Goal: Transaction & Acquisition: Purchase product/service

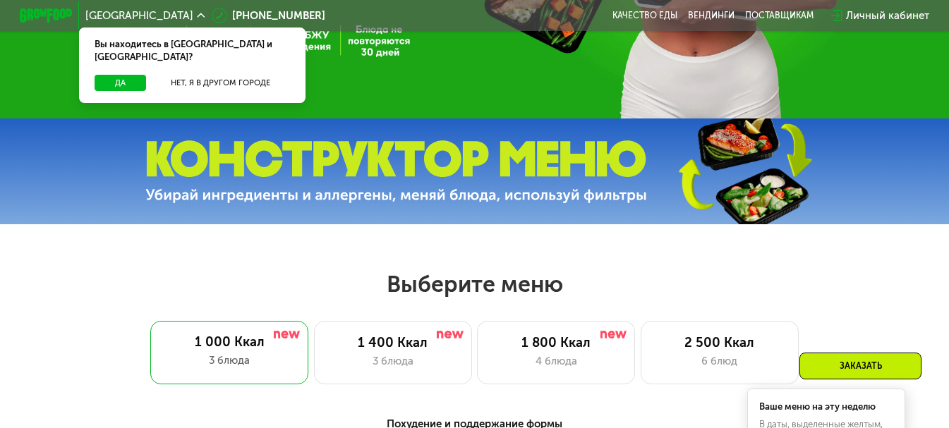
scroll to position [471, 0]
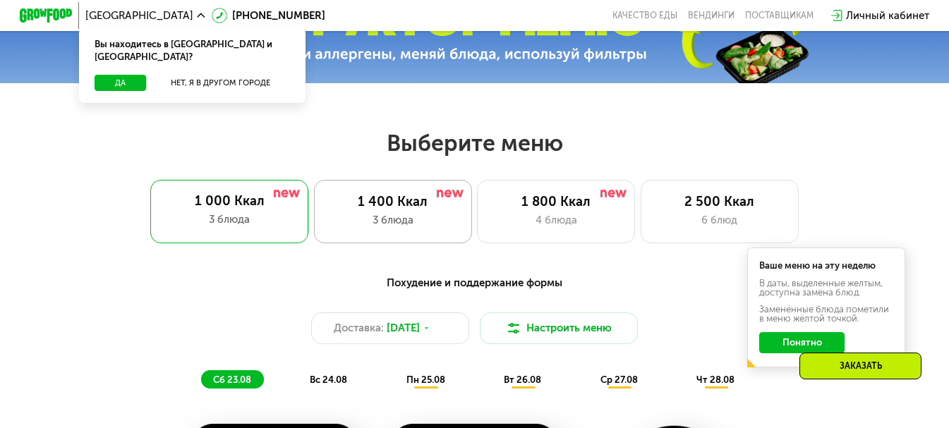
click at [402, 221] on div "3 блюда" at bounding box center [392, 220] width 131 height 16
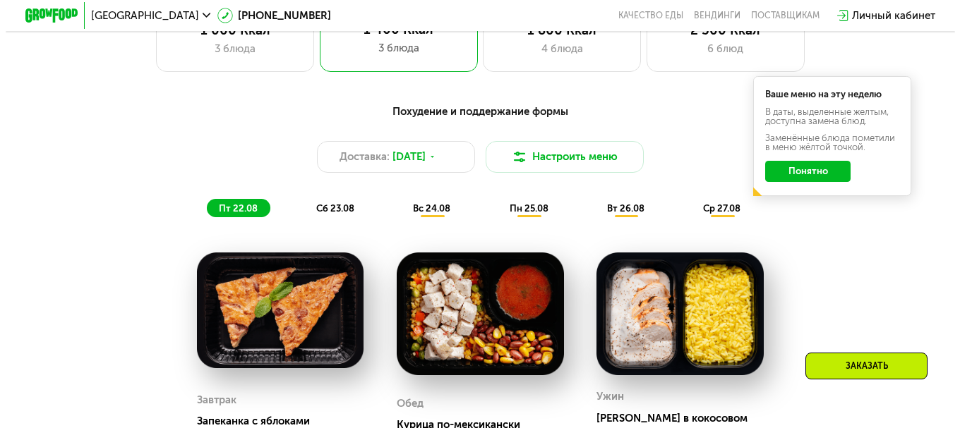
scroll to position [612, 0]
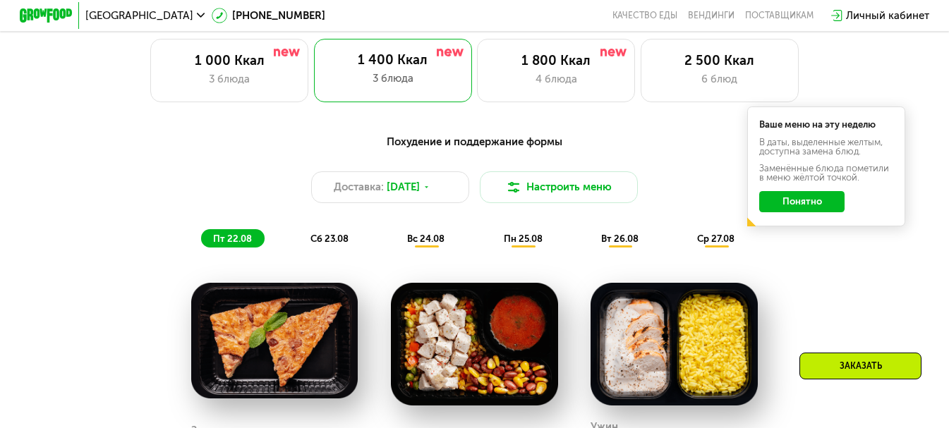
click at [818, 210] on button "Понятно" at bounding box center [801, 201] width 85 height 21
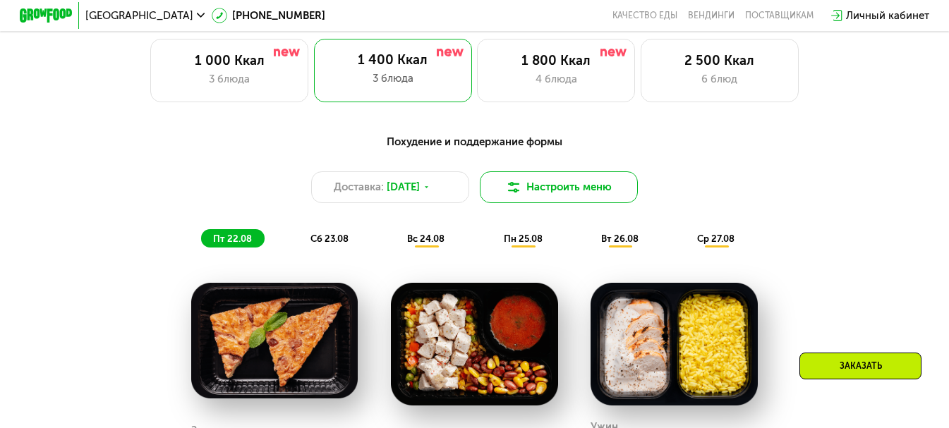
click at [620, 196] on button "Настроить меню" at bounding box center [559, 188] width 158 height 32
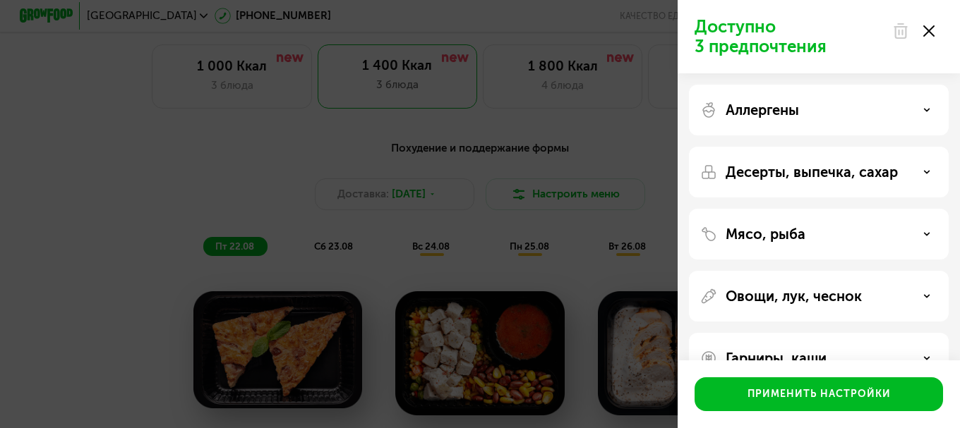
click at [753, 233] on p "Мясо, рыба" at bounding box center [766, 234] width 80 height 17
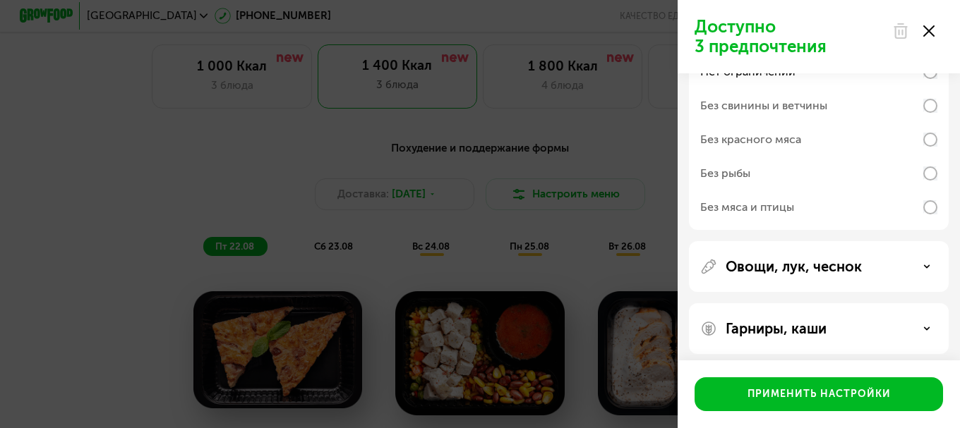
scroll to position [219, 0]
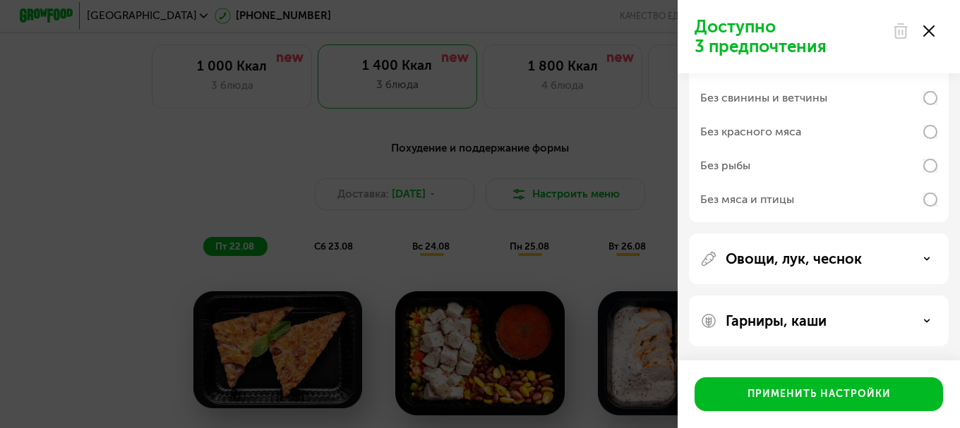
click at [759, 260] on p "Овощи, лук, чеснок" at bounding box center [794, 259] width 136 height 17
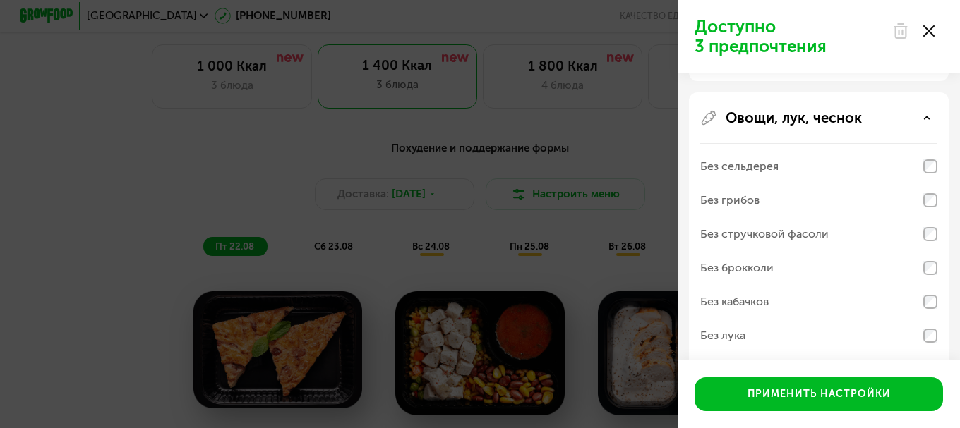
scroll to position [468, 0]
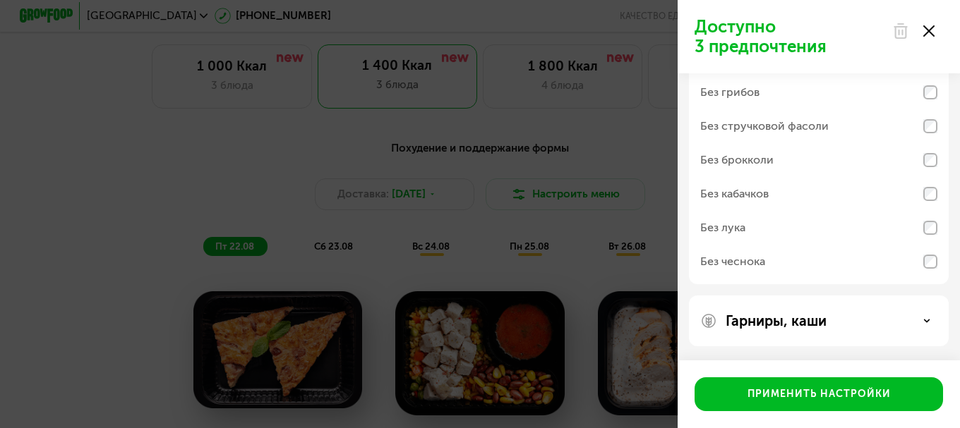
click at [766, 328] on p "Гарниры, каши" at bounding box center [776, 321] width 101 height 17
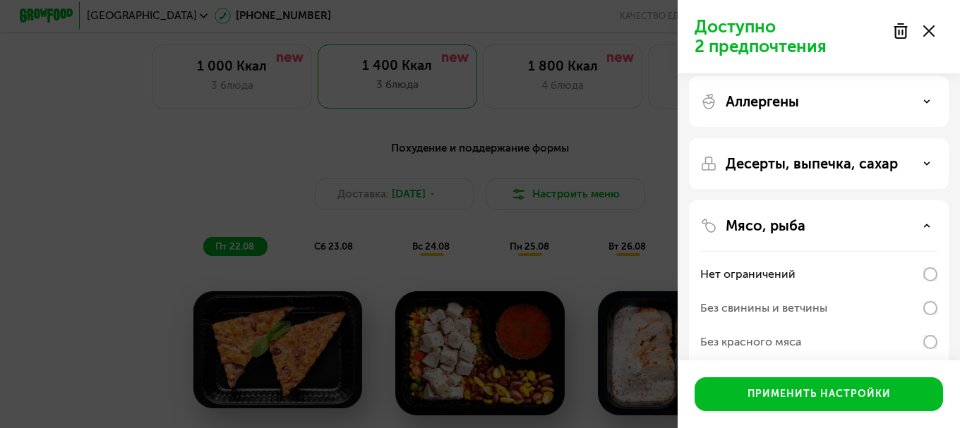
scroll to position [0, 0]
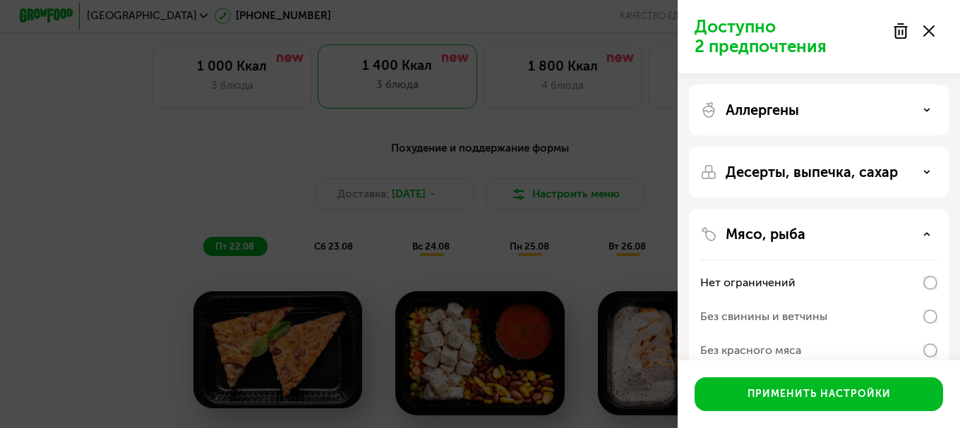
click at [764, 180] on p "Десерты, выпечка, сахар" at bounding box center [812, 172] width 172 height 17
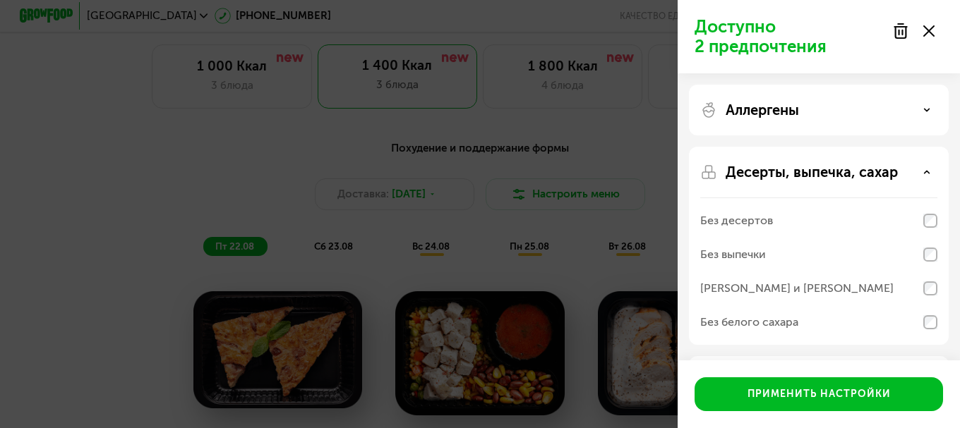
click at [750, 111] on p "Аллергены" at bounding box center [762, 110] width 73 height 17
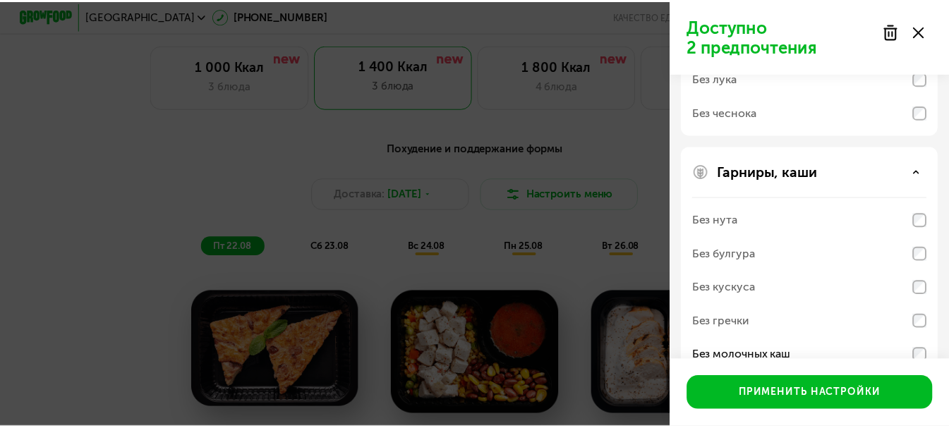
scroll to position [1012, 0]
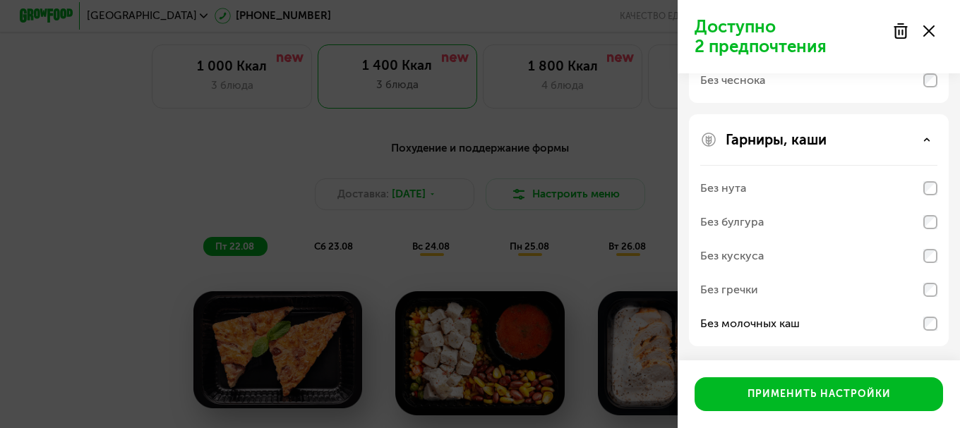
click at [931, 30] on icon at bounding box center [928, 30] width 11 height 11
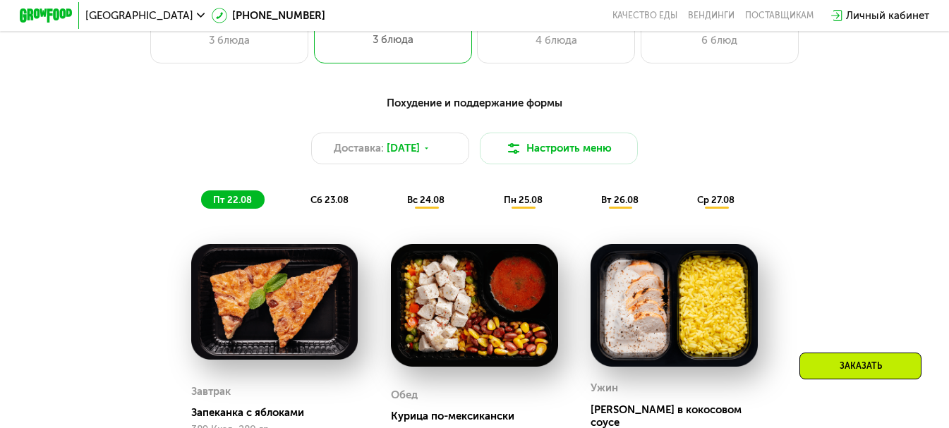
scroll to position [690, 0]
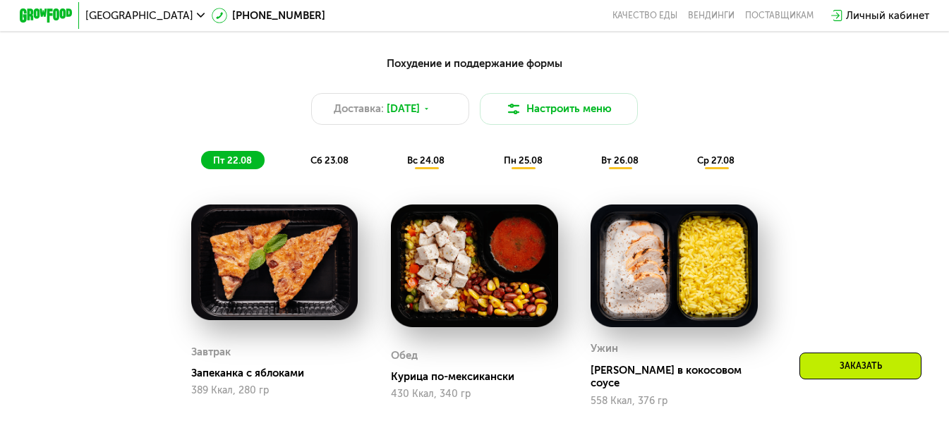
click at [329, 166] on span "сб 23.08" at bounding box center [330, 160] width 38 height 11
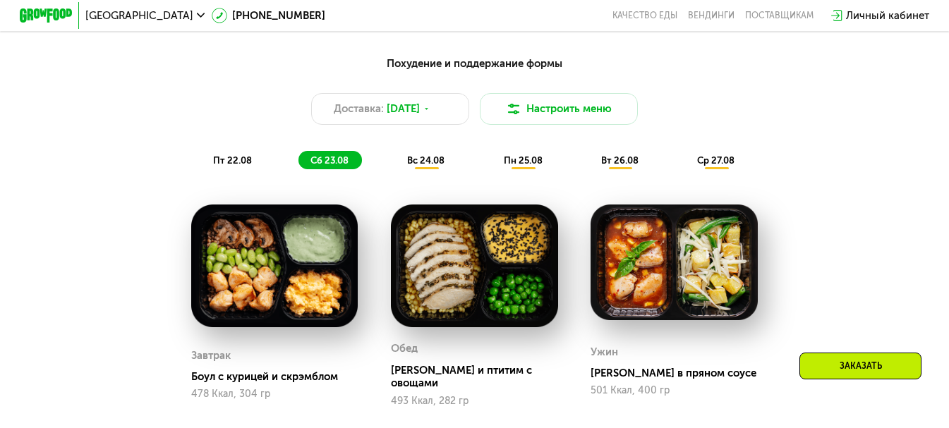
click at [426, 166] on span "вс 24.08" at bounding box center [425, 160] width 37 height 11
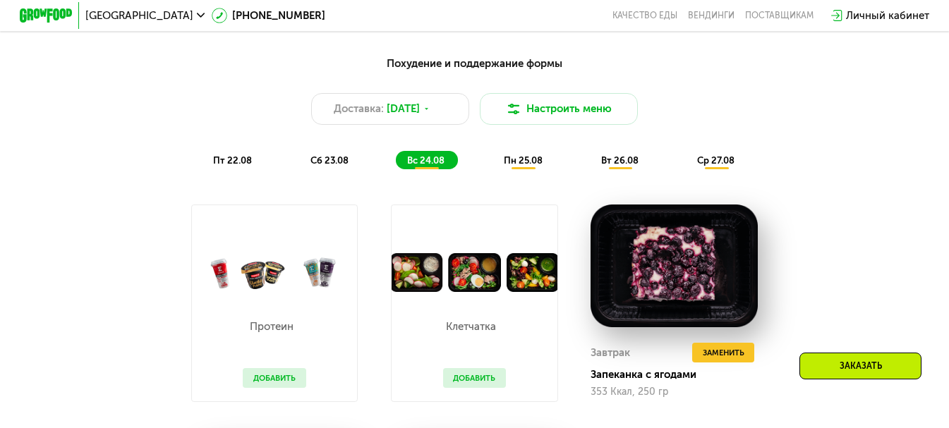
click at [522, 166] on span "пн 25.08" at bounding box center [523, 160] width 39 height 11
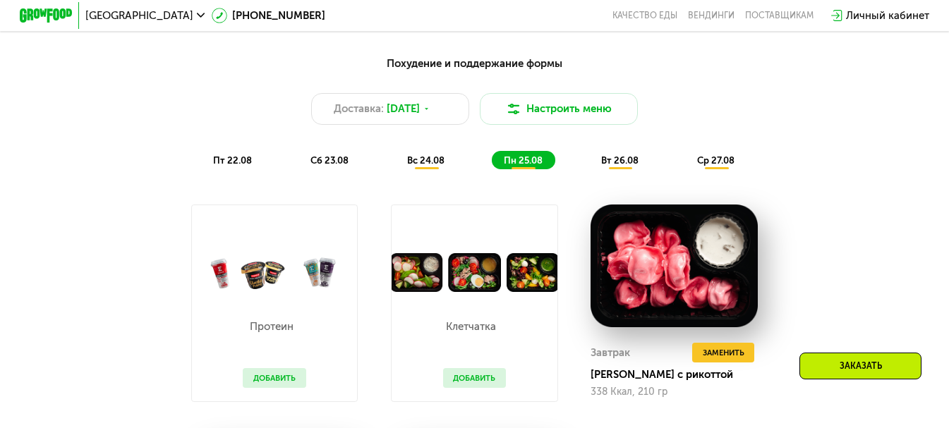
click at [618, 166] on span "вт 26.08" at bounding box center [619, 160] width 37 height 11
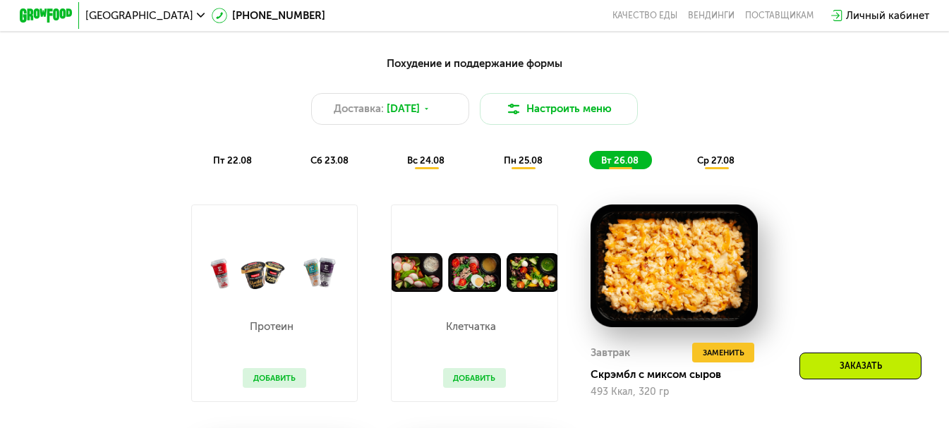
click at [725, 160] on div "ср 27.08" at bounding box center [717, 160] width 62 height 18
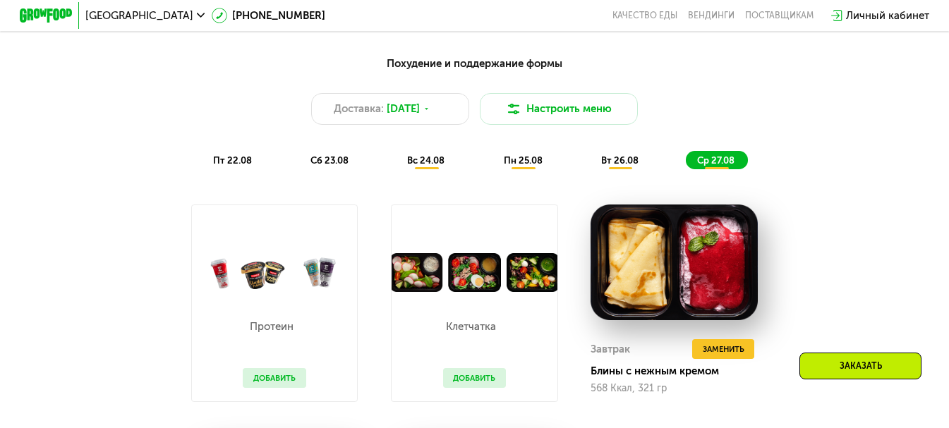
click at [426, 166] on span "вс 24.08" at bounding box center [425, 160] width 37 height 11
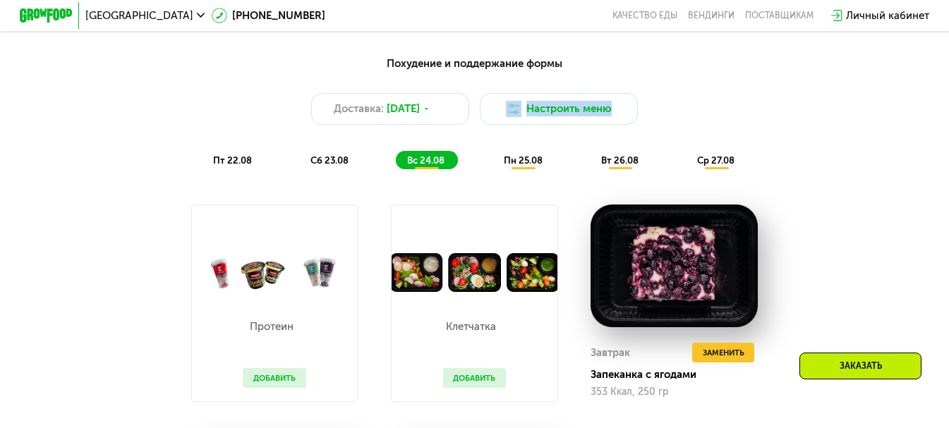
drag, startPoint x: 952, startPoint y: 109, endPoint x: 958, endPoint y: 126, distance: 17.2
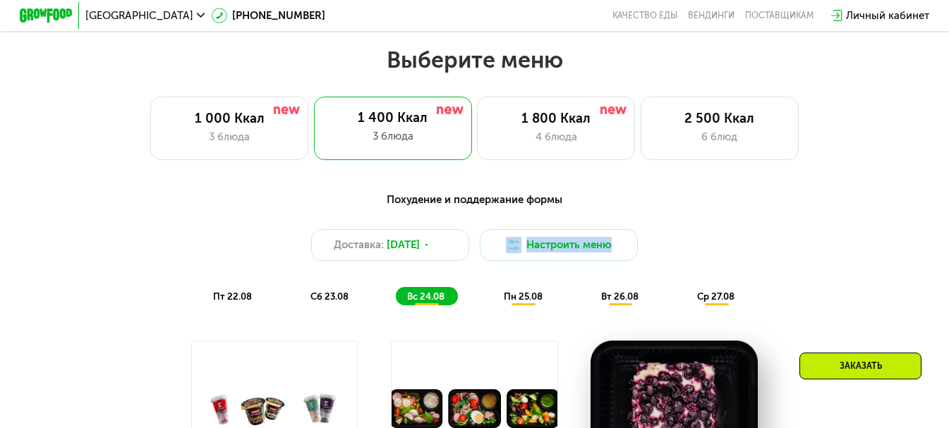
scroll to position [498, 0]
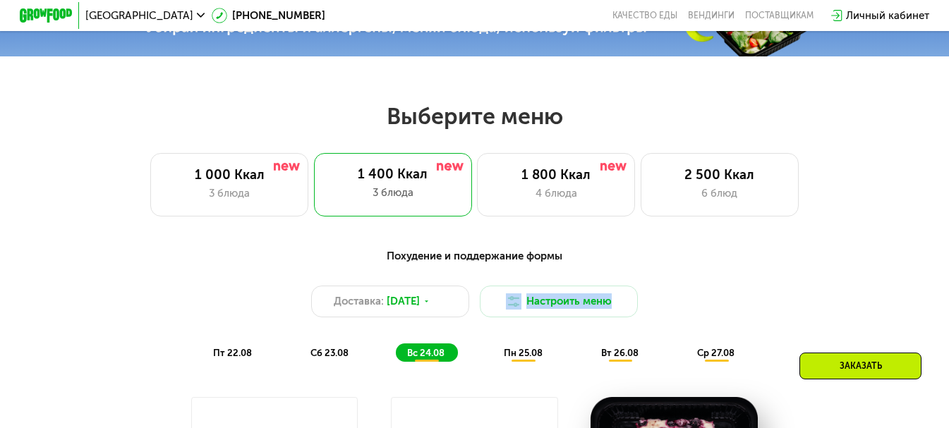
drag, startPoint x: 853, startPoint y: 287, endPoint x: 847, endPoint y: 281, distance: 8.5
click at [853, 287] on div "Похудение и поддержание формы Доставка: [DATE] Настроить меню пт 22.08 сб 23.08…" at bounding box center [475, 305] width 781 height 114
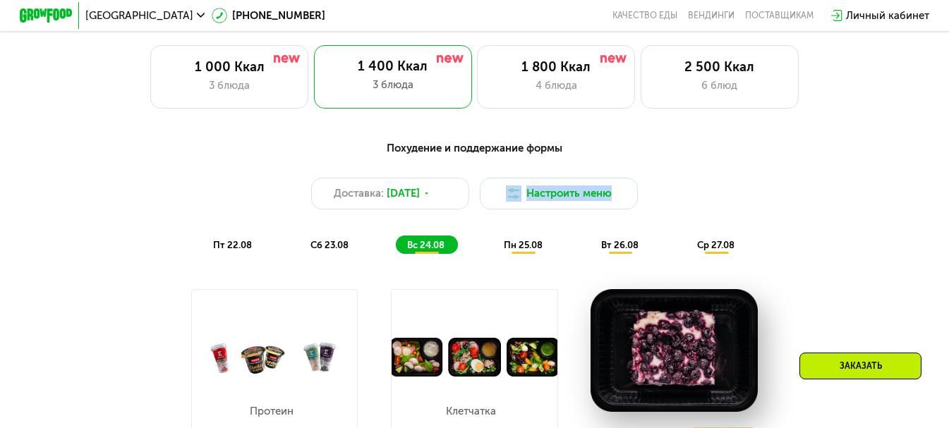
scroll to position [639, 0]
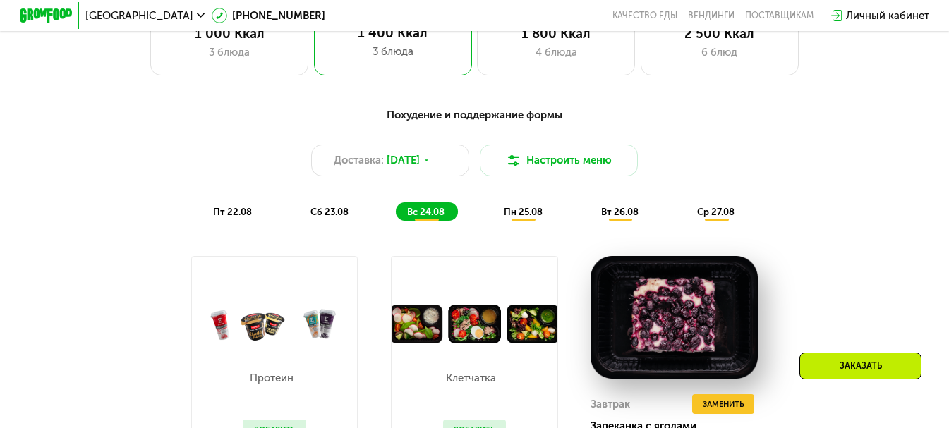
drag, startPoint x: 838, startPoint y: 236, endPoint x: 639, endPoint y: 204, distance: 202.3
click at [838, 229] on div "Похудение и поддержание формы Доставка: [DATE] Настроить меню пт 22.08 сб 23.08…" at bounding box center [474, 165] width 796 height 130
click at [722, 217] on span "ср 27.08" at bounding box center [715, 212] width 37 height 11
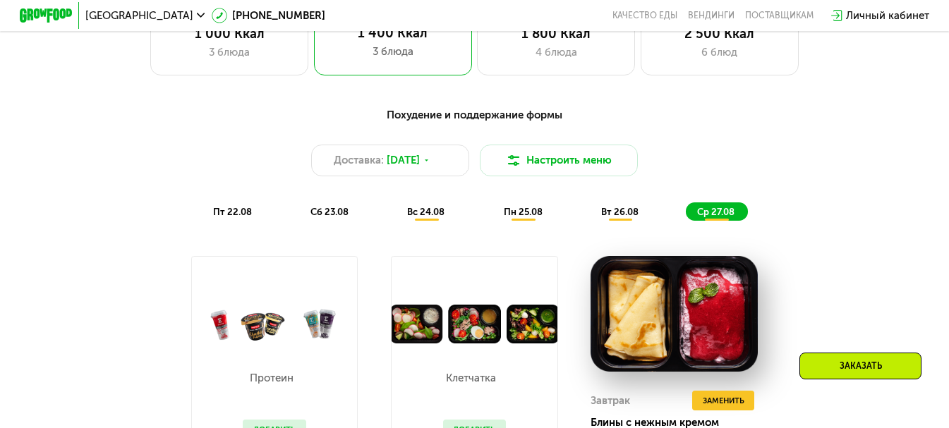
click at [630, 217] on span "вт 26.08" at bounding box center [619, 212] width 37 height 11
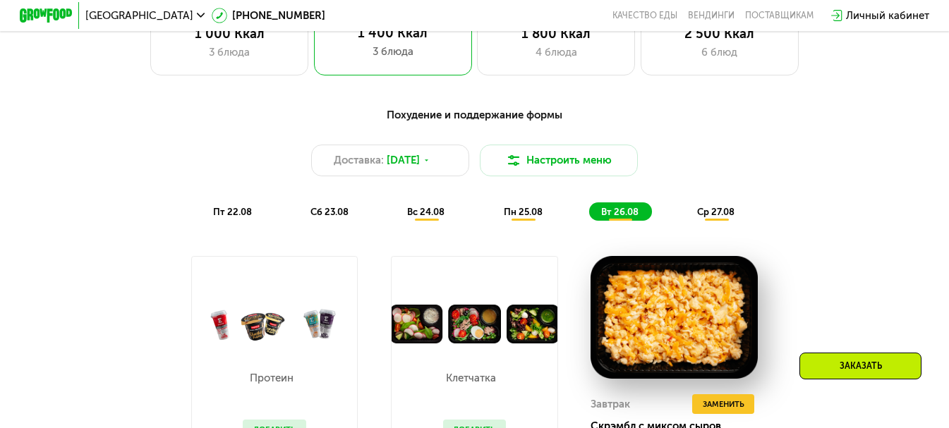
click at [517, 217] on span "пн 25.08" at bounding box center [523, 212] width 39 height 11
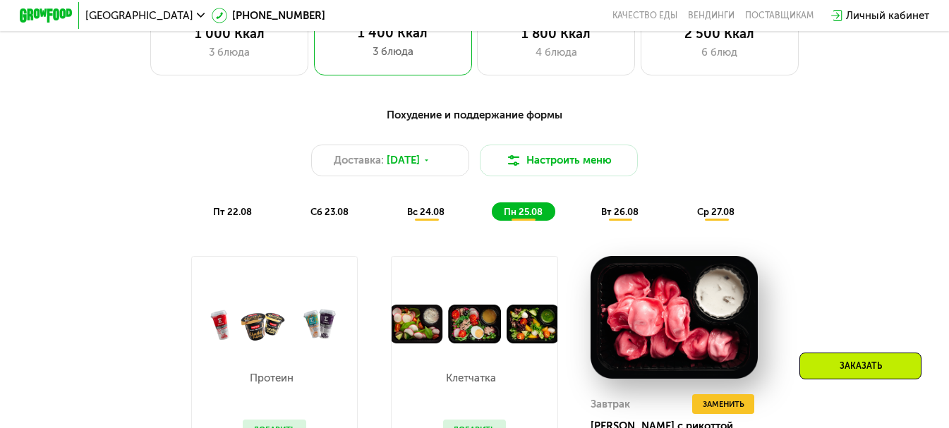
click at [435, 217] on span "вс 24.08" at bounding box center [425, 212] width 37 height 11
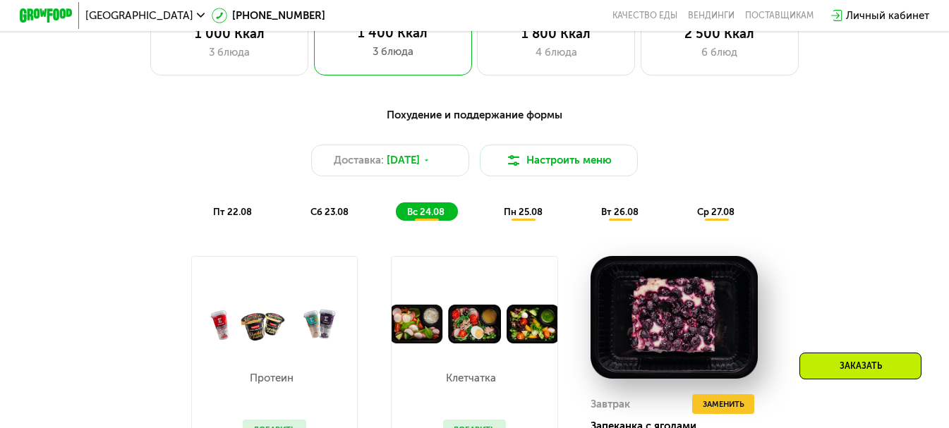
click at [396, 217] on div "сб 23.08" at bounding box center [427, 212] width 62 height 18
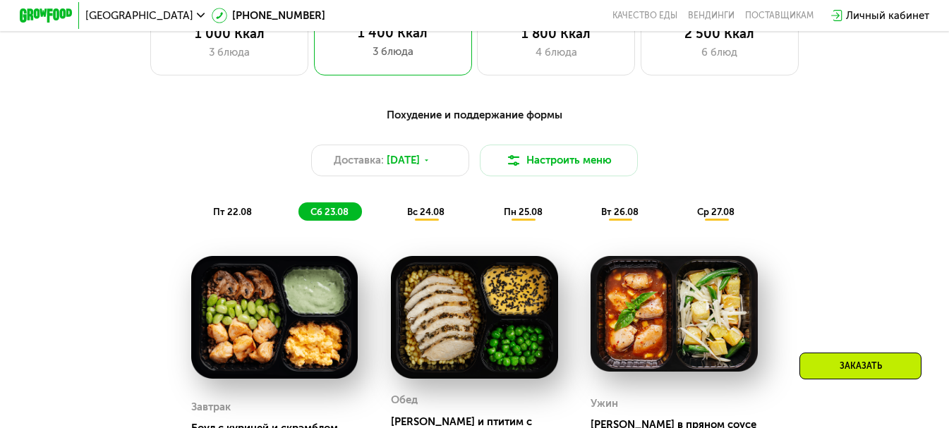
click at [222, 217] on span "пт 22.08" at bounding box center [232, 212] width 39 height 11
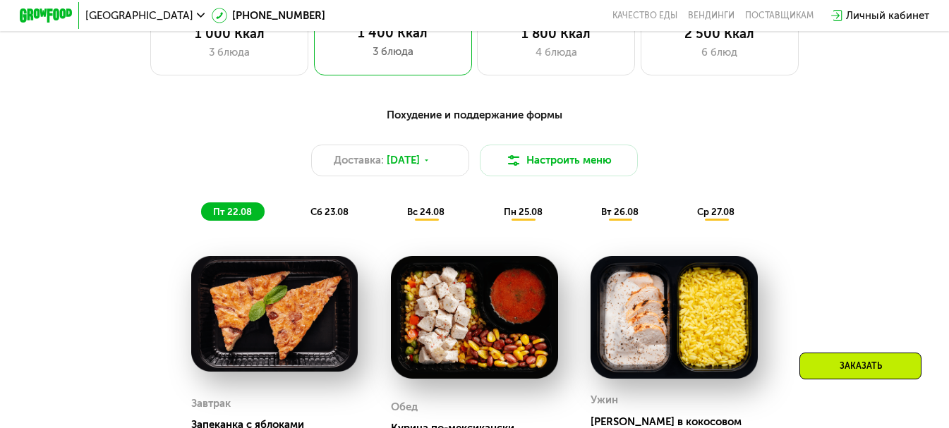
click at [790, 208] on div "Похудение и поддержание формы Доставка: [DATE] Настроить меню пт 22.08 сб 23.08…" at bounding box center [475, 164] width 781 height 114
click at [853, 366] on div "Заказать" at bounding box center [861, 366] width 122 height 27
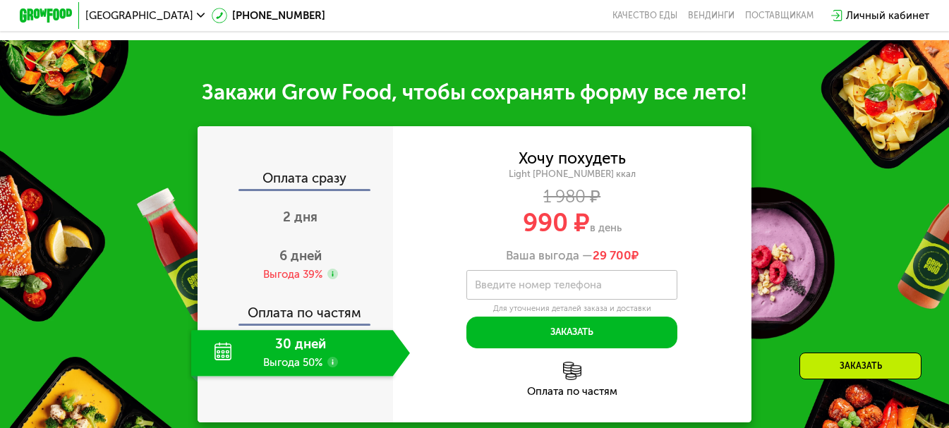
scroll to position [1333, 0]
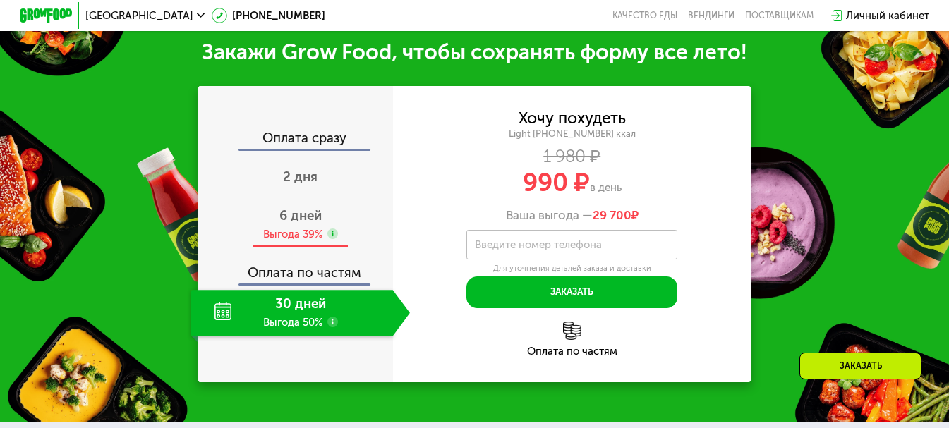
click at [303, 221] on span "6 дней" at bounding box center [300, 216] width 42 height 16
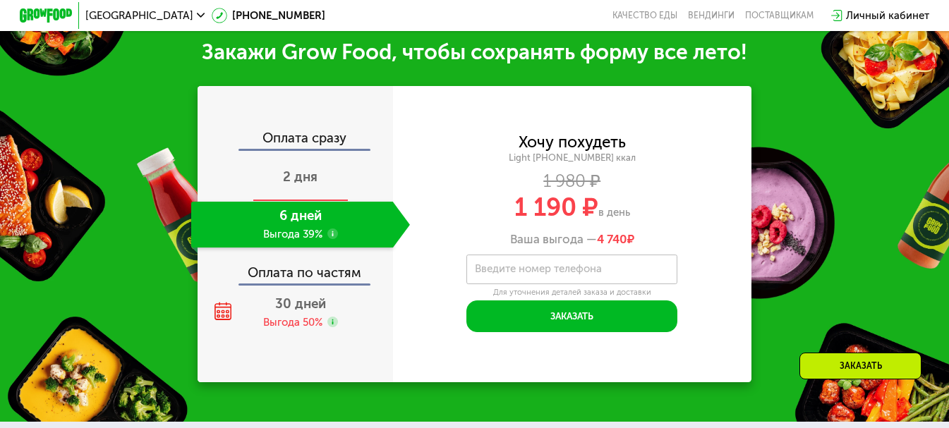
click at [299, 175] on span "2 дня" at bounding box center [300, 177] width 35 height 16
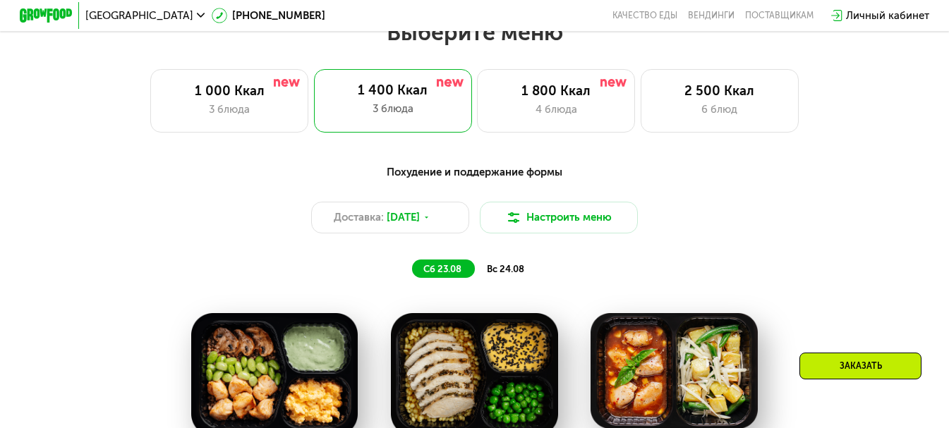
scroll to position [579, 0]
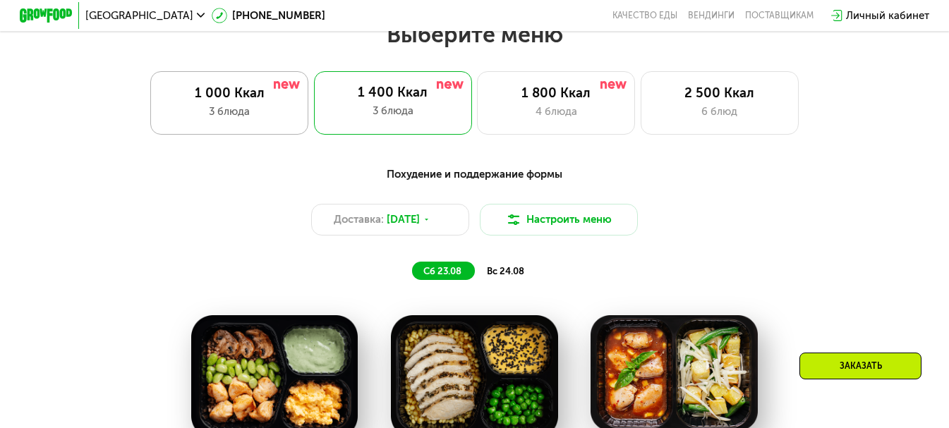
click at [246, 100] on div "1 000 Ккал" at bounding box center [229, 93] width 131 height 16
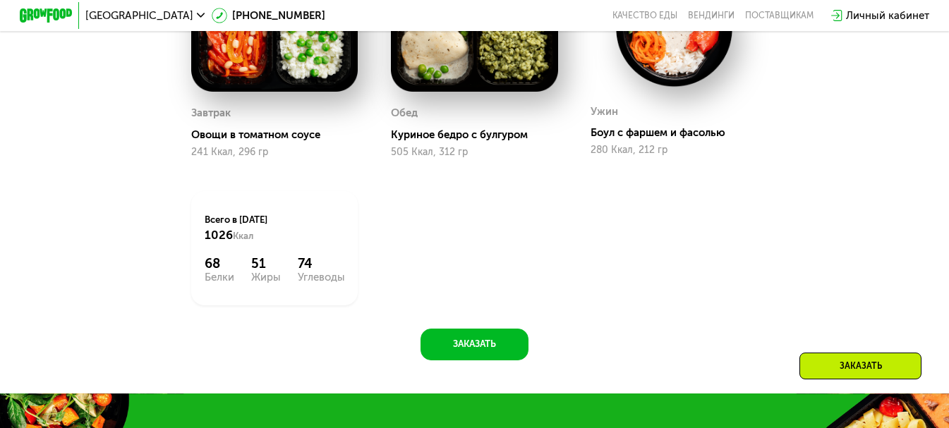
scroll to position [950, 0]
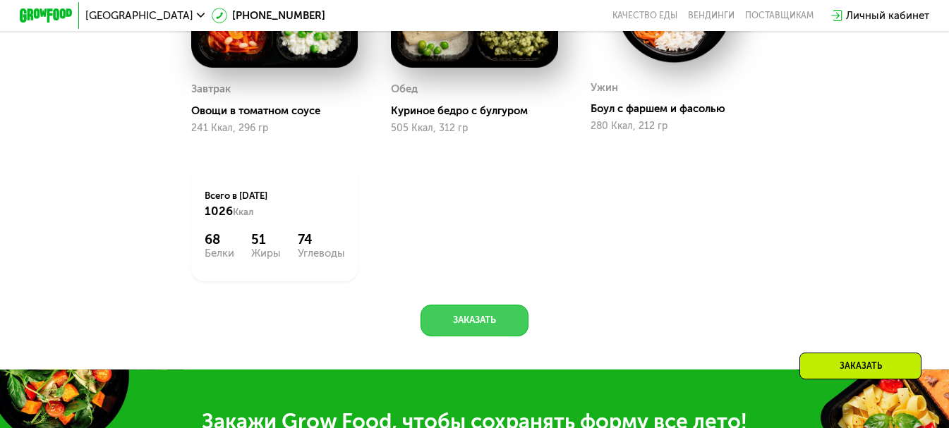
click at [476, 332] on button "Заказать" at bounding box center [475, 321] width 108 height 32
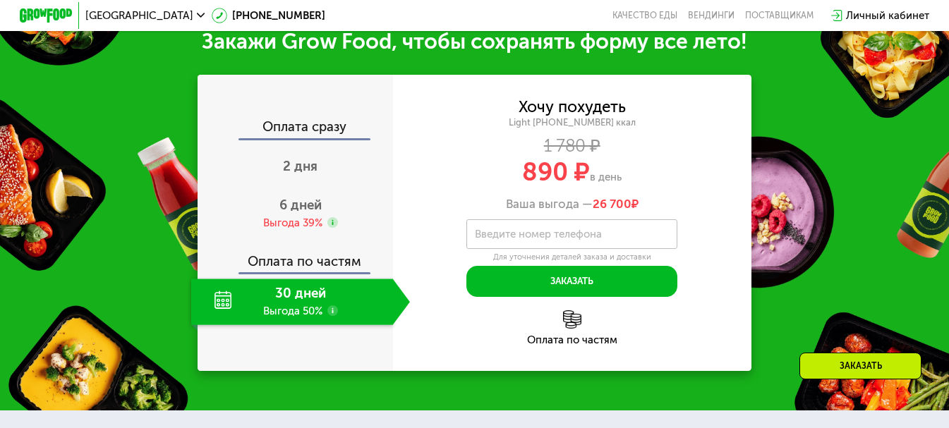
scroll to position [1333, 0]
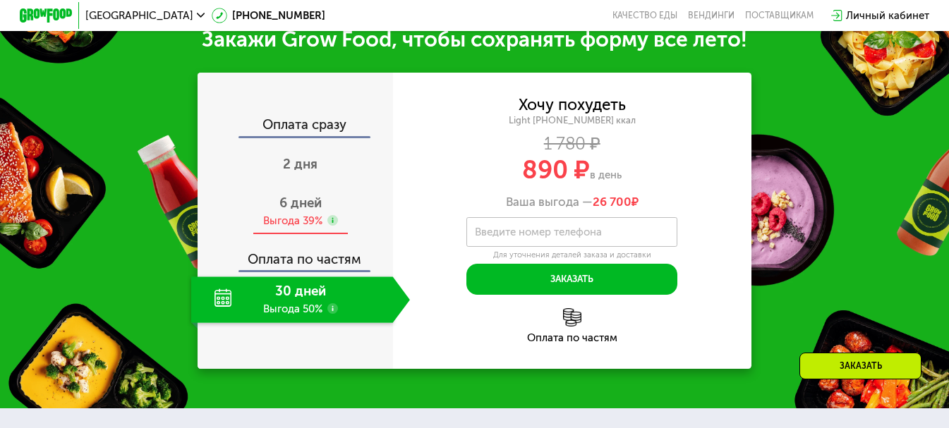
click at [292, 229] on div "Выгода 39%" at bounding box center [292, 221] width 59 height 15
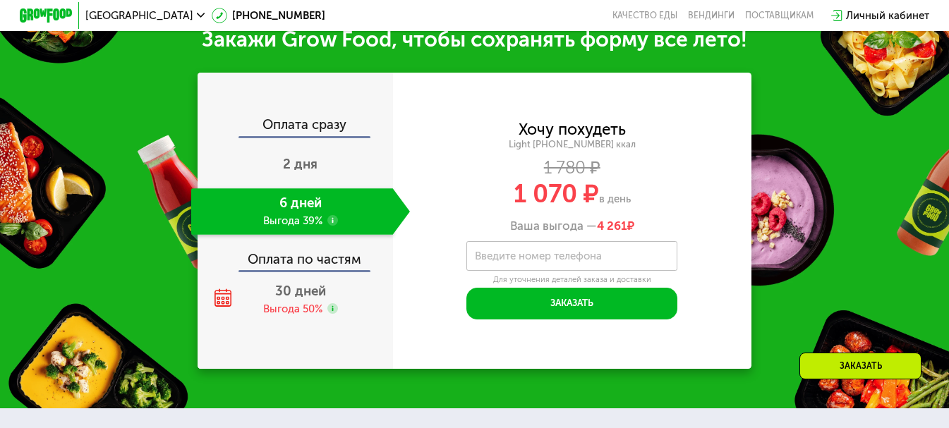
click at [602, 260] on label "Введите номер телефона" at bounding box center [538, 256] width 127 height 7
click at [603, 271] on input "Введите номер телефона" at bounding box center [572, 256] width 211 height 30
click at [501, 271] on input "**********" at bounding box center [572, 256] width 211 height 30
click at [505, 271] on input "**********" at bounding box center [572, 256] width 211 height 30
drag, startPoint x: 540, startPoint y: 280, endPoint x: 500, endPoint y: 281, distance: 39.5
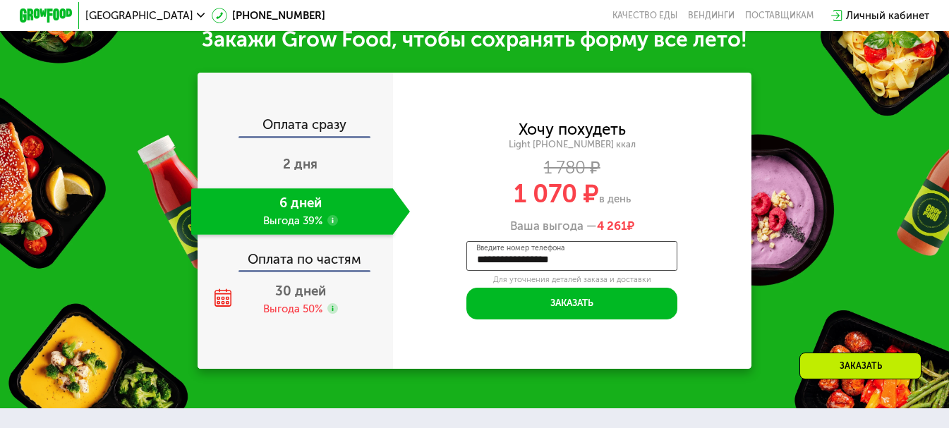
click at [500, 271] on input "**********" at bounding box center [572, 256] width 211 height 30
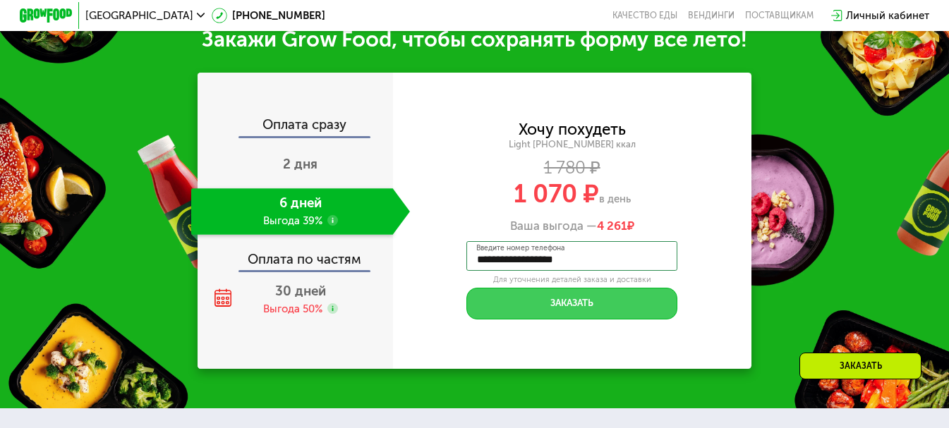
type input "**********"
click at [546, 320] on button "Заказать" at bounding box center [572, 304] width 211 height 32
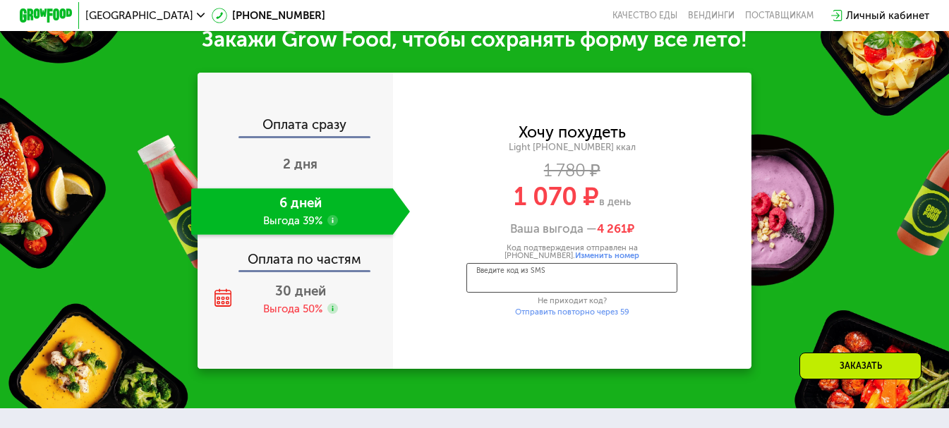
click at [532, 293] on input "Введите код из SMS" at bounding box center [572, 278] width 211 height 30
type input "****"
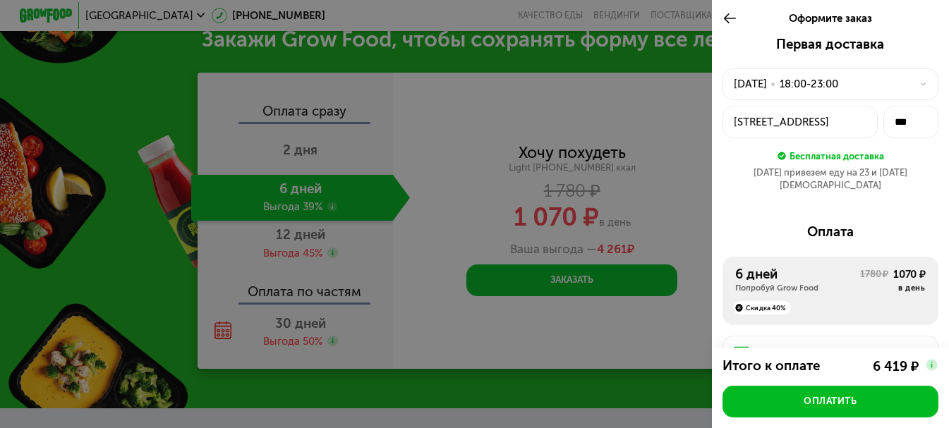
click at [768, 18] on div "Оформите заказ" at bounding box center [830, 18] width 173 height 37
click at [834, 86] on div "18:00-23:00" at bounding box center [809, 84] width 59 height 16
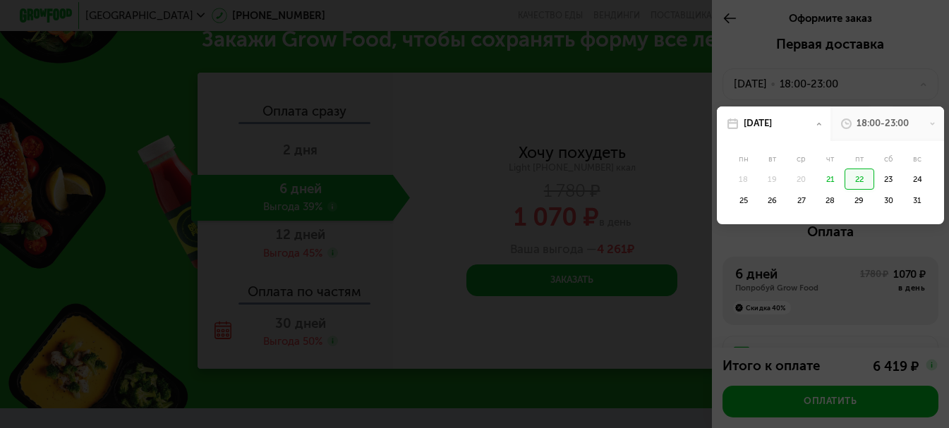
click at [867, 126] on div "18:00-23:00" at bounding box center [883, 123] width 52 height 13
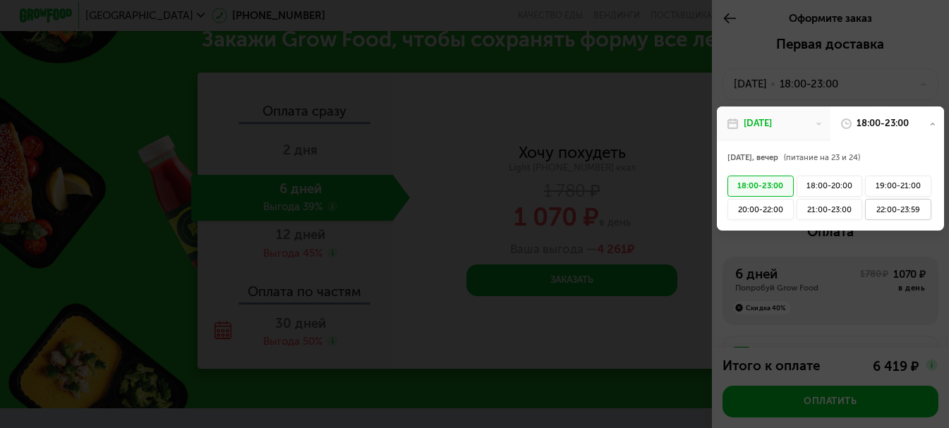
click at [874, 210] on div "22:00-23:59" at bounding box center [898, 209] width 66 height 21
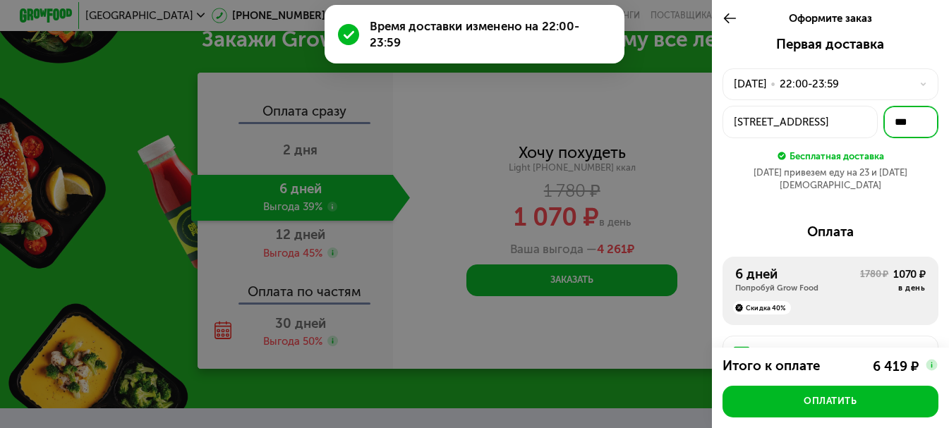
drag, startPoint x: 904, startPoint y: 122, endPoint x: 873, endPoint y: 124, distance: 31.1
click at [884, 124] on input "***" at bounding box center [911, 122] width 55 height 33
click at [832, 123] on div "[STREET_ADDRESS]" at bounding box center [800, 122] width 133 height 16
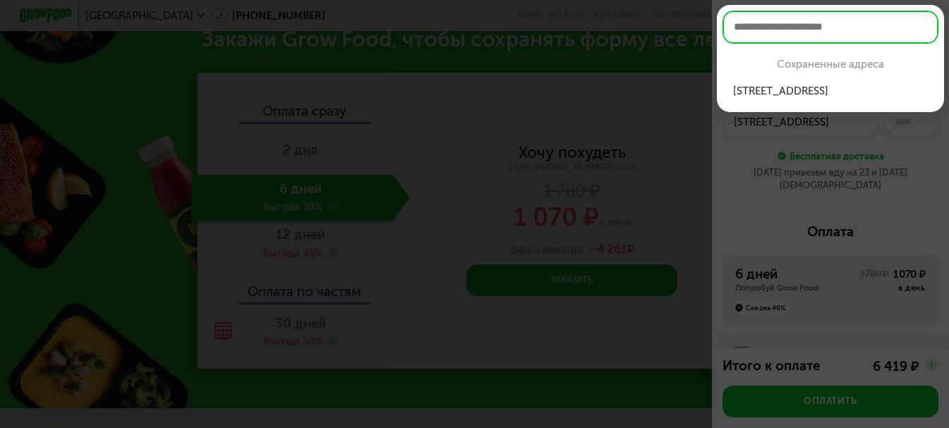
click at [834, 90] on div "[STREET_ADDRESS]" at bounding box center [830, 91] width 195 height 16
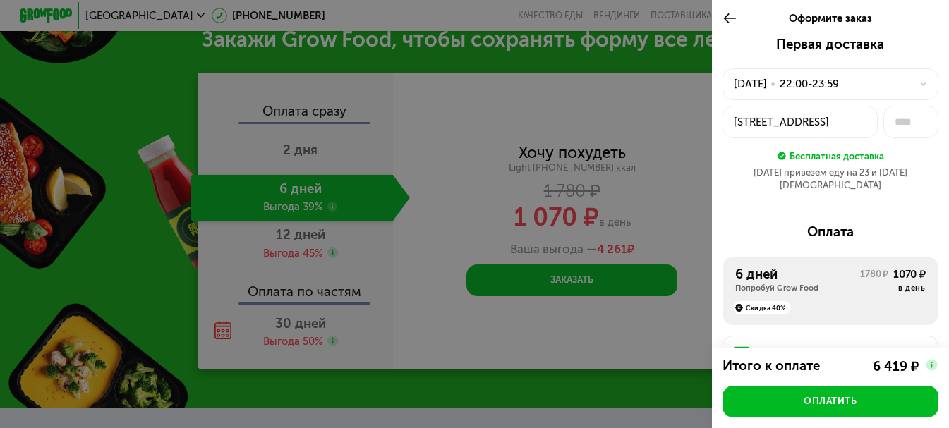
click at [865, 210] on div "Первая доставка [DATE] • 22:00-23:59 Большая Пороховская, 44 к 3 Бесплатная дос…" at bounding box center [830, 329] width 237 height 585
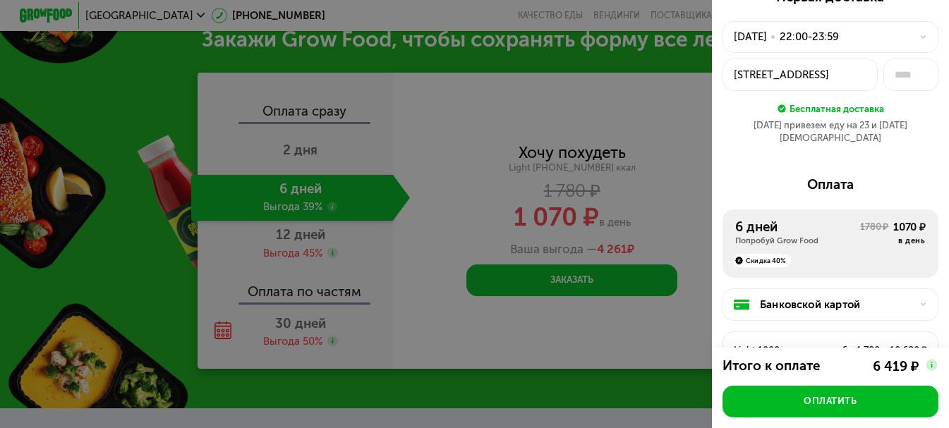
scroll to position [187, 0]
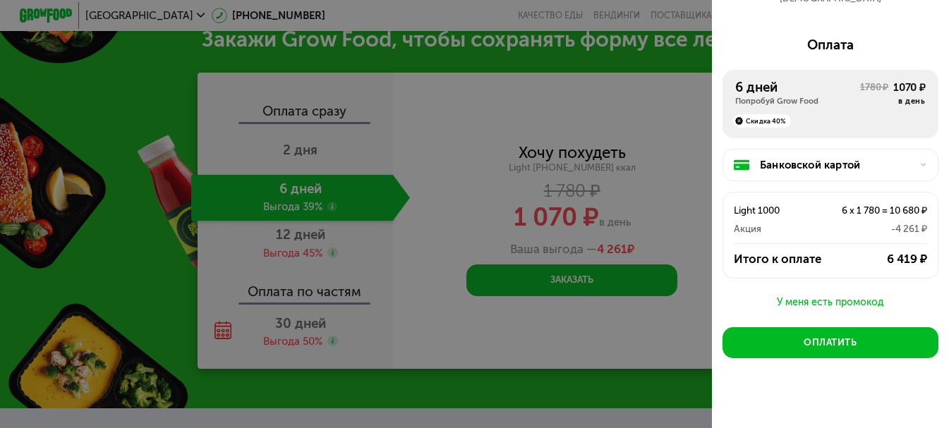
click at [843, 157] on div "Банковской картой" at bounding box center [836, 165] width 152 height 16
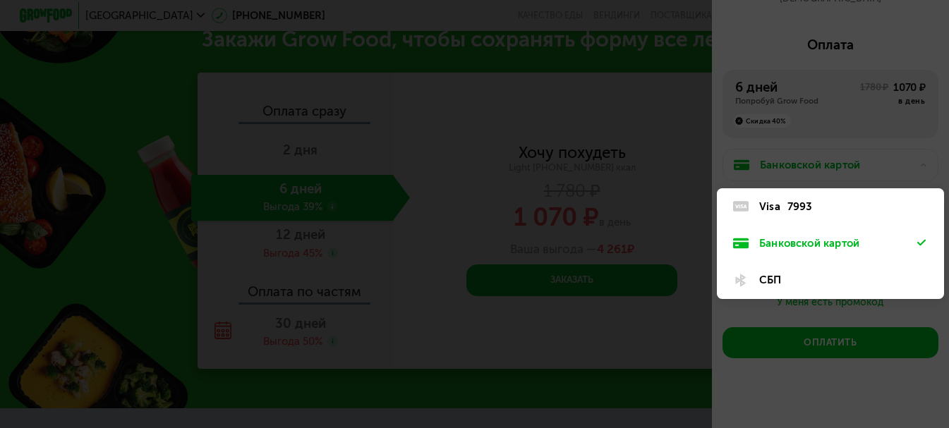
click at [768, 272] on div "СБП" at bounding box center [838, 280] width 158 height 16
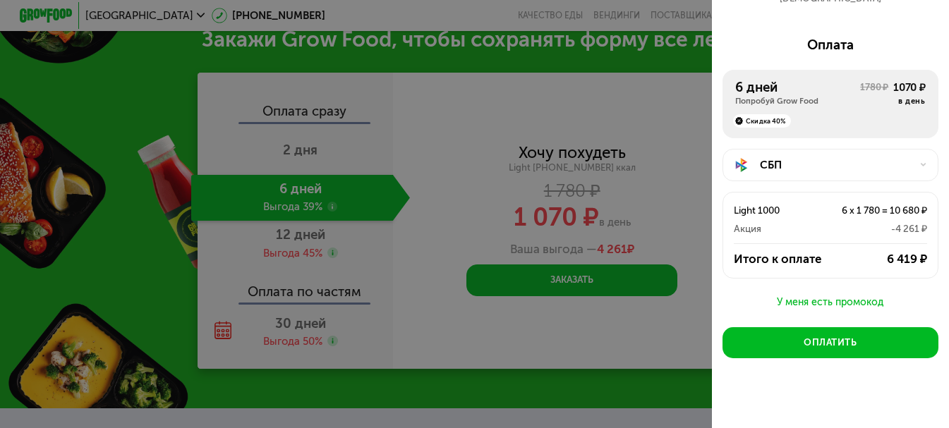
click at [830, 294] on div "У меня есть промокод" at bounding box center [831, 302] width 216 height 17
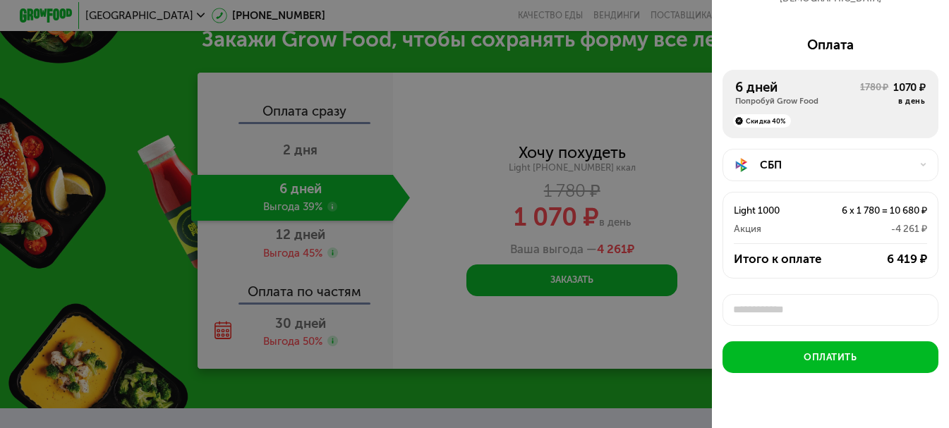
scroll to position [5, 0]
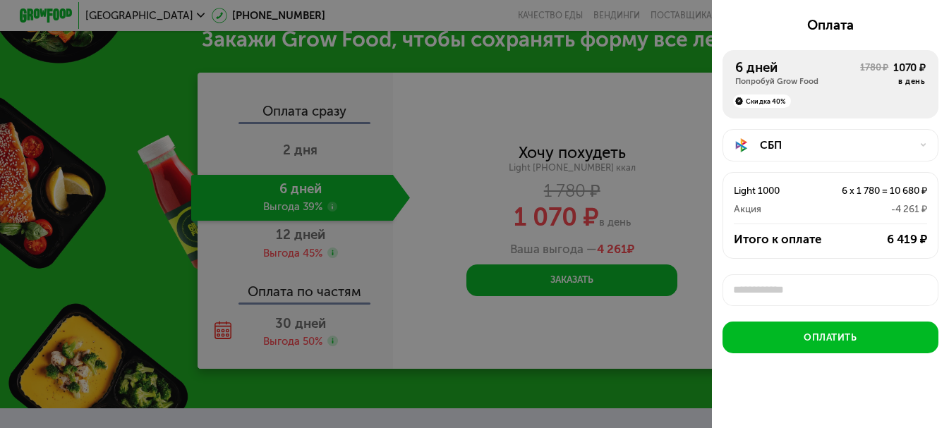
type input "*********"
drag, startPoint x: 834, startPoint y: 285, endPoint x: 659, endPoint y: 289, distance: 175.8
click at [659, 289] on div "Оформите заказ Первая доставка [DATE] • 22:00-23:59 Большая Пороховская, 44 к 3…" at bounding box center [474, 214] width 949 height 428
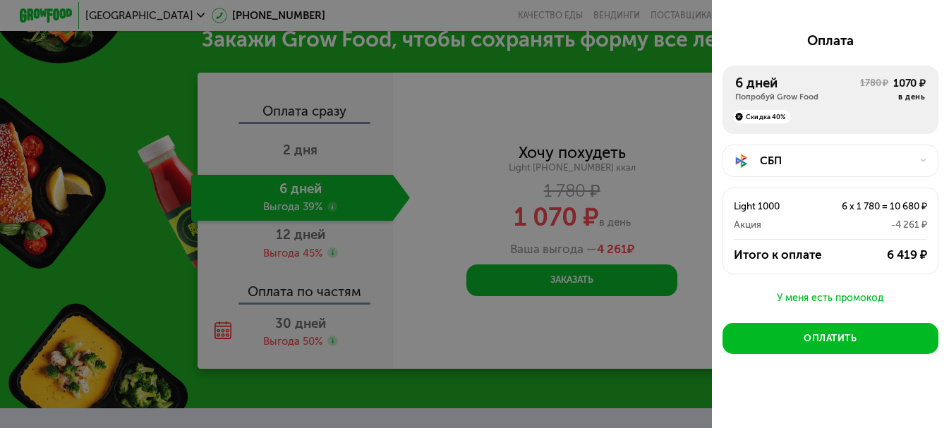
click at [817, 290] on div "У меня есть промокод" at bounding box center [831, 298] width 216 height 17
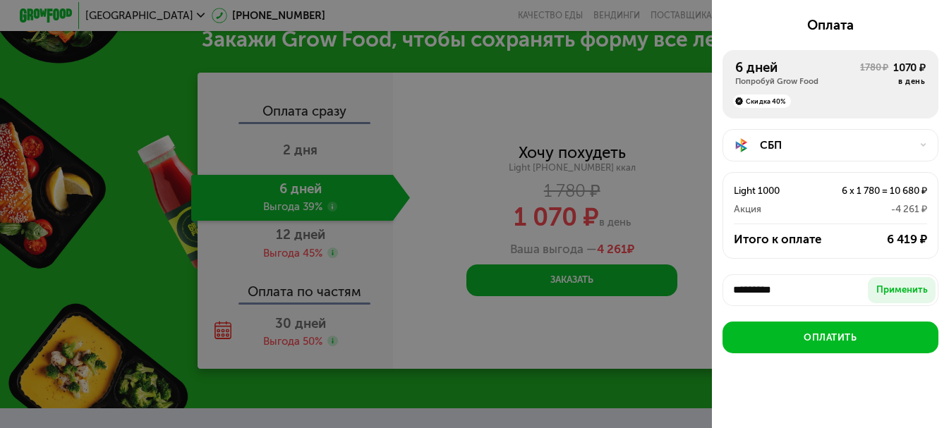
drag, startPoint x: 789, startPoint y: 282, endPoint x: 673, endPoint y: 279, distance: 116.5
click at [673, 279] on div "Оформите заказ Первая доставка [DATE] • 22:00-23:59 Большая Пороховская, 44 к 3…" at bounding box center [474, 214] width 949 height 428
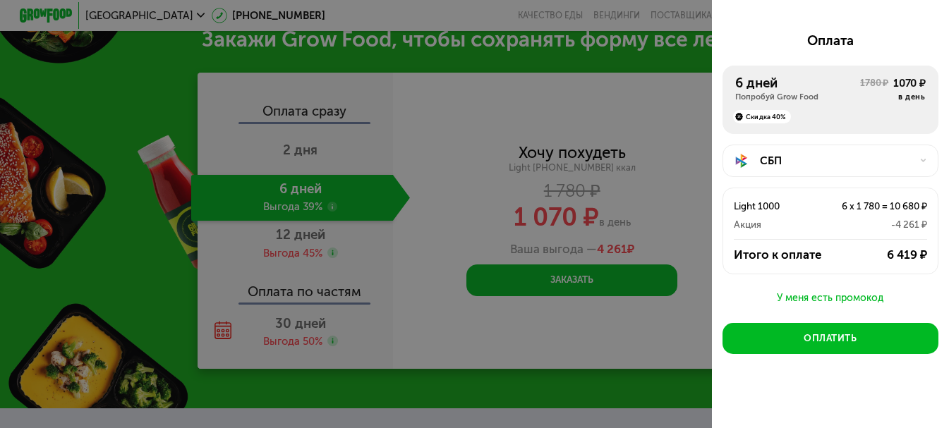
click at [807, 294] on div "У меня есть промокод" at bounding box center [831, 298] width 216 height 17
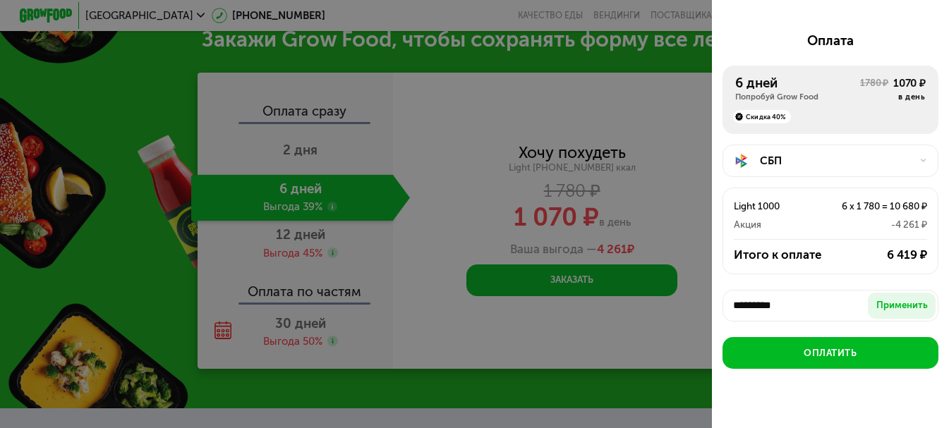
scroll to position [203, 0]
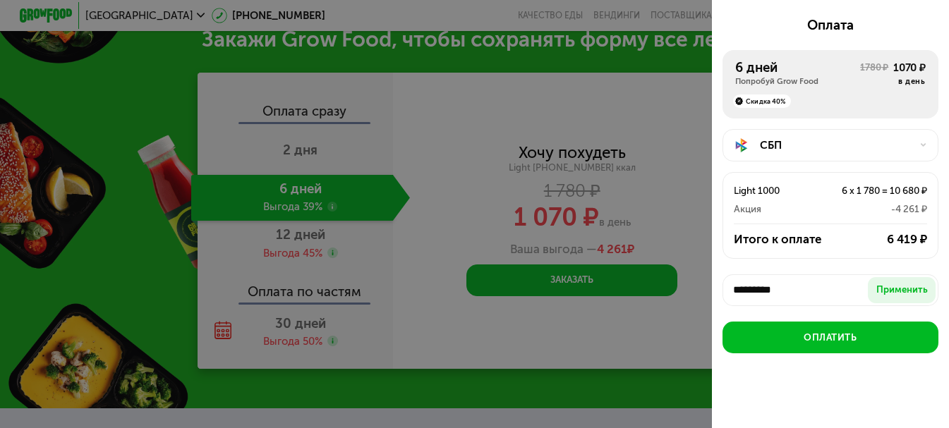
drag, startPoint x: 793, startPoint y: 298, endPoint x: 783, endPoint y: 290, distance: 12.0
click at [784, 296] on input "*********" at bounding box center [831, 291] width 216 height 32
drag, startPoint x: 789, startPoint y: 280, endPoint x: 734, endPoint y: 280, distance: 55.1
click at [734, 280] on input "*********" at bounding box center [831, 291] width 216 height 32
type input "*****"
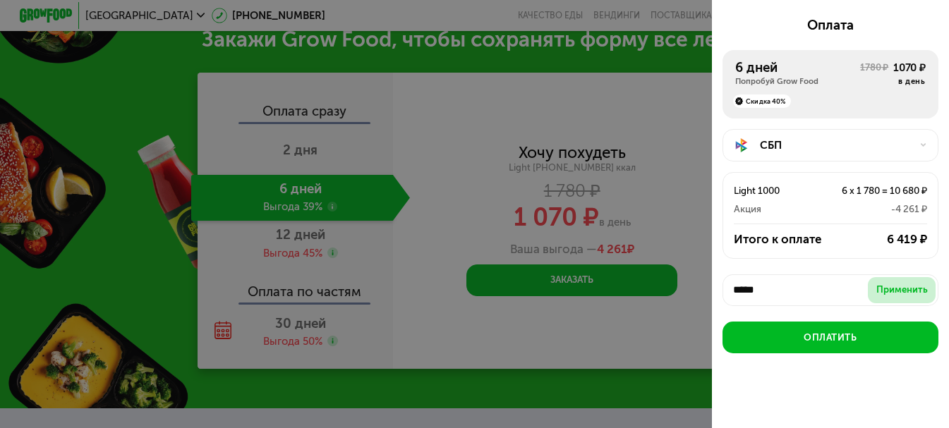
click at [887, 284] on div "Применить" at bounding box center [903, 290] width 52 height 13
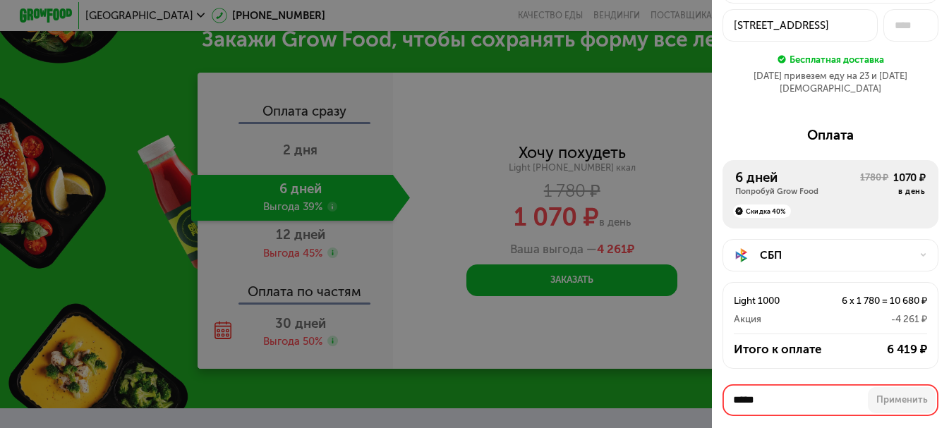
scroll to position [61, 0]
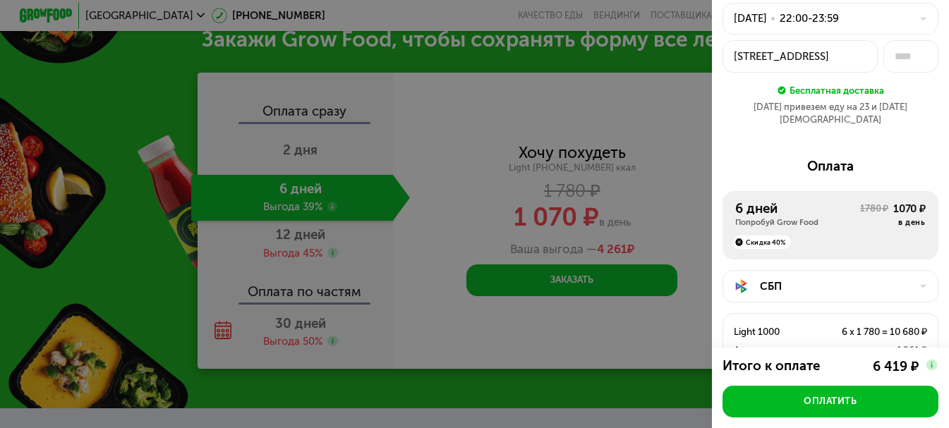
click at [761, 236] on div "Скидка 40%" at bounding box center [762, 242] width 58 height 13
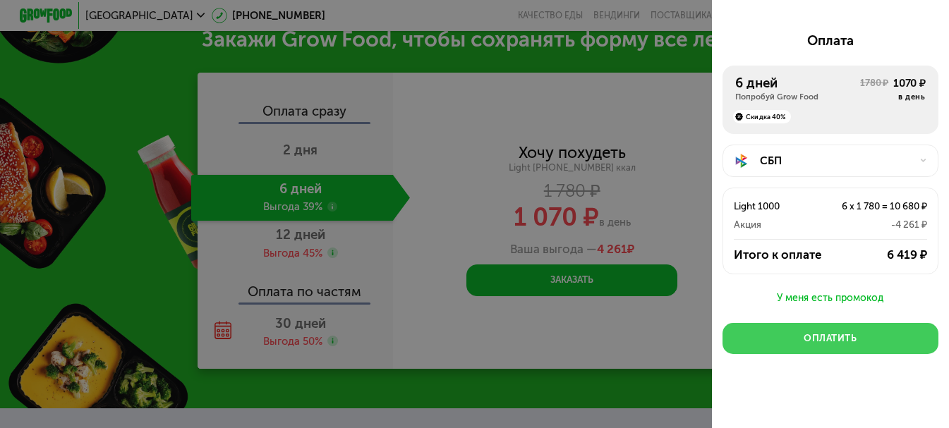
scroll to position [46, 0]
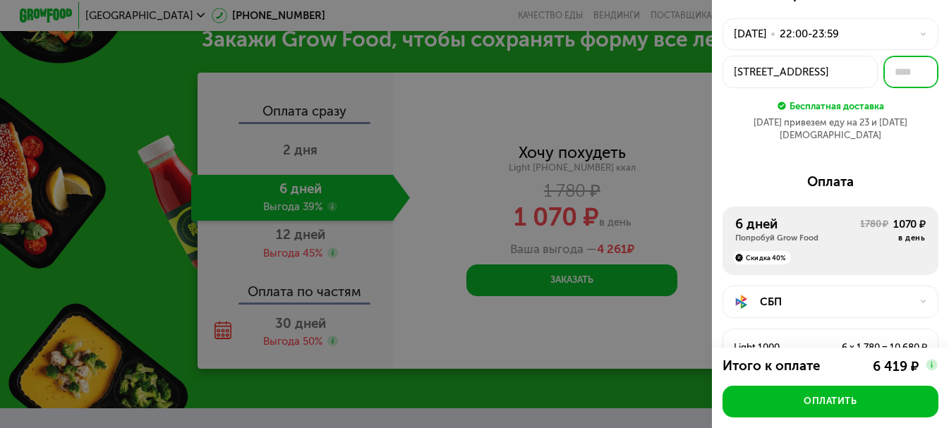
click at [886, 73] on input "text" at bounding box center [911, 72] width 55 height 33
type input "***"
click at [912, 112] on div "Бесплатная доставка" at bounding box center [831, 106] width 216 height 15
click at [824, 70] on div "[STREET_ADDRESS]" at bounding box center [800, 72] width 133 height 16
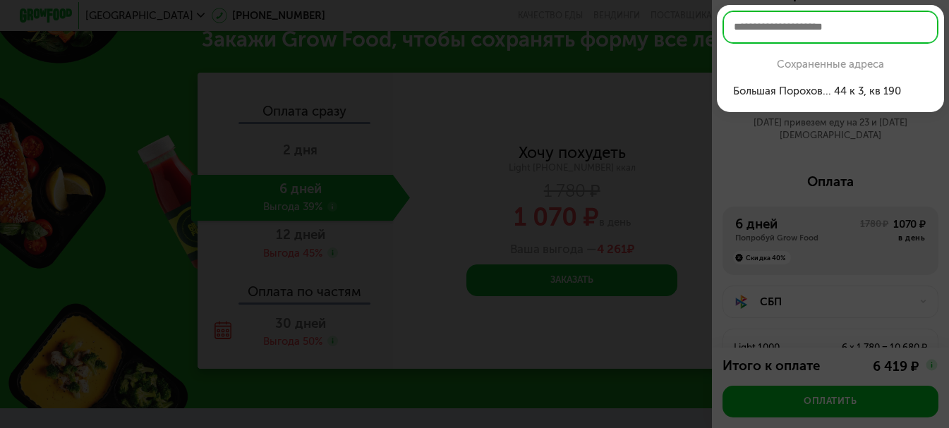
click at [812, 95] on div "Большая Порохов... 44 к 3, кв 190" at bounding box center [830, 91] width 195 height 16
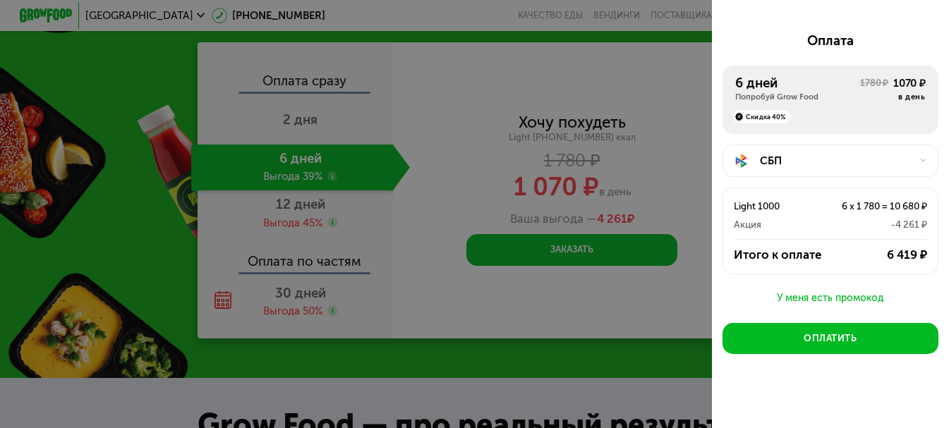
scroll to position [1380, 0]
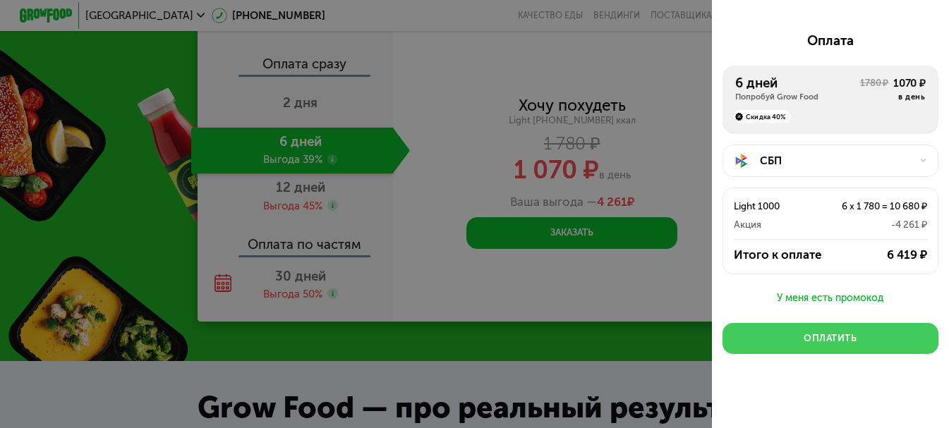
click at [828, 333] on div "Оплатить" at bounding box center [830, 338] width 53 height 13
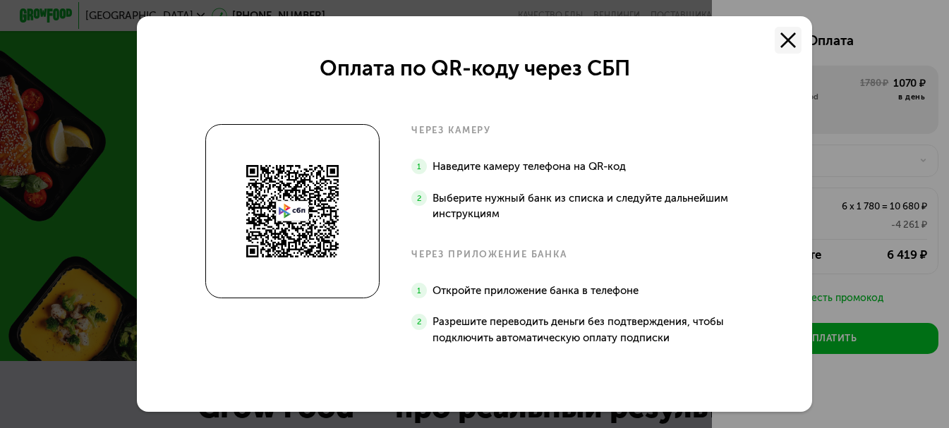
click at [794, 35] on use at bounding box center [789, 40] width 16 height 16
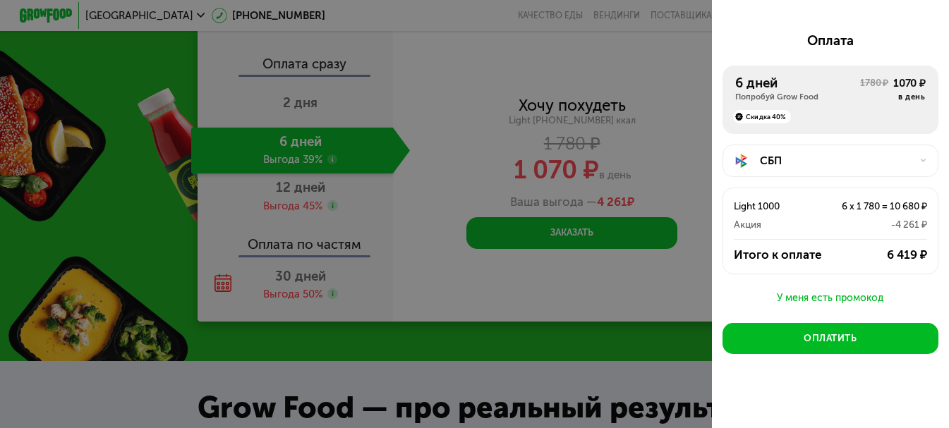
click at [774, 155] on div "СБП" at bounding box center [836, 161] width 152 height 16
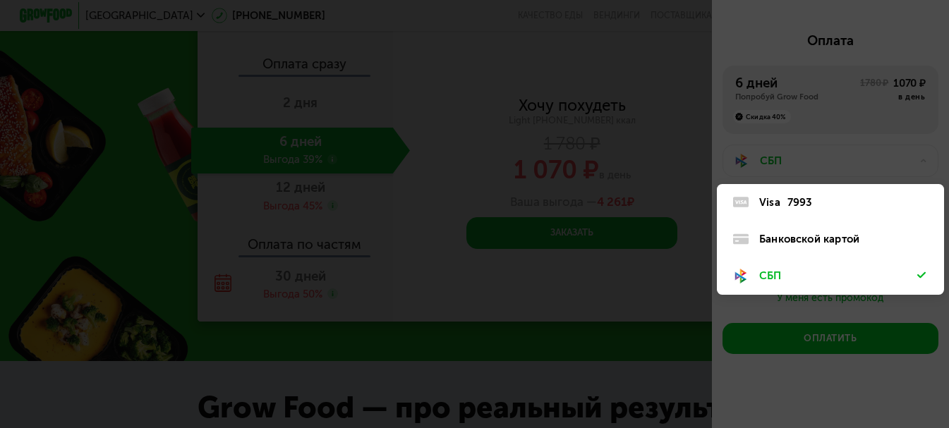
click at [782, 195] on div "Visa 7993" at bounding box center [838, 203] width 158 height 16
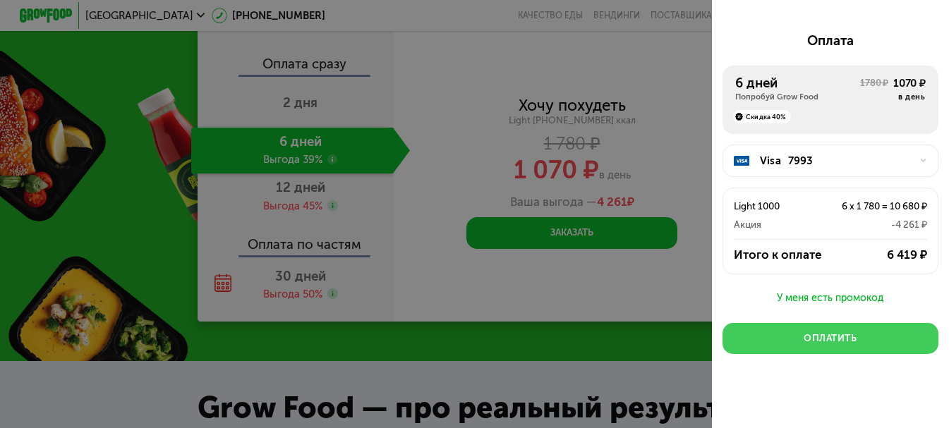
click at [821, 332] on div "Оплатить" at bounding box center [830, 338] width 53 height 13
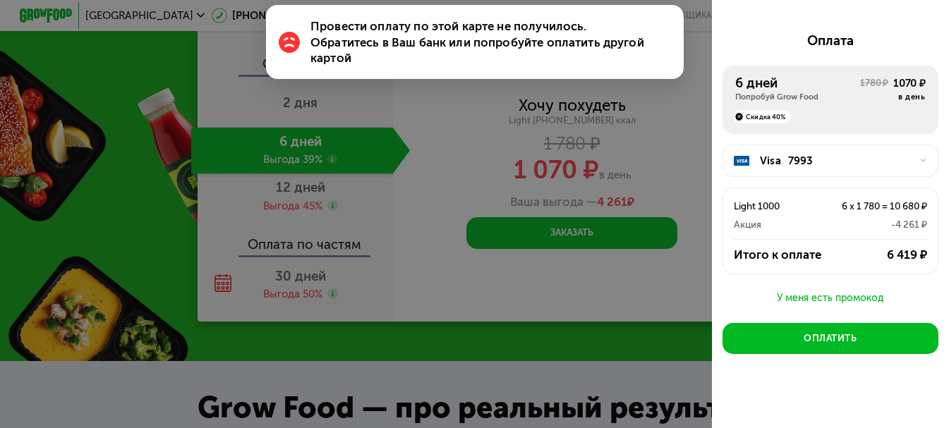
click at [788, 153] on div "7993" at bounding box center [800, 161] width 25 height 16
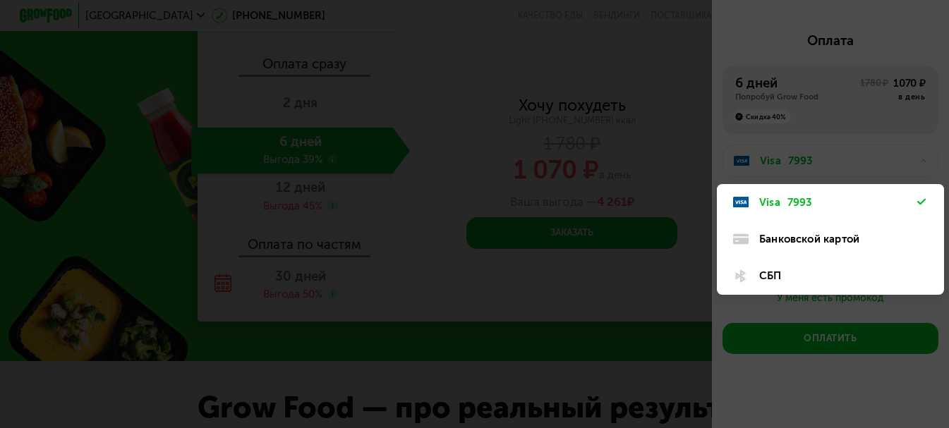
click at [799, 234] on div "Банковской картой" at bounding box center [838, 240] width 158 height 16
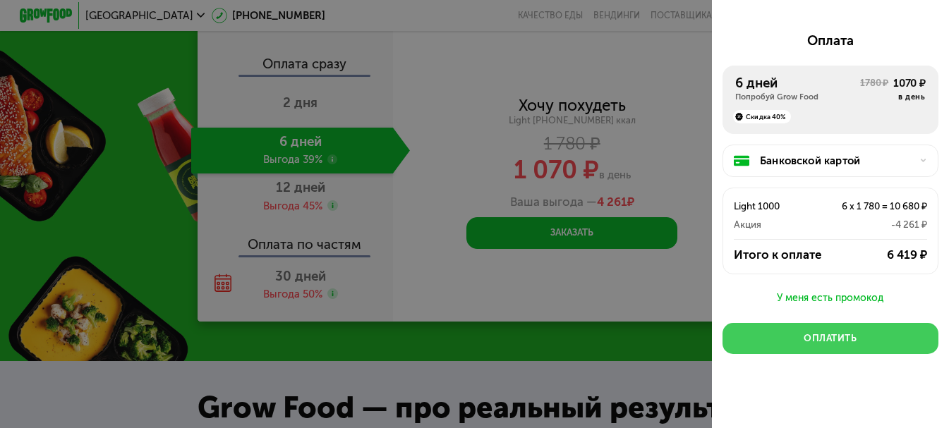
click at [824, 333] on div "Оплатить" at bounding box center [830, 338] width 53 height 13
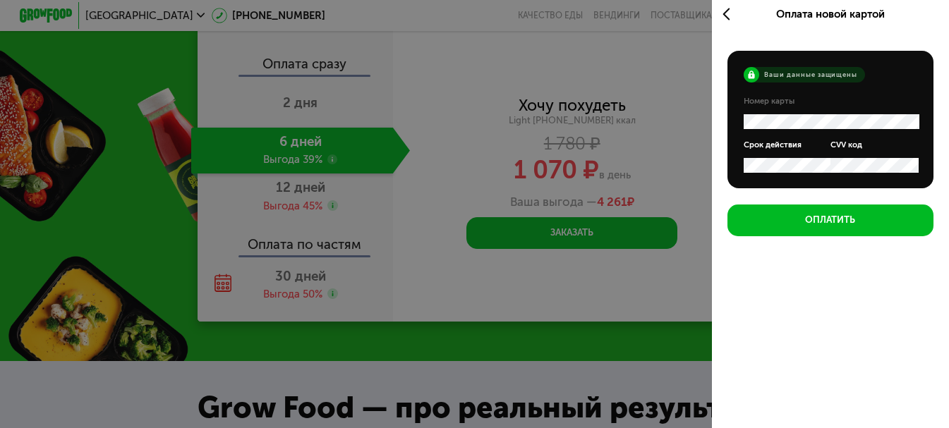
scroll to position [5, 0]
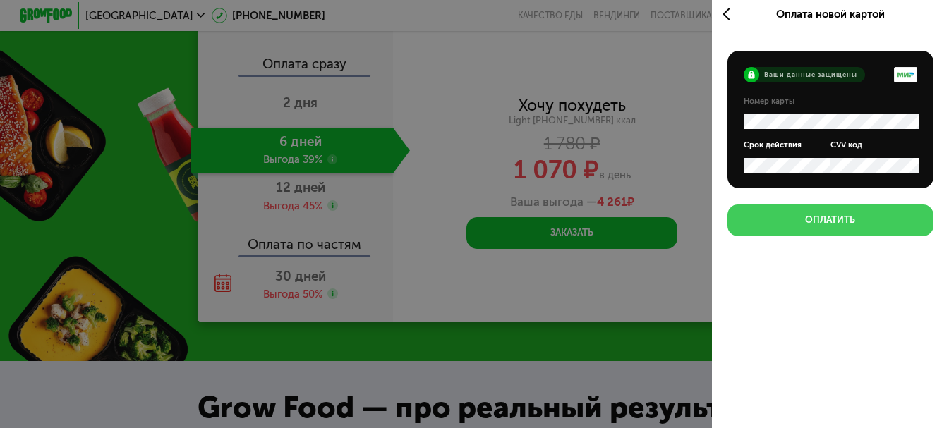
click at [849, 225] on div "Оплатить" at bounding box center [830, 220] width 50 height 13
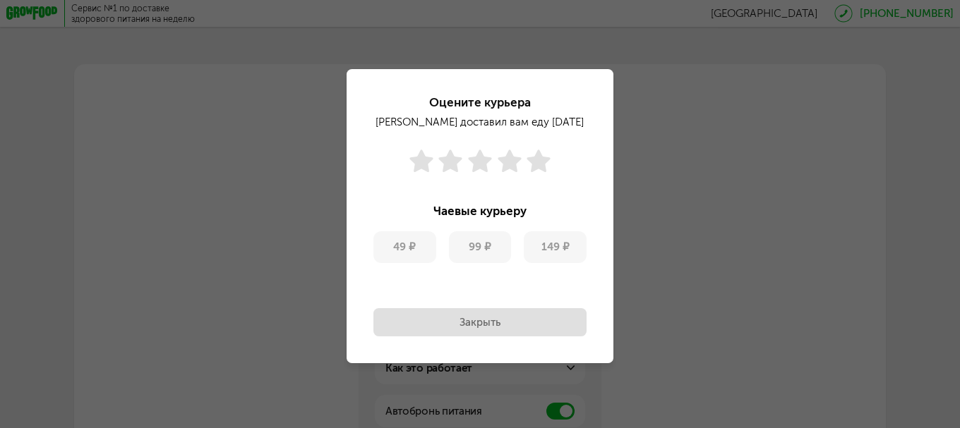
click at [555, 246] on button "149 ₽" at bounding box center [555, 248] width 63 height 32
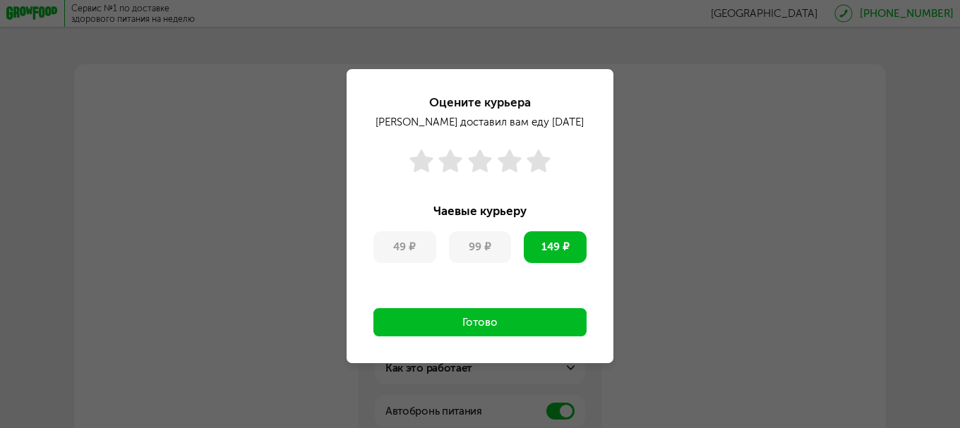
click at [451, 191] on div "Оцените курьера [PERSON_NAME] доставил вам еду [DATE] Чаевые курьеру 49 ₽ 99 ₽ …" at bounding box center [479, 179] width 213 height 167
click at [419, 244] on button "49 ₽" at bounding box center [404, 248] width 63 height 32
click at [480, 242] on button "99 ₽" at bounding box center [480, 248] width 63 height 32
drag, startPoint x: 516, startPoint y: 270, endPoint x: 555, endPoint y: 270, distance: 38.8
click at [519, 270] on div "Оцените курьера [PERSON_NAME] доставил вам еду [DATE] Чаевые курьеру 49 ₽ 99 ₽ …" at bounding box center [479, 216] width 213 height 241
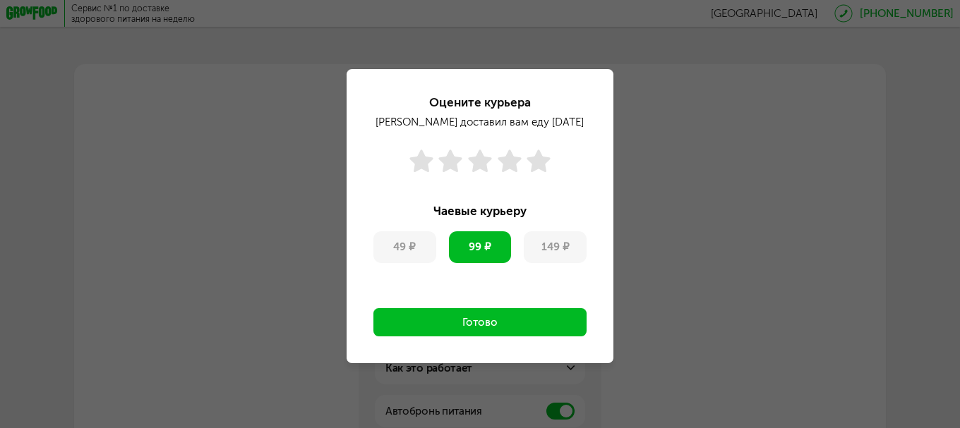
click at [573, 241] on button "149 ₽" at bounding box center [555, 248] width 63 height 32
click at [578, 190] on div "Оцените курьера [PERSON_NAME] доставил вам еду [DATE] Чаевые курьеру 49 ₽ 99 ₽ …" at bounding box center [479, 179] width 213 height 167
click at [622, 197] on div "Оцените курьера [PERSON_NAME] доставил вам еду [DATE] Чаевые курьеру 49 ₽ 99 ₽ …" at bounding box center [480, 214] width 960 height 428
click at [665, 181] on div "Оцените курьера [PERSON_NAME] доставил вам еду [DATE] Чаевые курьеру 49 ₽ 99 ₽ …" at bounding box center [480, 214] width 960 height 428
click at [666, 181] on div "Оцените курьера [PERSON_NAME] доставил вам еду [DATE] Чаевые курьеру 49 ₽ 99 ₽ …" at bounding box center [480, 214] width 960 height 428
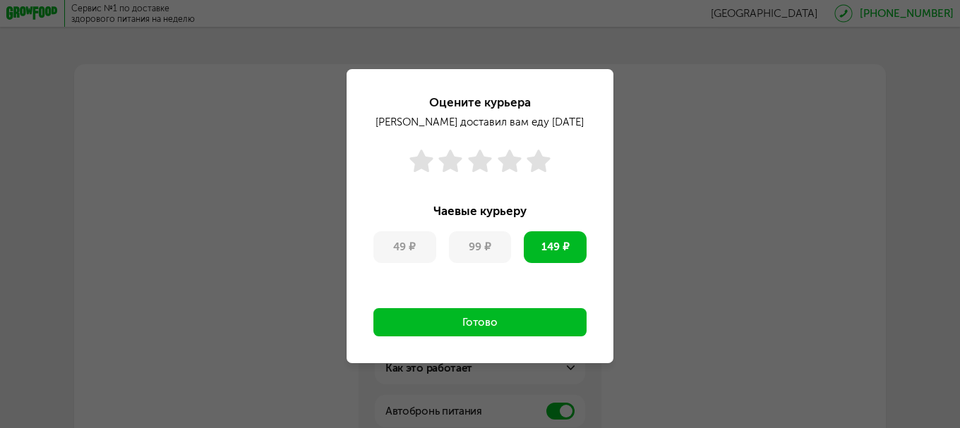
drag, startPoint x: 651, startPoint y: 172, endPoint x: 501, endPoint y: 112, distance: 161.9
click at [649, 171] on div "Оцените курьера [PERSON_NAME] доставил вам еду [DATE] Чаевые курьеру 49 ₽ 99 ₽ …" at bounding box center [480, 214] width 960 height 428
click at [482, 104] on h4 "Оцените курьера" at bounding box center [479, 102] width 213 height 13
click at [425, 162] on use at bounding box center [420, 161] width 23 height 23
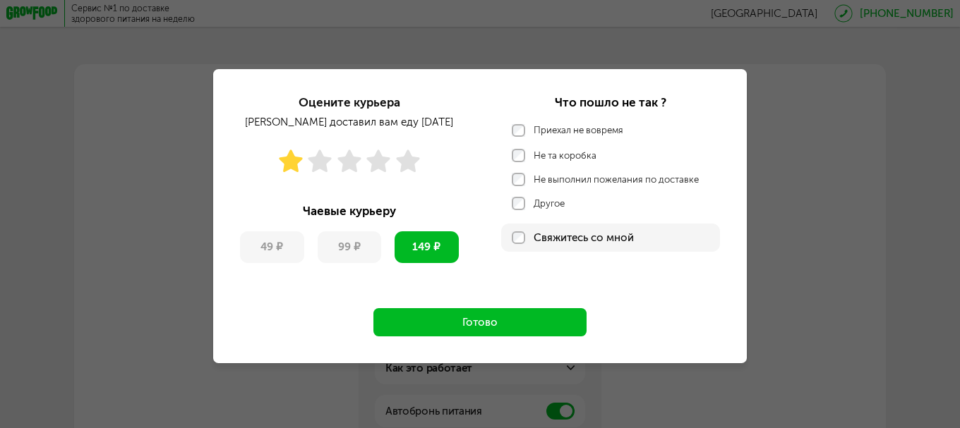
click at [269, 249] on button "49 ₽" at bounding box center [272, 248] width 64 height 32
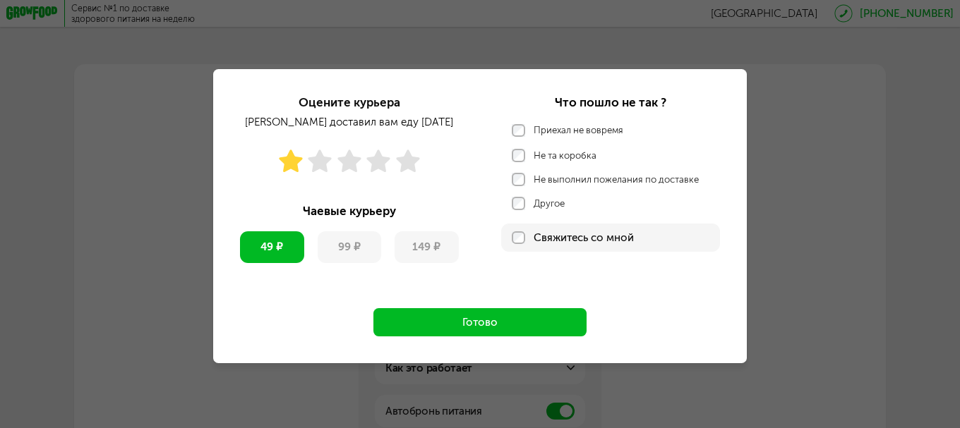
click at [409, 160] on use at bounding box center [407, 161] width 23 height 23
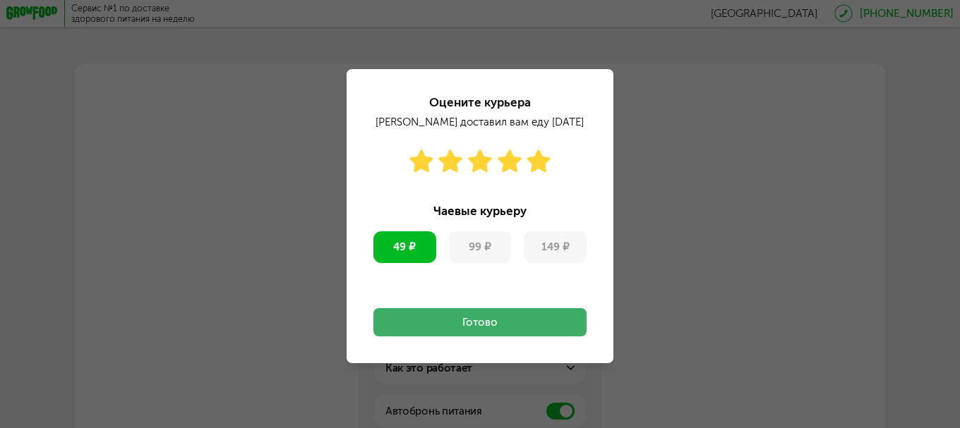
click at [503, 322] on button "Готово" at bounding box center [479, 322] width 213 height 28
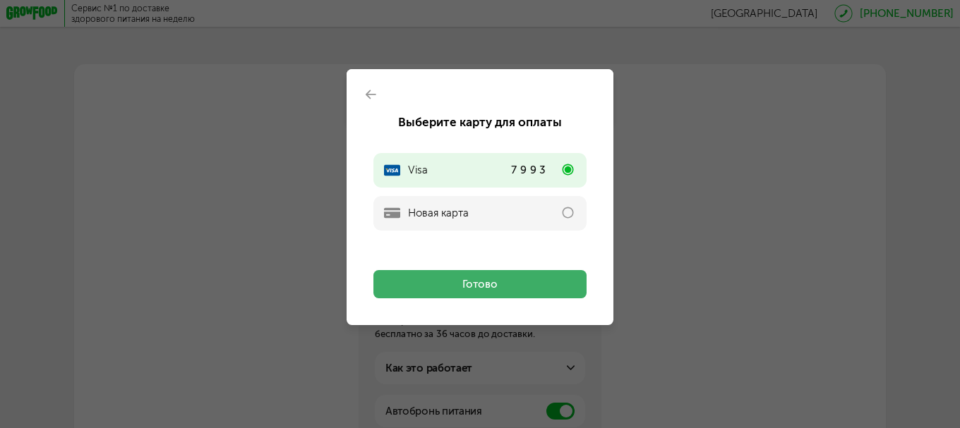
click at [480, 287] on button "Готово" at bounding box center [479, 284] width 213 height 28
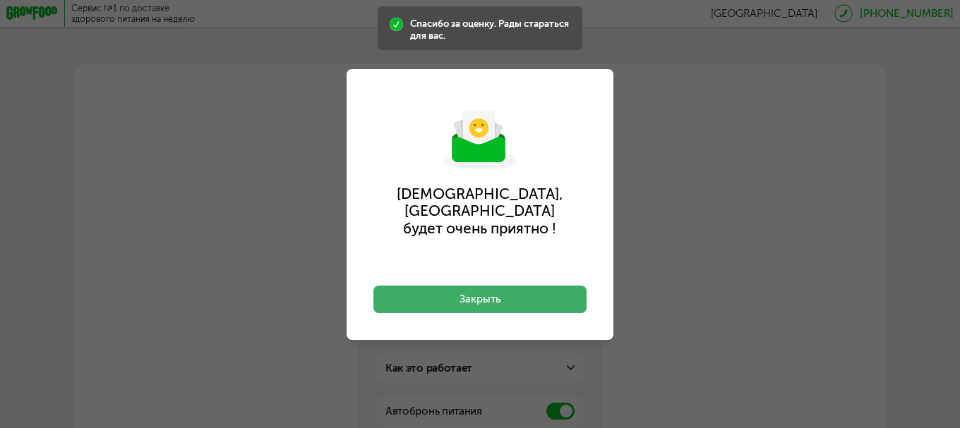
click at [480, 286] on button "Закрыть" at bounding box center [479, 300] width 213 height 28
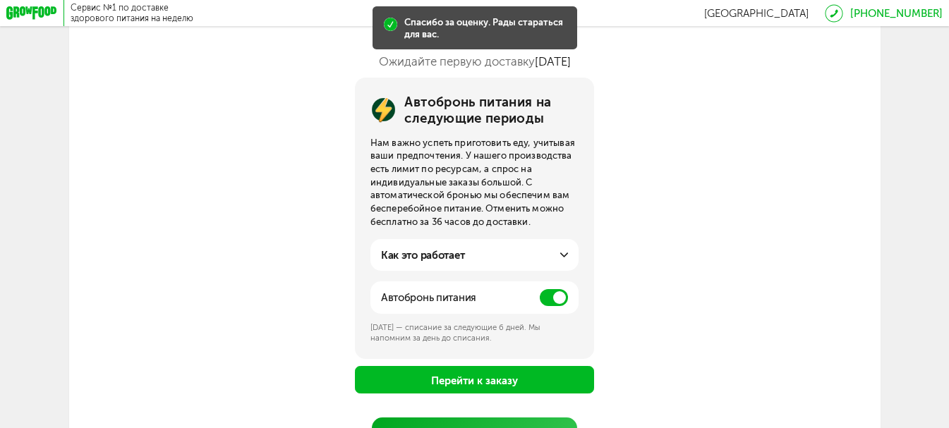
scroll to position [141, 0]
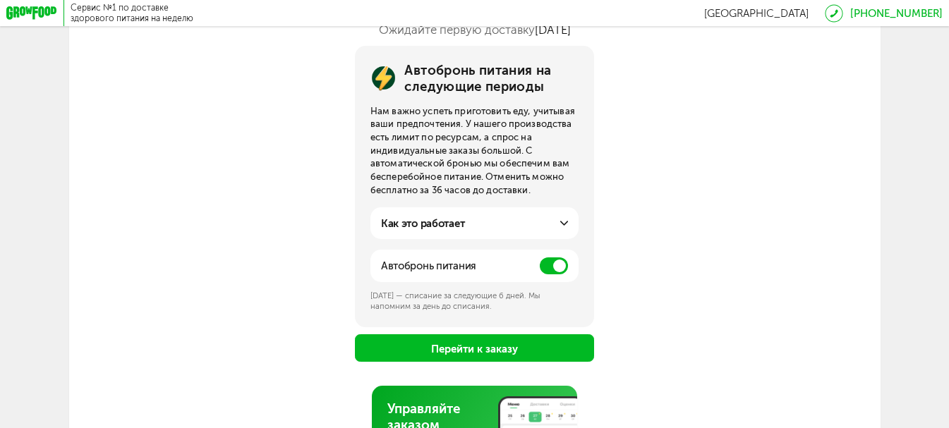
click at [563, 224] on icon at bounding box center [564, 224] width 8 height 8
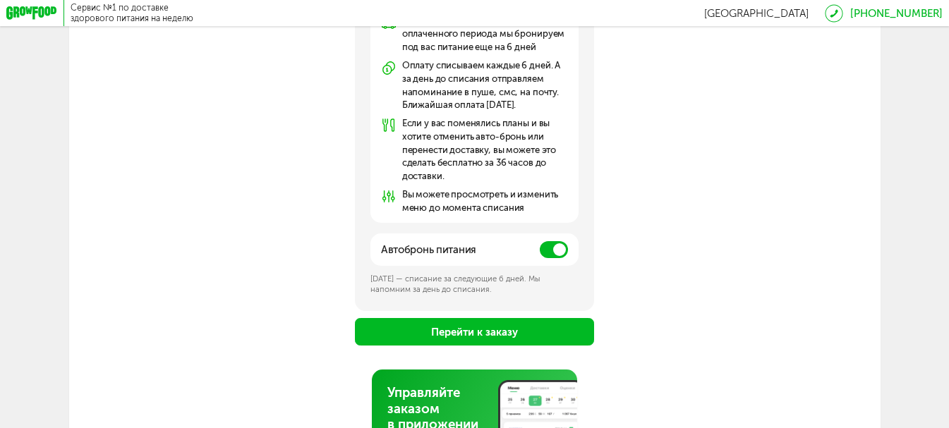
scroll to position [376, 0]
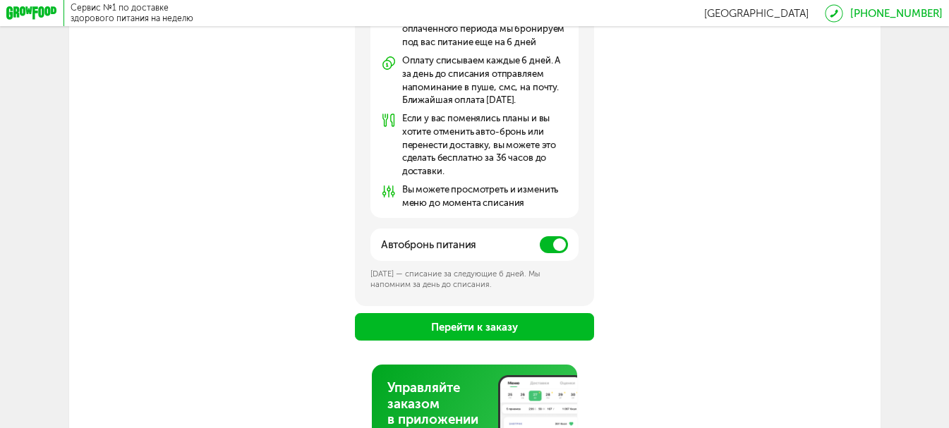
click at [559, 248] on span at bounding box center [554, 244] width 28 height 17
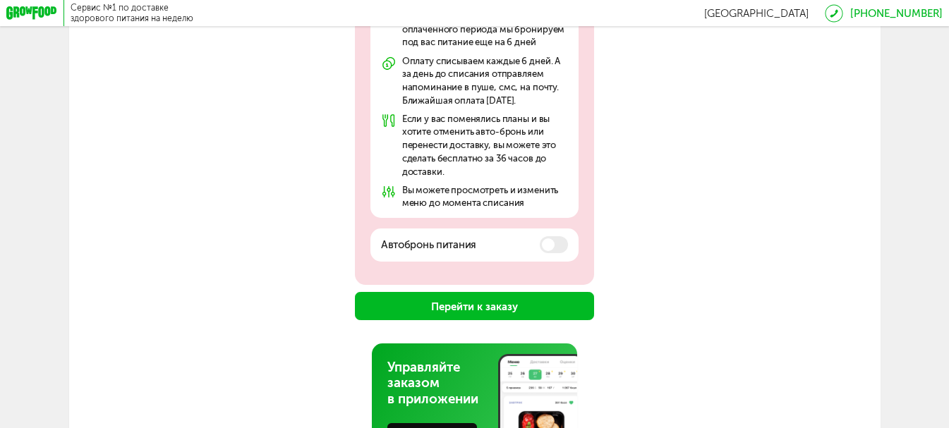
click at [502, 315] on button "Перейти к заказу" at bounding box center [475, 306] width 240 height 28
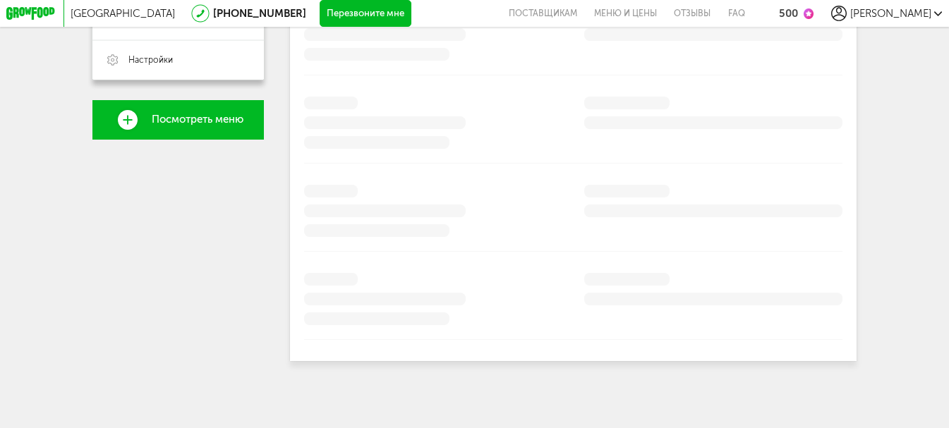
scroll to position [438, 0]
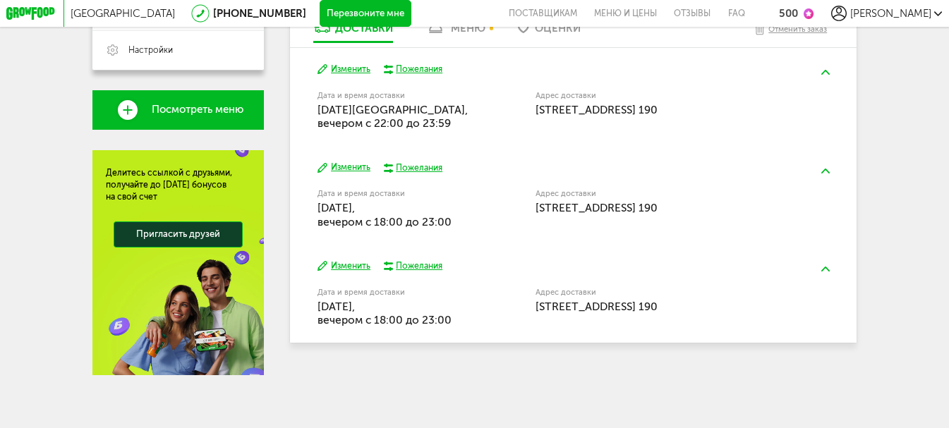
click at [798, 13] on div "500" at bounding box center [788, 13] width 19 height 13
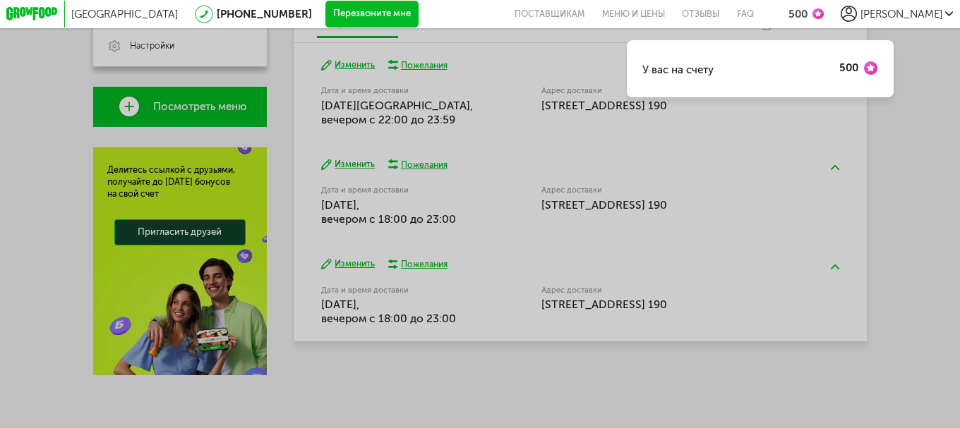
click at [918, 171] on div "У вас на счету 500" at bounding box center [480, 214] width 960 height 428
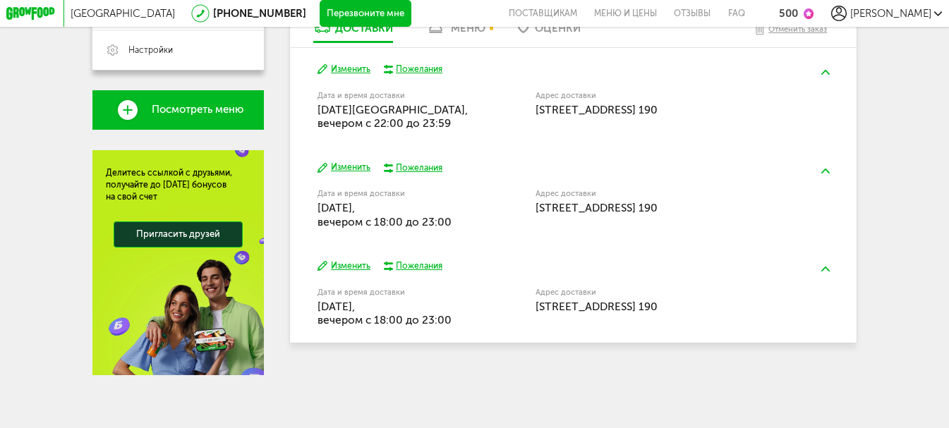
click at [814, 11] on img at bounding box center [809, 13] width 11 height 11
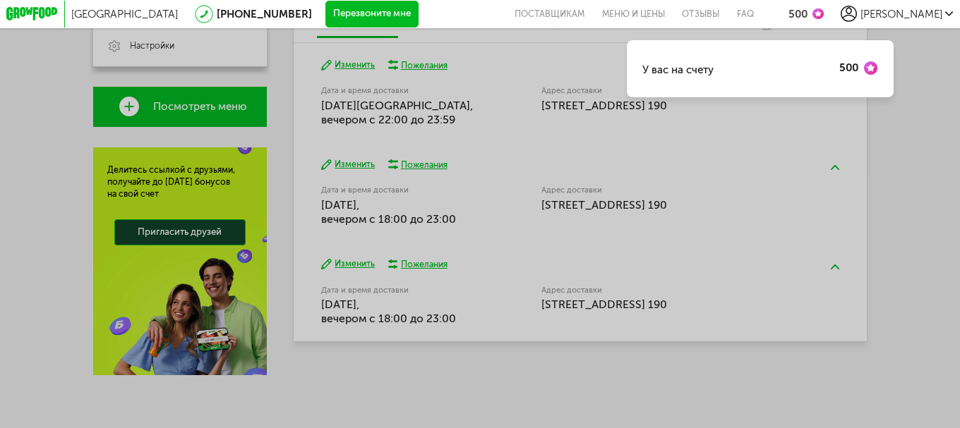
click at [901, 162] on div "У вас на счету 500" at bounding box center [480, 214] width 960 height 428
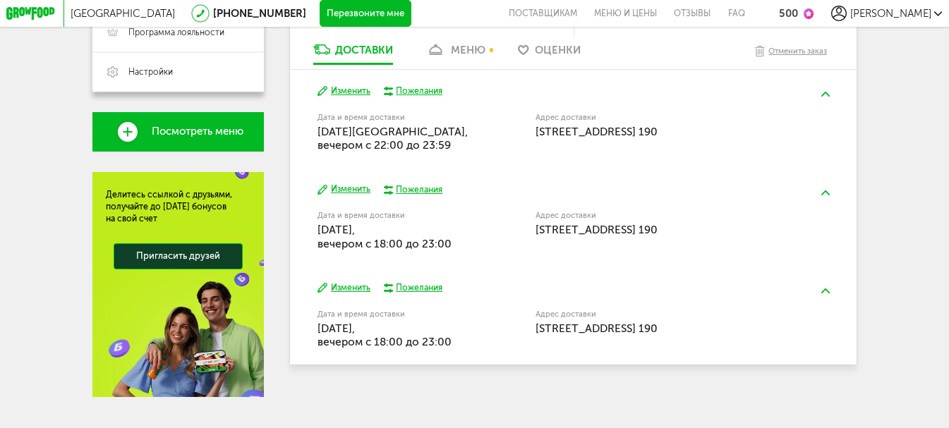
scroll to position [390, 0]
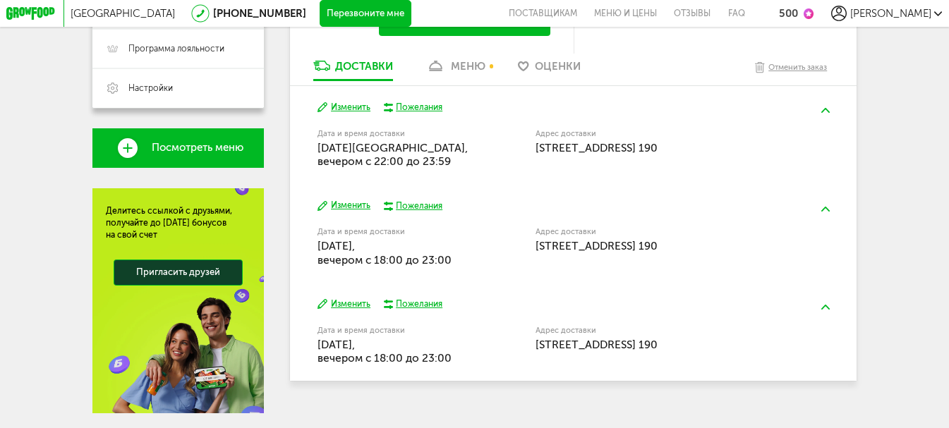
click at [455, 263] on div "Дата и время доставки 24 августа, воскресенье, вечером c 18:00 до 23:00" at bounding box center [393, 248] width 151 height 39
click at [352, 206] on button "Изменить" at bounding box center [344, 206] width 53 height 12
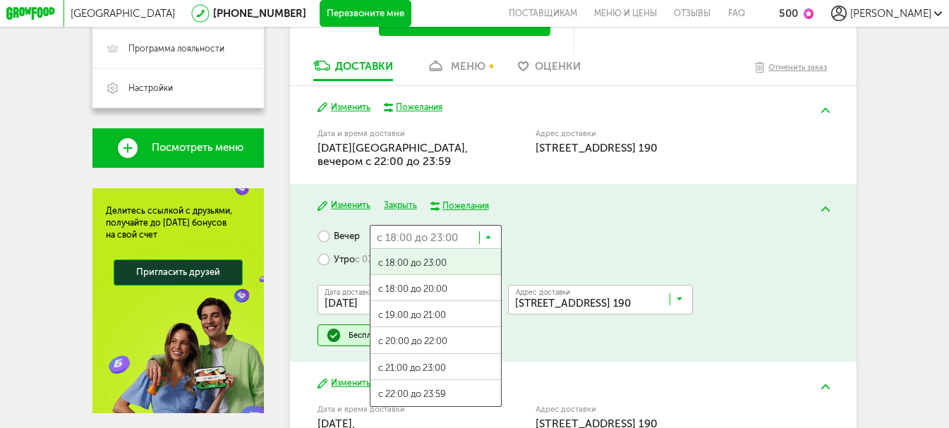
click at [488, 241] on icon at bounding box center [489, 240] width 6 height 13
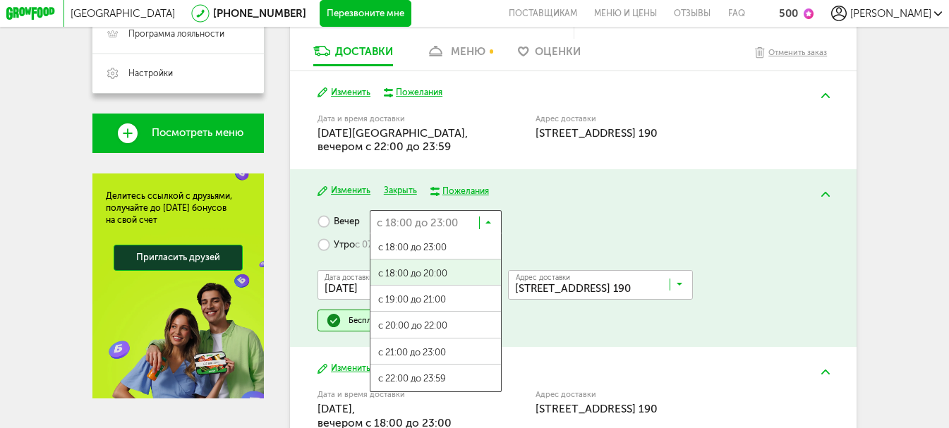
scroll to position [0, 0]
click at [443, 279] on span "с 18:00 до 20:00" at bounding box center [436, 274] width 131 height 28
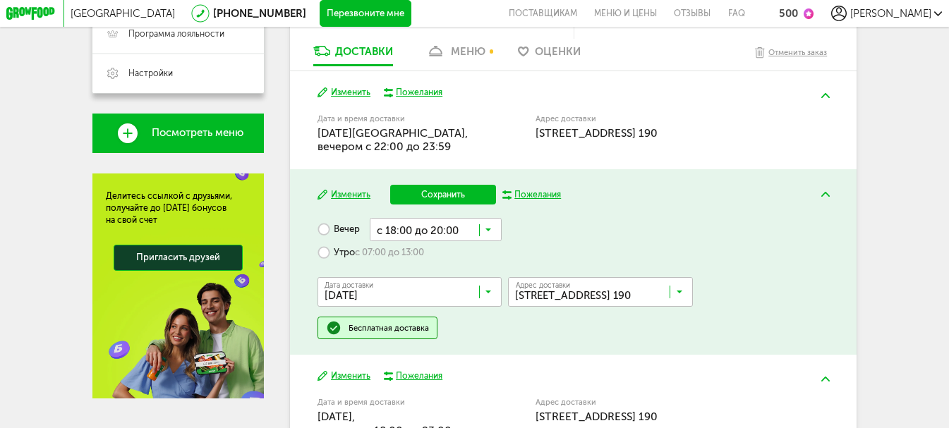
click at [322, 257] on label "Утро с 07:00 до 13:00" at bounding box center [371, 252] width 107 height 23
click at [490, 258] on icon at bounding box center [489, 256] width 6 height 13
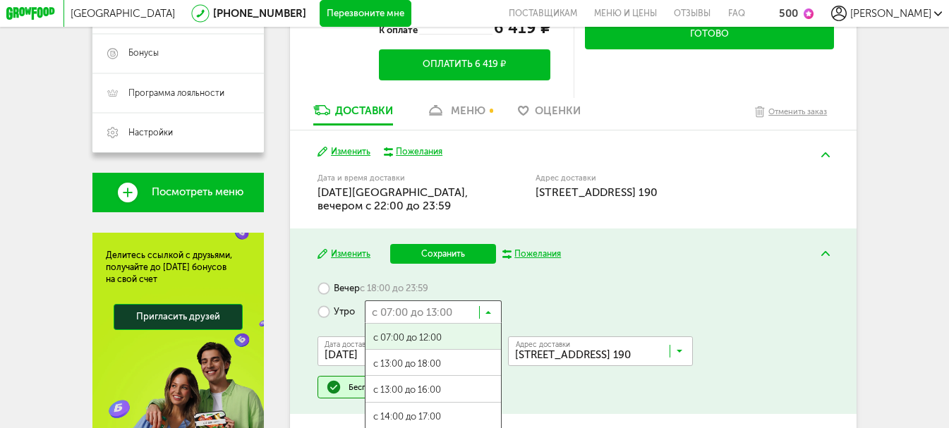
scroll to position [358, 0]
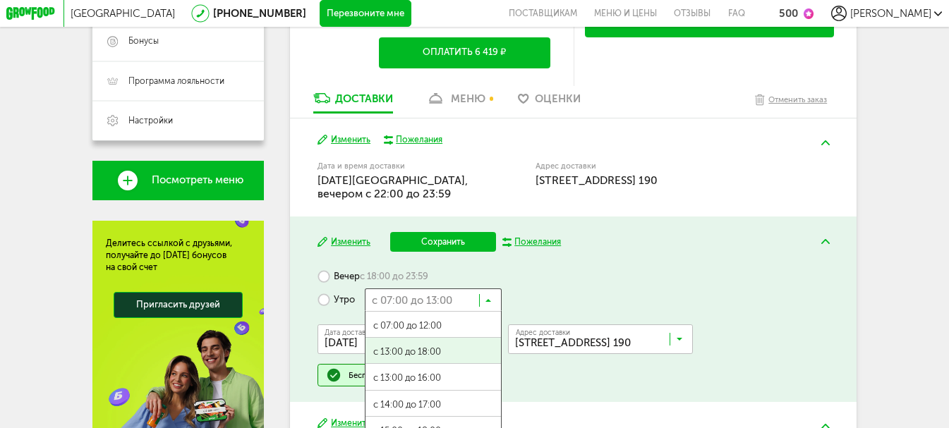
click at [630, 263] on div "Изменить Сохранить Пожелания Вечер с 18:00 до 23:59 Утро с 07:00 до 13:00 Загру…" at bounding box center [573, 310] width 567 height 186
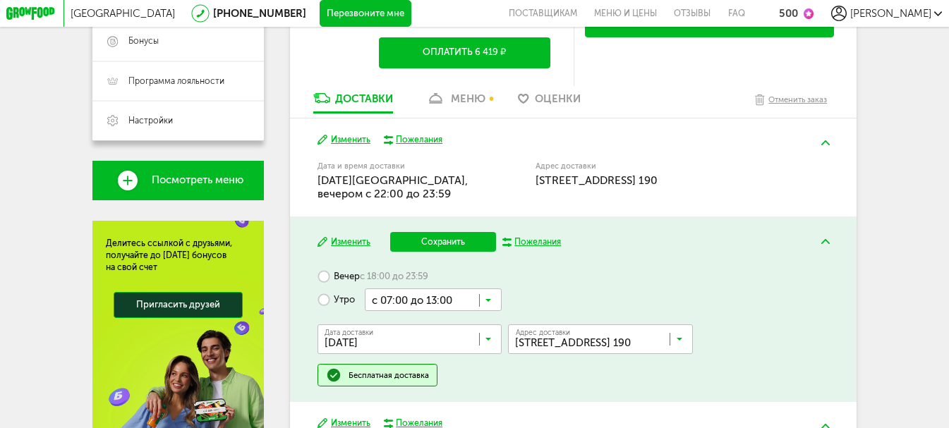
scroll to position [499, 0]
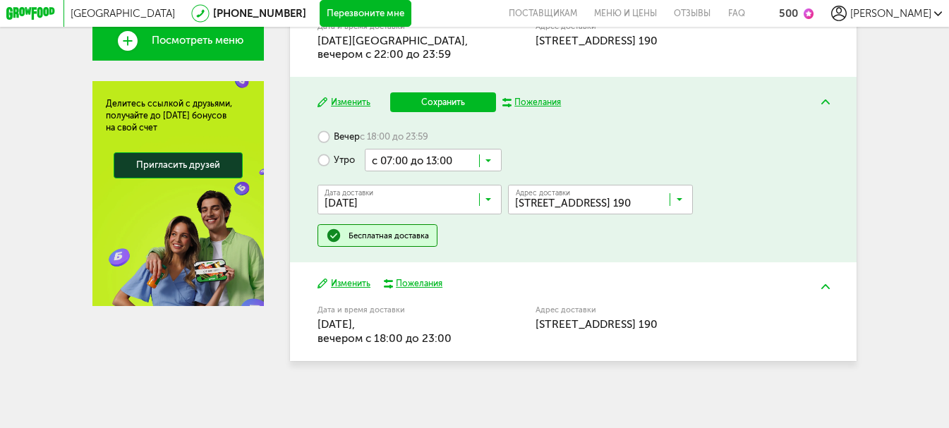
click at [408, 207] on input "Search for option" at bounding box center [412, 202] width 185 height 23
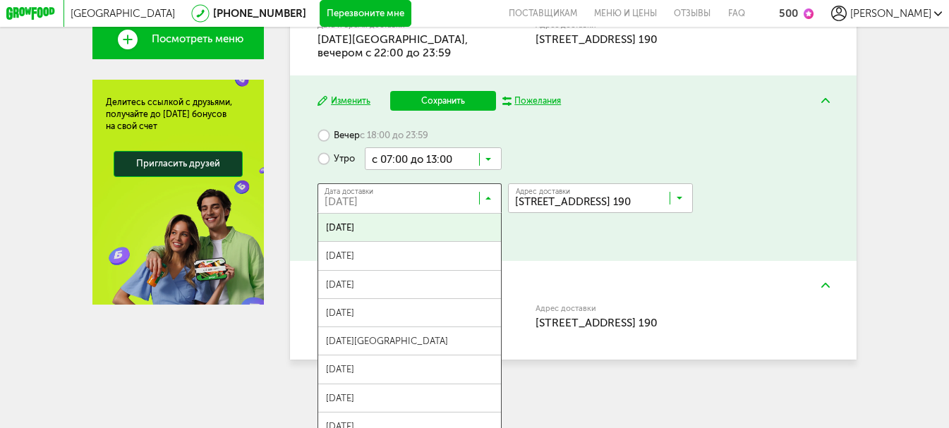
click at [652, 155] on div "Вечер с 18:00 до 23:59 Утро с 07:00 до 13:00 Загрузка... Дата доставки 25 авгус…" at bounding box center [574, 184] width 512 height 121
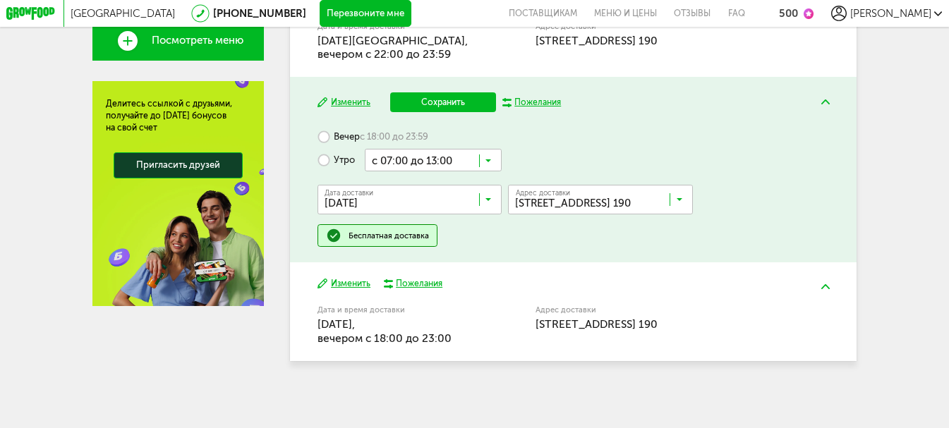
click at [486, 201] on icon at bounding box center [489, 202] width 6 height 13
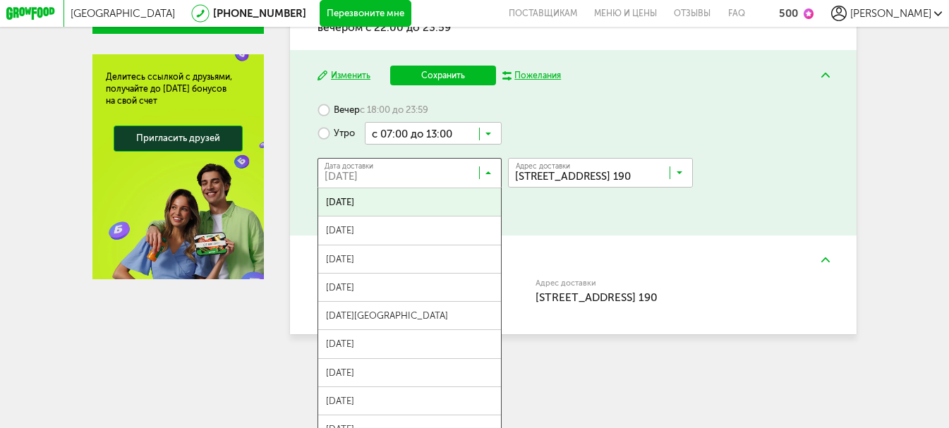
scroll to position [529, 0]
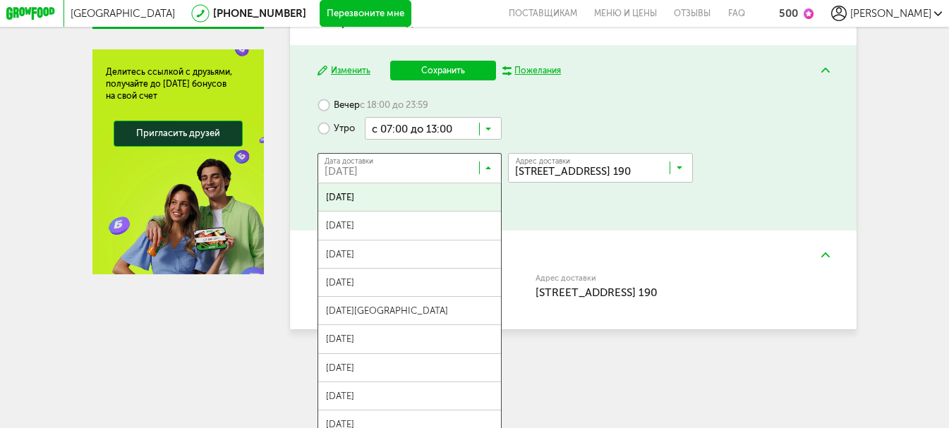
click at [380, 208] on span "25 августа, понедельник" at bounding box center [410, 198] width 184 height 28
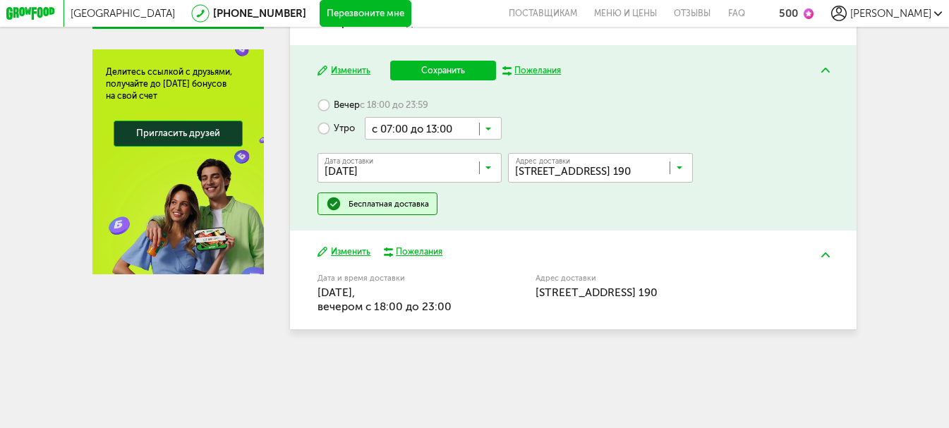
scroll to position [507, 0]
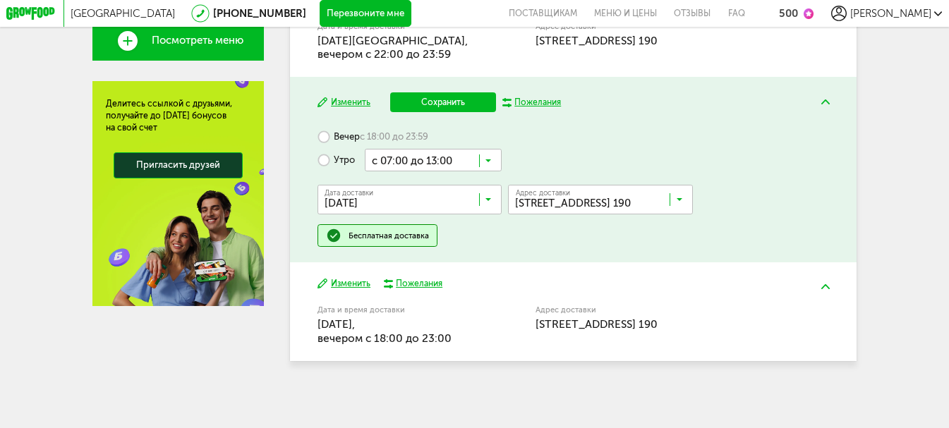
click at [488, 160] on icon at bounding box center [489, 163] width 6 height 13
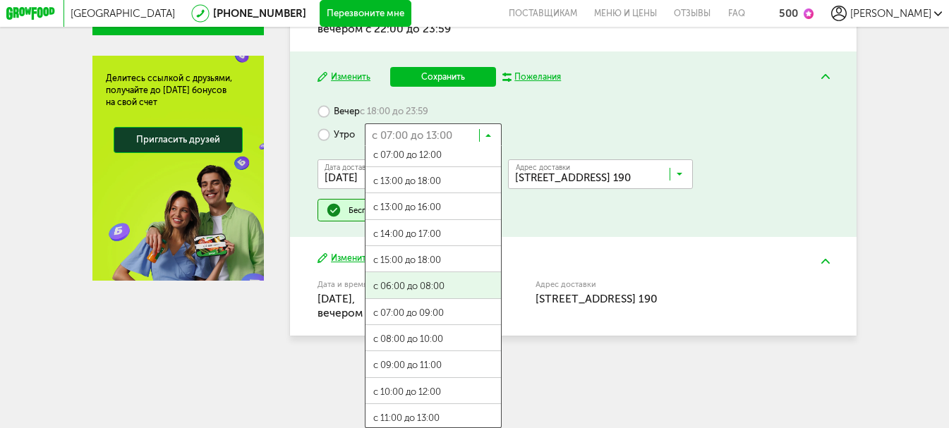
scroll to position [13, 0]
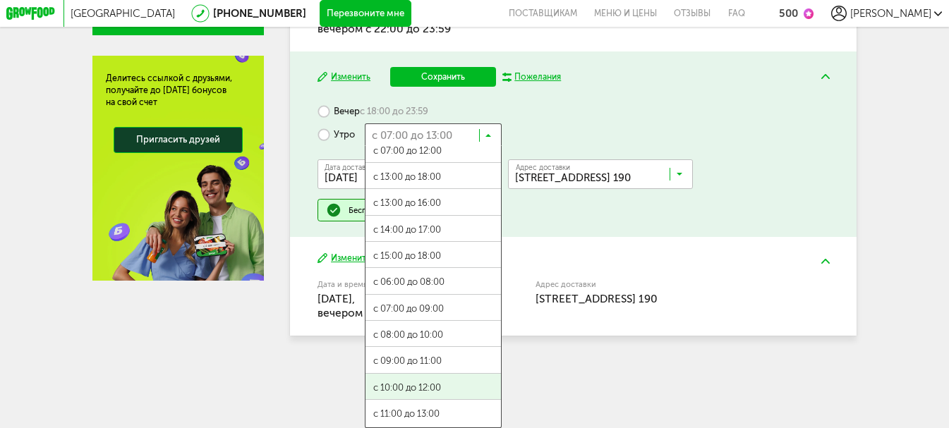
click at [441, 386] on span "с 10:00 до 12:00" at bounding box center [434, 388] width 136 height 28
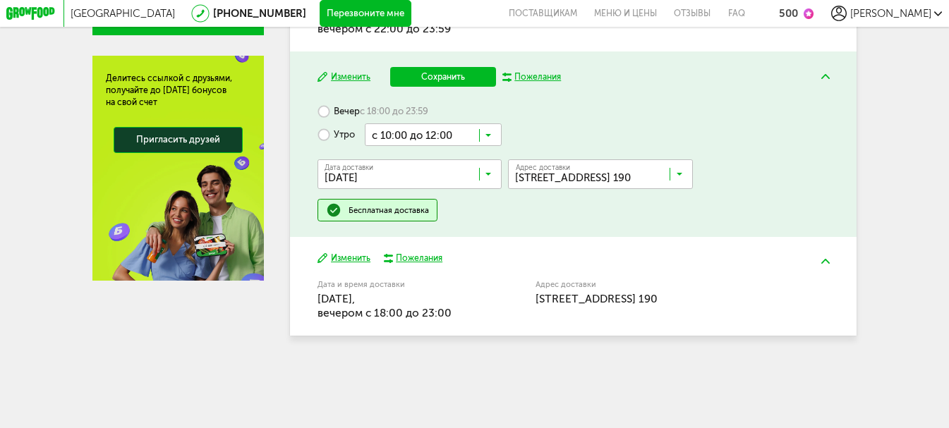
scroll to position [507, 0]
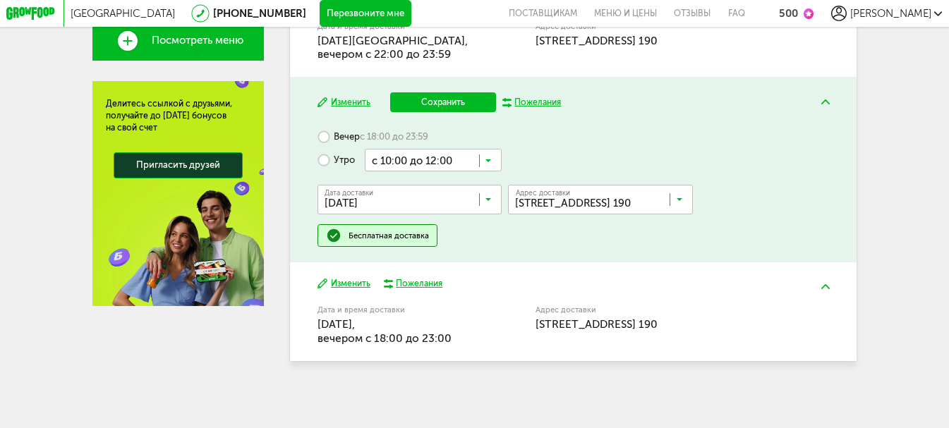
click at [347, 285] on button "Изменить" at bounding box center [344, 284] width 53 height 12
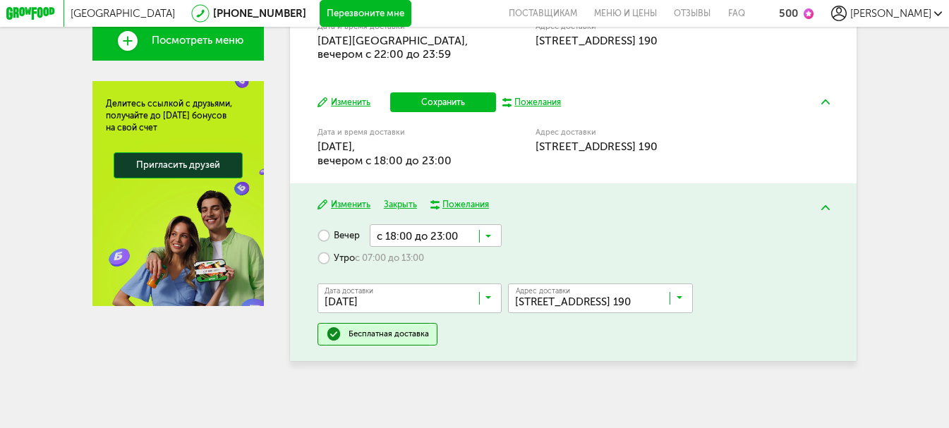
click at [486, 296] on icon at bounding box center [489, 301] width 6 height 13
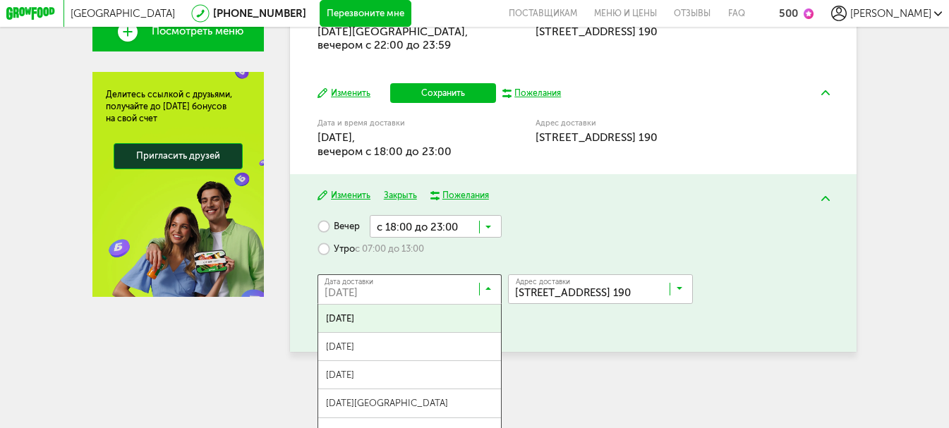
click at [421, 331] on span "26 августа, вторник" at bounding box center [410, 319] width 184 height 28
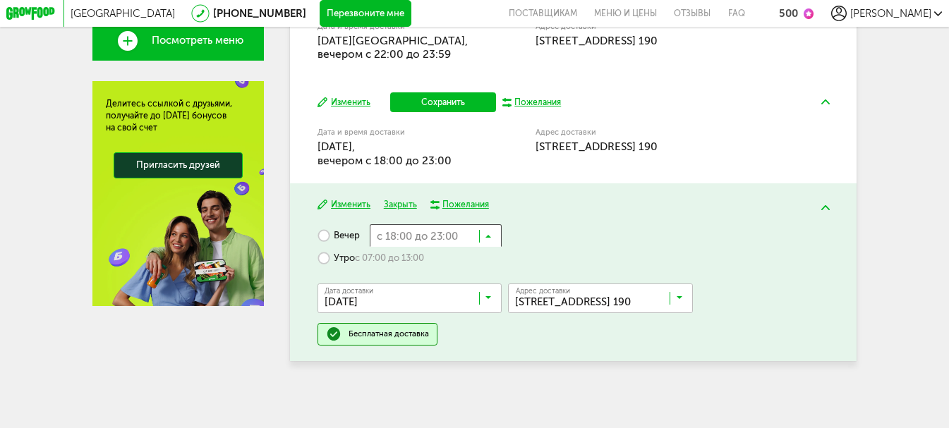
click at [490, 233] on icon at bounding box center [489, 239] width 6 height 13
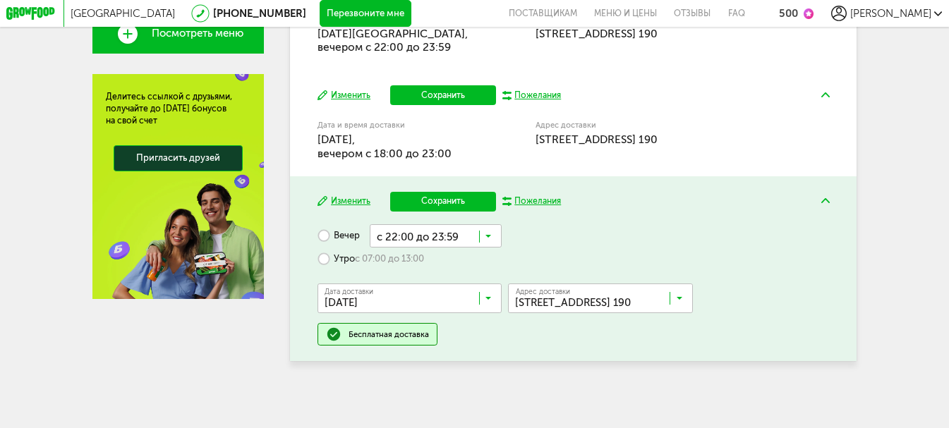
scroll to position [0, 0]
click at [442, 398] on span "с 22:00 до 23:59" at bounding box center [436, 394] width 131 height 28
click at [441, 95] on button "Сохранить" at bounding box center [442, 95] width 105 height 20
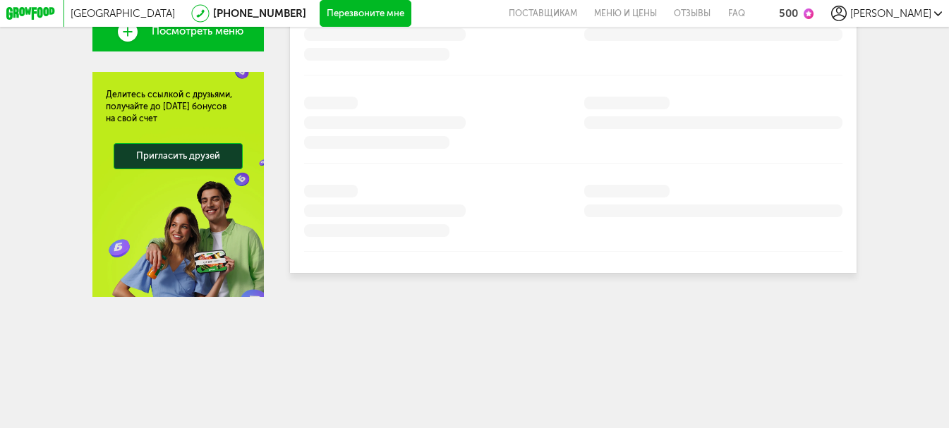
scroll to position [438, 0]
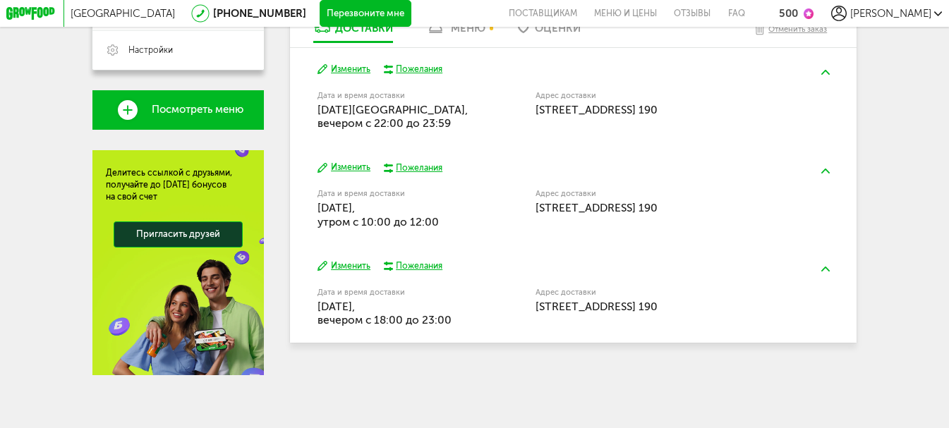
click at [347, 162] on button "Изменить" at bounding box center [344, 168] width 53 height 12
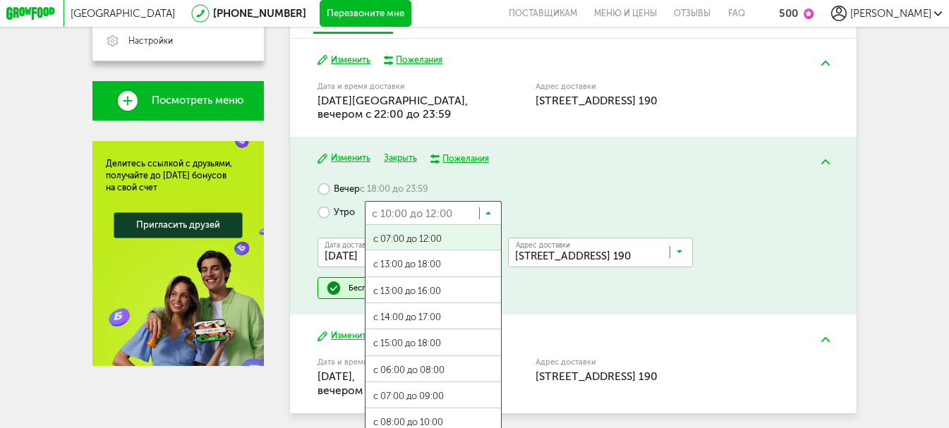
click at [486, 219] on icon at bounding box center [489, 216] width 6 height 13
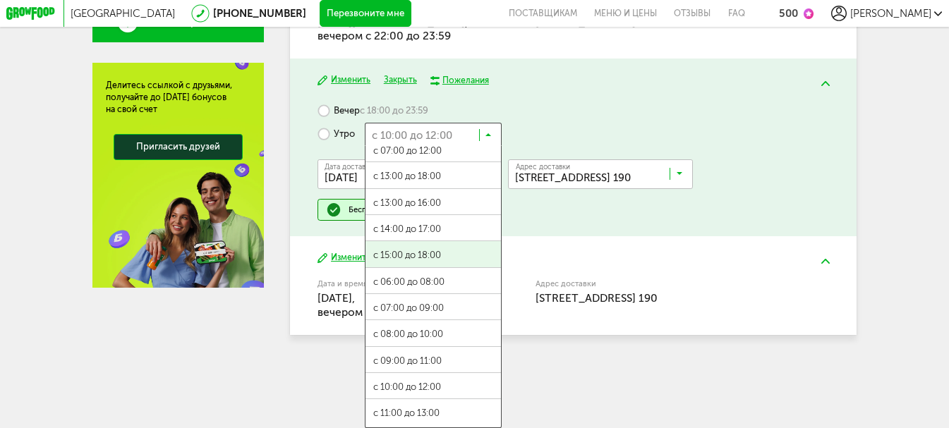
scroll to position [522, 0]
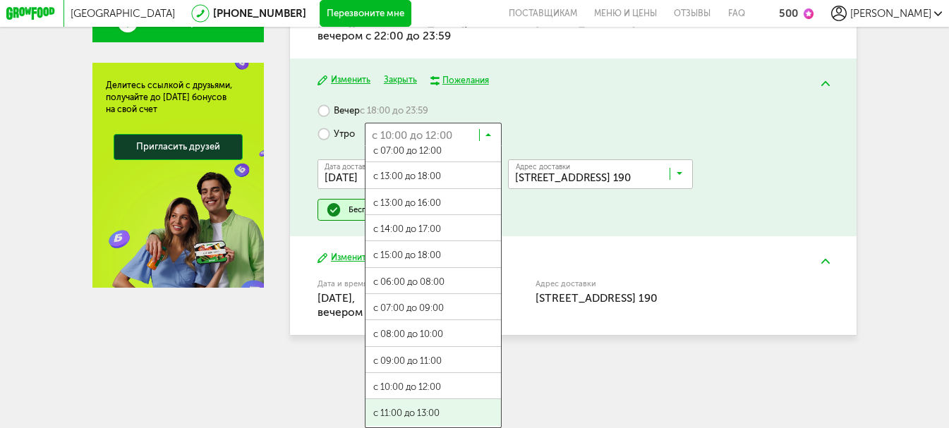
click at [436, 415] on ul "с 07:00 до 12:00 с 13:00 до 18:00 с 13:00 до 16:00 с 14:00 до 17:00 с 15:00 до …" at bounding box center [433, 287] width 137 height 282
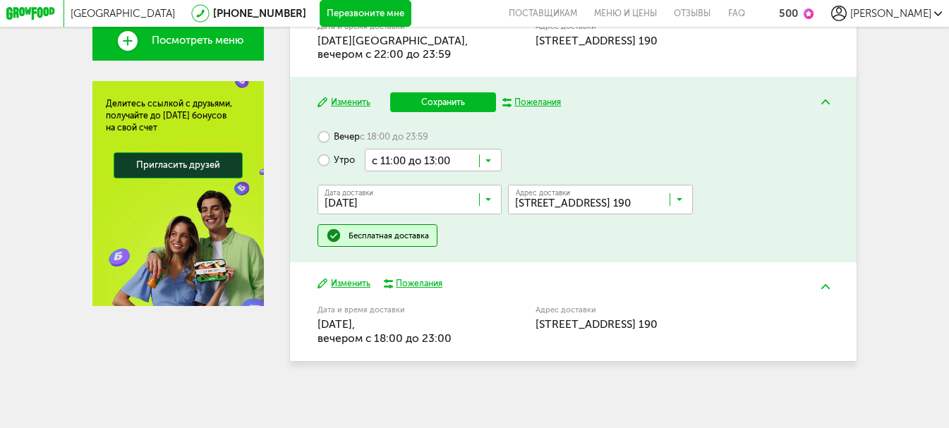
scroll to position [507, 0]
click at [457, 92] on button "Сохранить" at bounding box center [442, 102] width 105 height 20
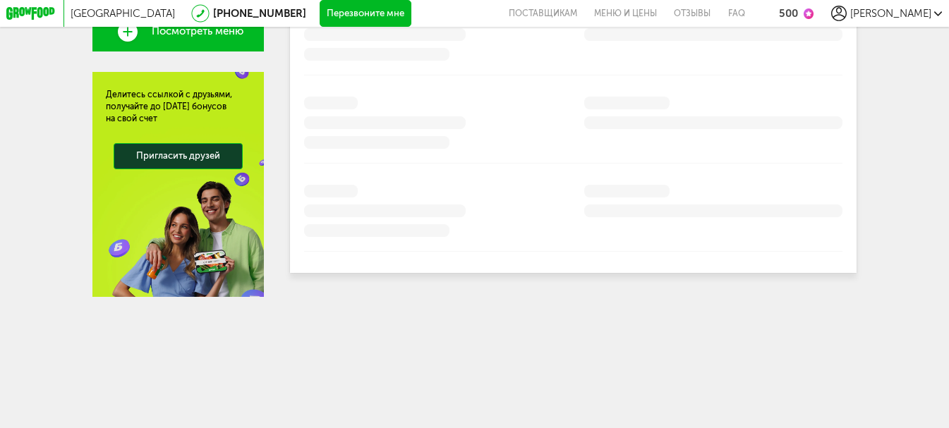
scroll to position [438, 0]
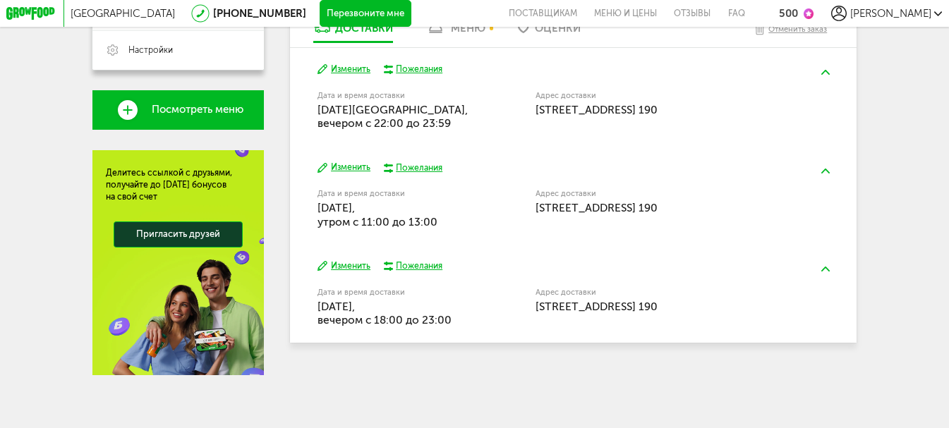
click at [348, 263] on button "Изменить" at bounding box center [344, 266] width 53 height 12
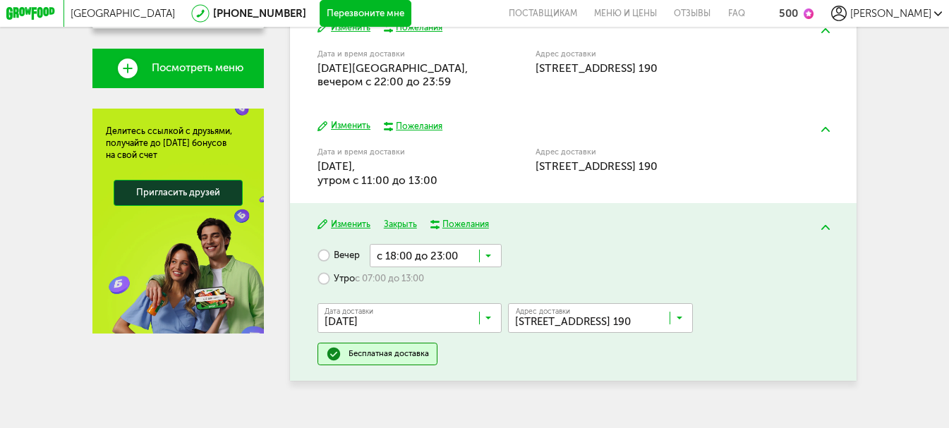
scroll to position [499, 0]
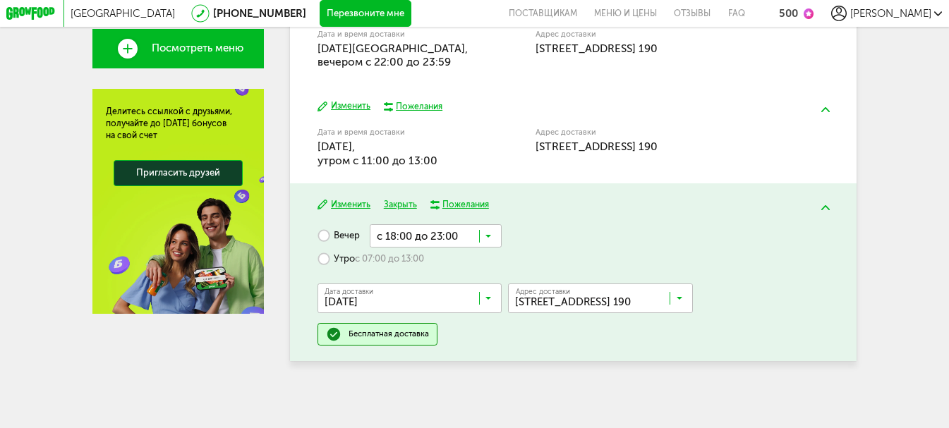
click at [347, 101] on button "Изменить" at bounding box center [344, 106] width 53 height 12
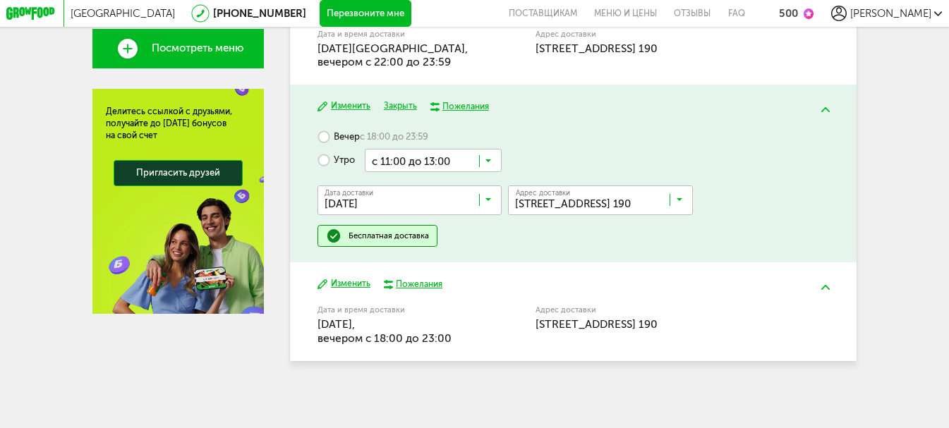
click at [322, 135] on label "Вечер с 18:00 до 23:59" at bounding box center [373, 137] width 111 height 23
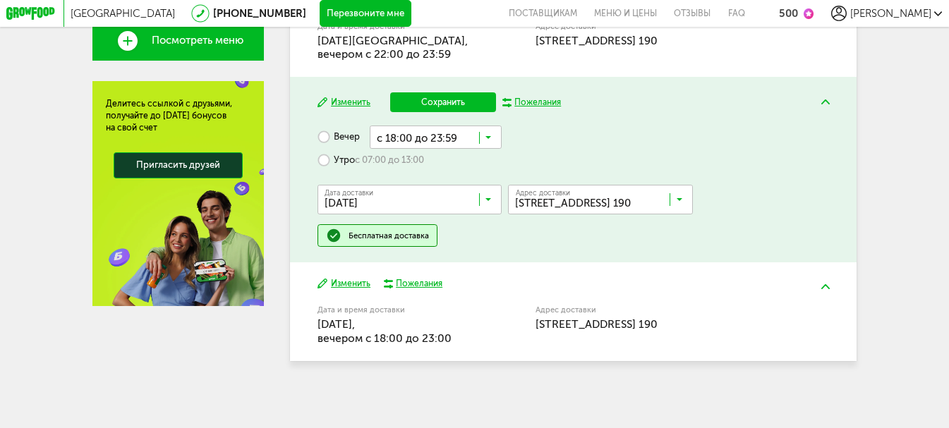
click at [323, 161] on label "Утро с 07:00 до 13:00" at bounding box center [371, 160] width 107 height 23
click at [436, 108] on button "Сохранить" at bounding box center [442, 102] width 105 height 20
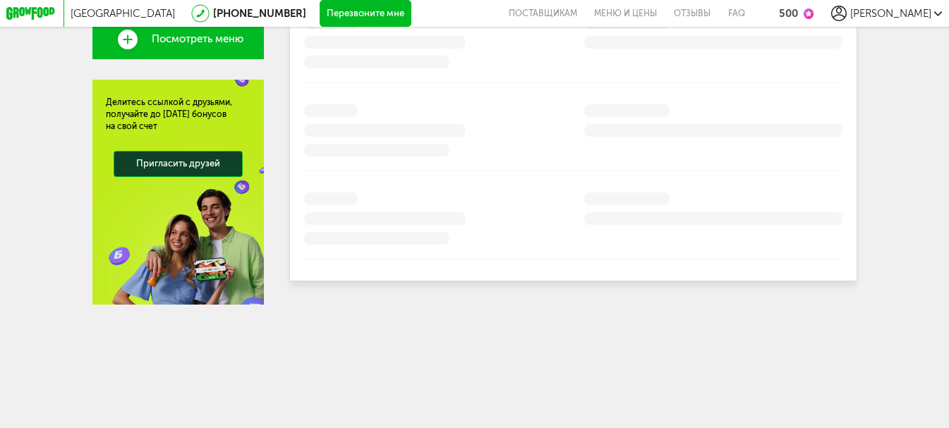
scroll to position [438, 0]
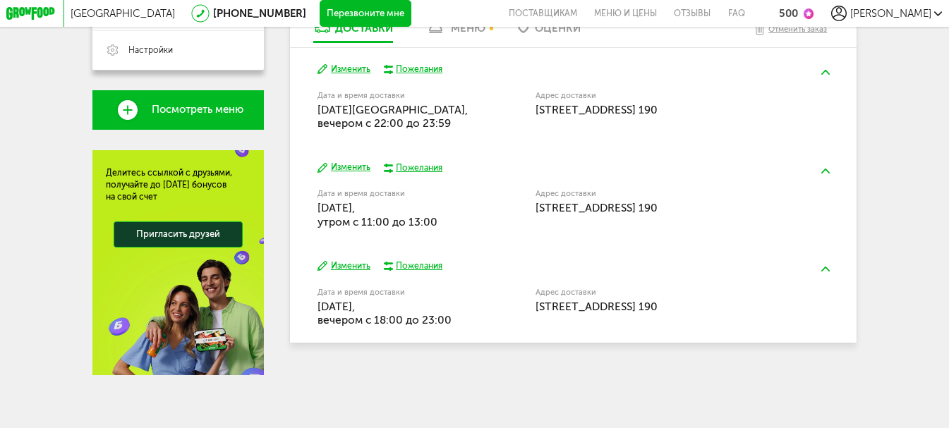
click at [348, 265] on button "Изменить" at bounding box center [344, 266] width 53 height 12
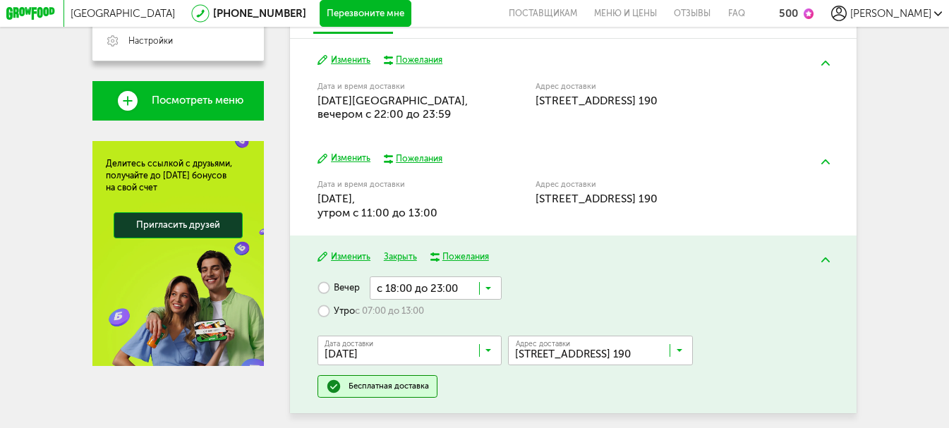
click at [383, 363] on input "Search for option" at bounding box center [412, 353] width 185 height 23
click at [380, 387] on span "26 августа, вторник" at bounding box center [410, 380] width 184 height 28
click at [488, 296] on icon at bounding box center [489, 291] width 6 height 13
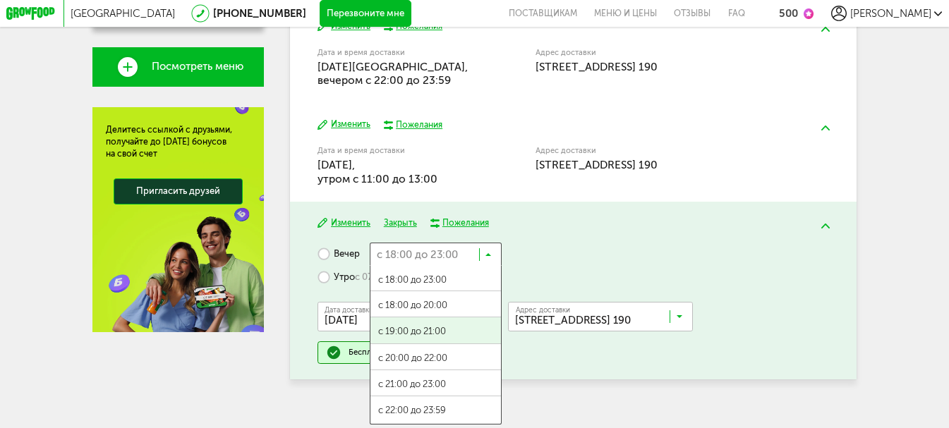
scroll to position [499, 0]
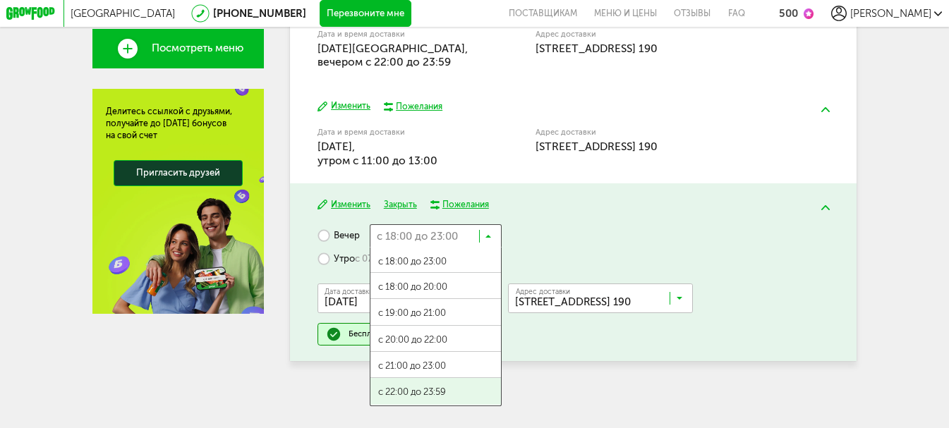
click at [452, 394] on span "с 22:00 до 23:59" at bounding box center [436, 392] width 131 height 28
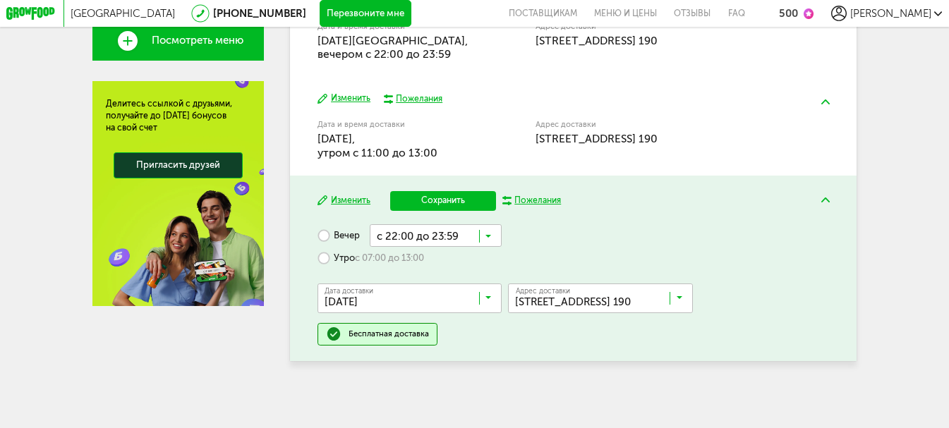
click at [452, 208] on button "Сохранить" at bounding box center [442, 201] width 105 height 20
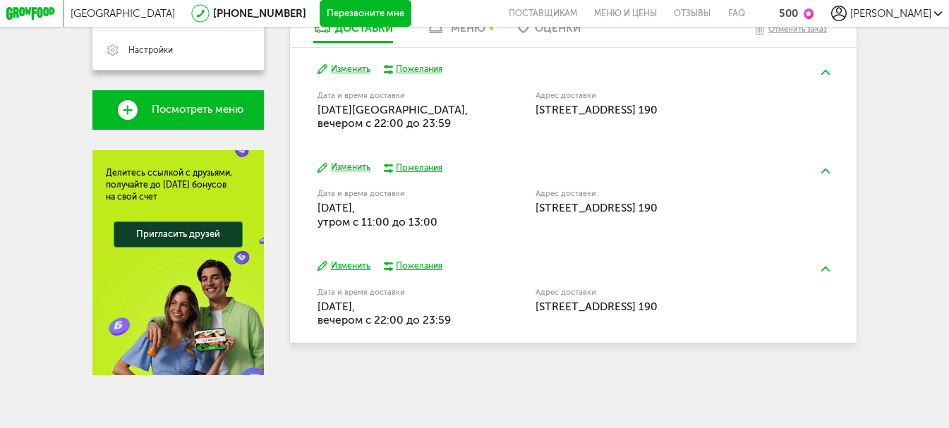
scroll to position [155, 0]
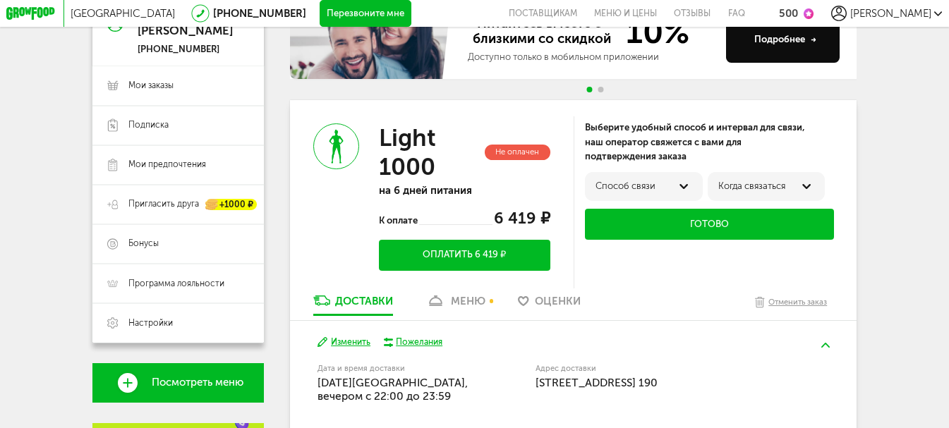
click at [493, 262] on button "Оплатить 6 419 ₽" at bounding box center [465, 255] width 172 height 31
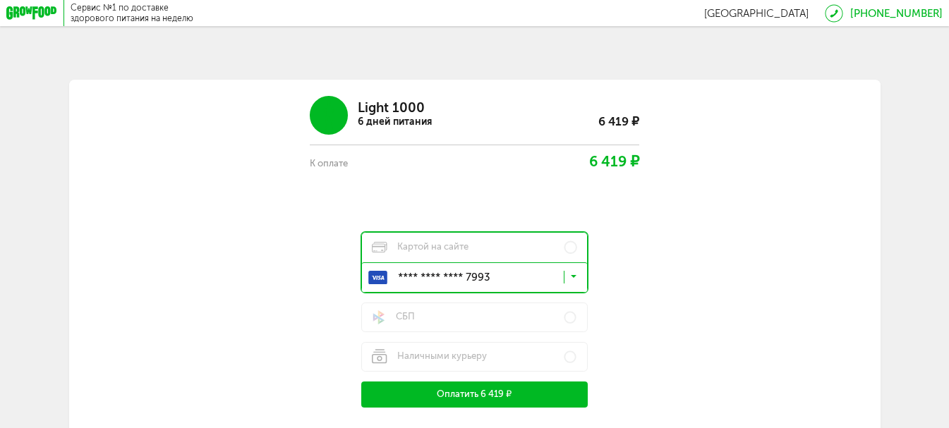
click at [505, 399] on button "Оплатить 6 419 ₽" at bounding box center [474, 395] width 227 height 26
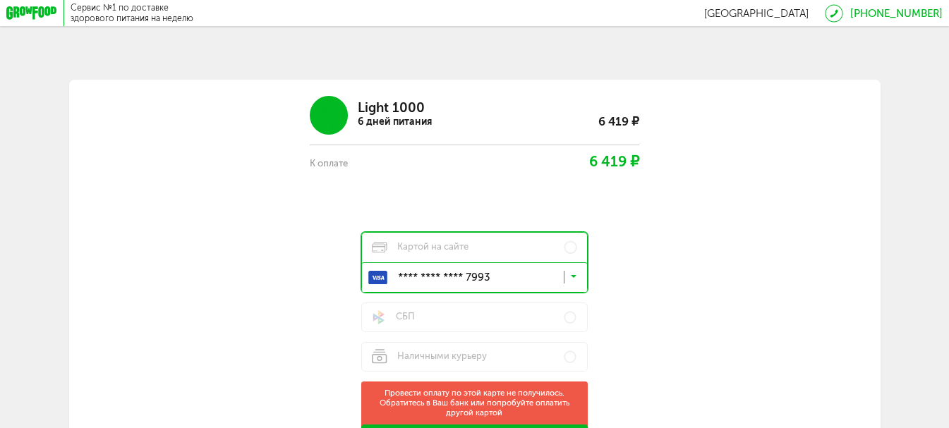
click at [721, 296] on div "Light 1000 6 дней питания 6 419 ₽ К оплате 6 419 ₽ Картой на сайте **** **** **…" at bounding box center [474, 268] width 687 height 365
click at [578, 279] on div "**** **** **** 7993 Загрузка..." at bounding box center [474, 278] width 225 height 30
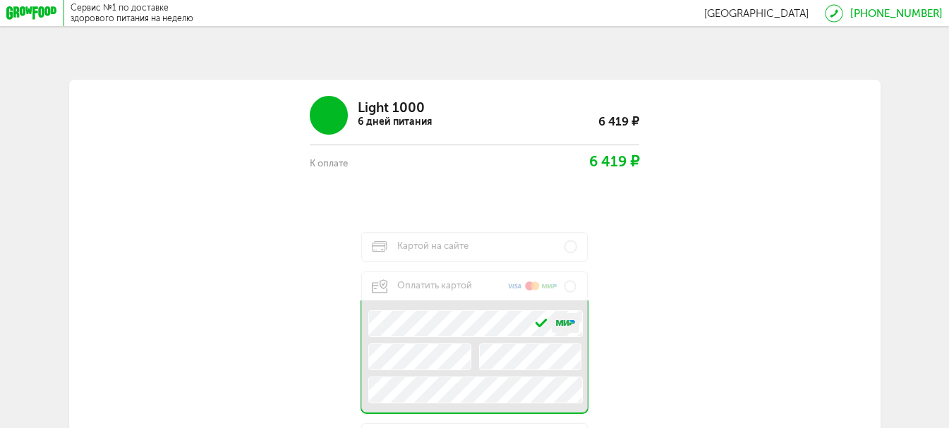
click at [471, 363] on div "Номер карты Срок действия Срок действия Имя и фамилия на карте" at bounding box center [474, 357] width 227 height 112
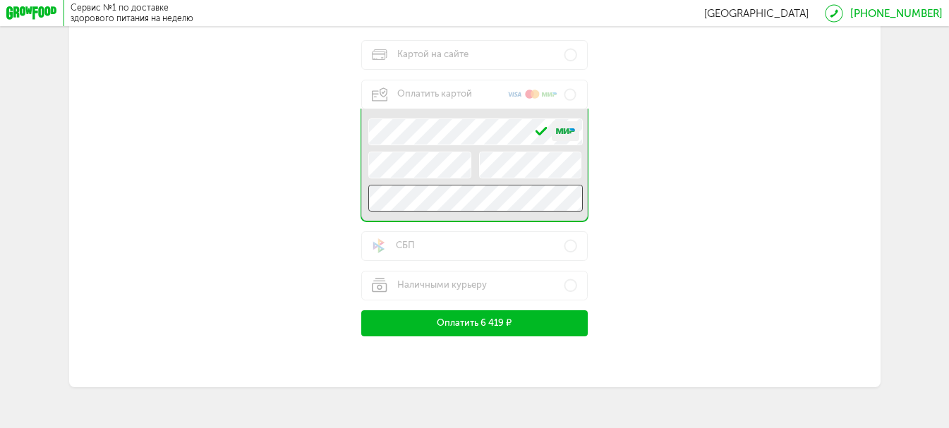
scroll to position [211, 0]
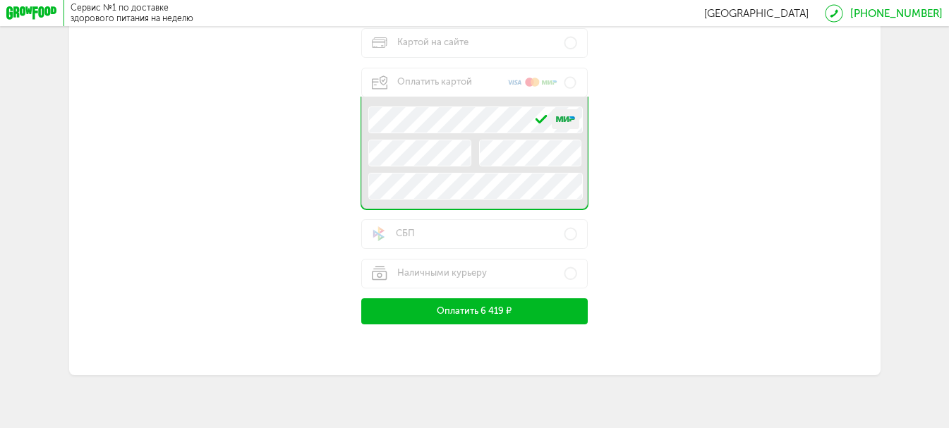
click at [464, 308] on button "Оплатить 6 419 ₽" at bounding box center [474, 312] width 227 height 26
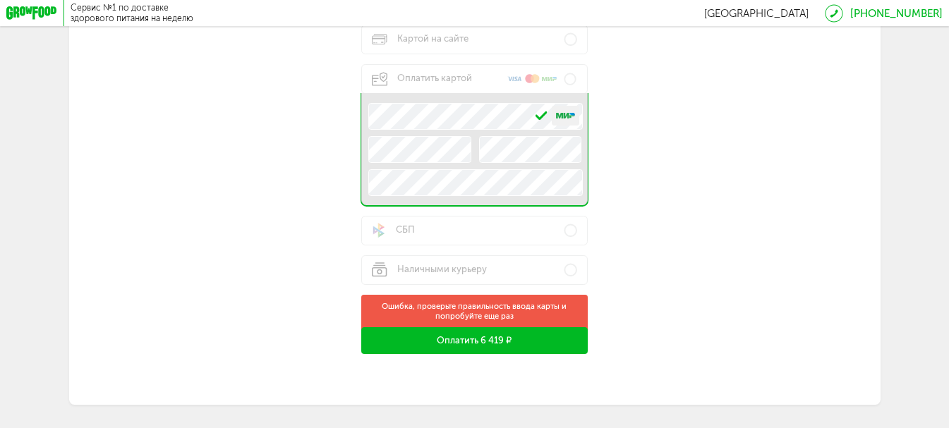
scroll to position [235, 0]
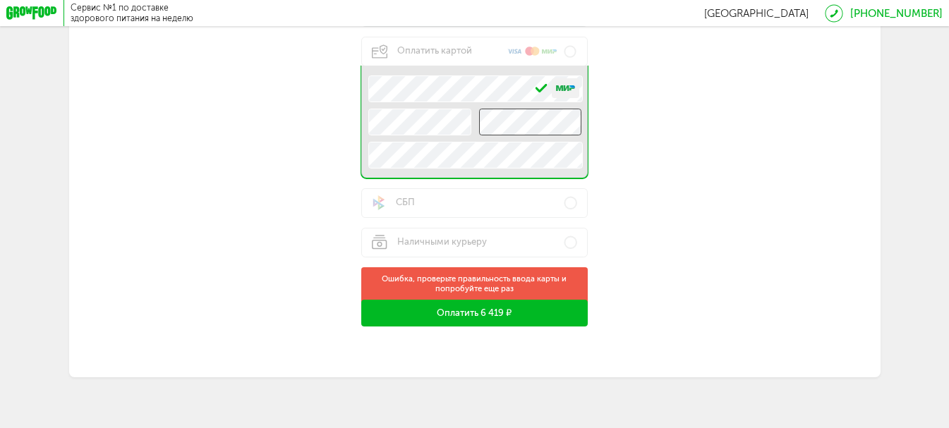
click at [431, 144] on div "Номер карты Срок действия Срок действия Имя и фамилия на карте" at bounding box center [474, 122] width 227 height 112
click at [475, 319] on button "Оплатить 6 419 ₽" at bounding box center [474, 313] width 227 height 26
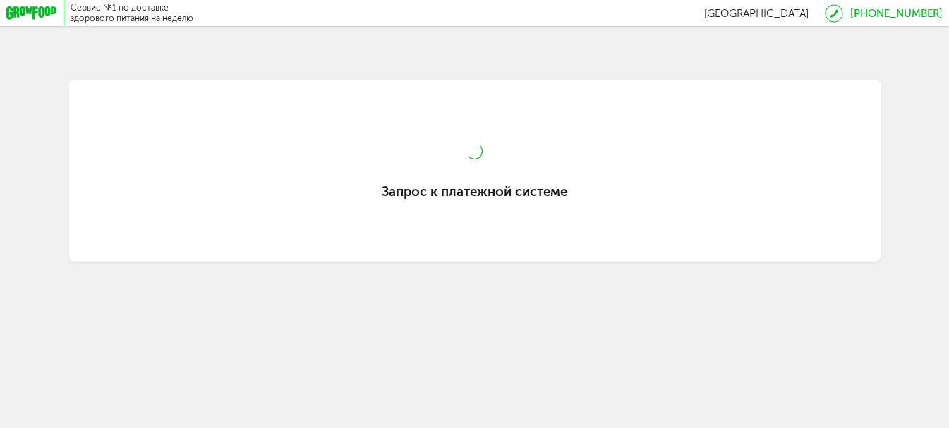
scroll to position [0, 0]
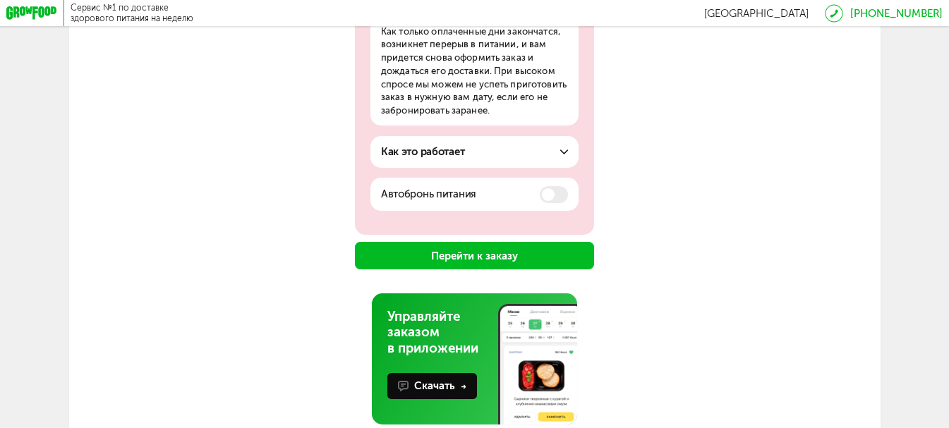
scroll to position [267, 0]
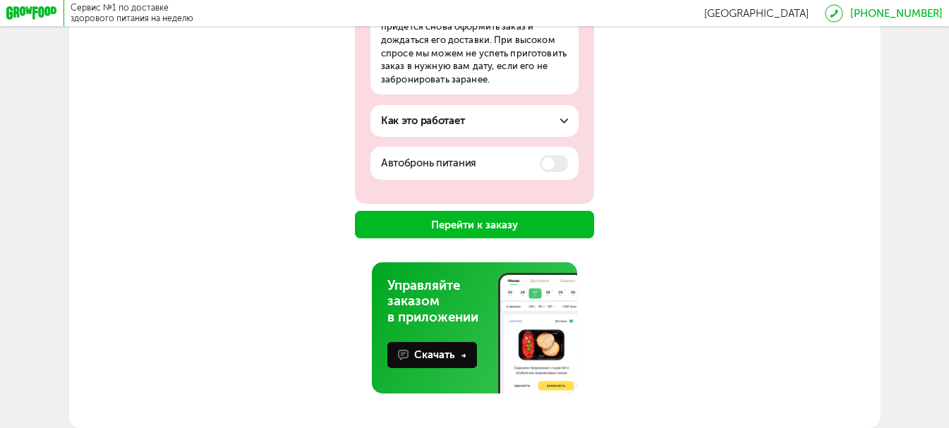
click at [476, 223] on button "Перейти к заказу" at bounding box center [475, 225] width 240 height 28
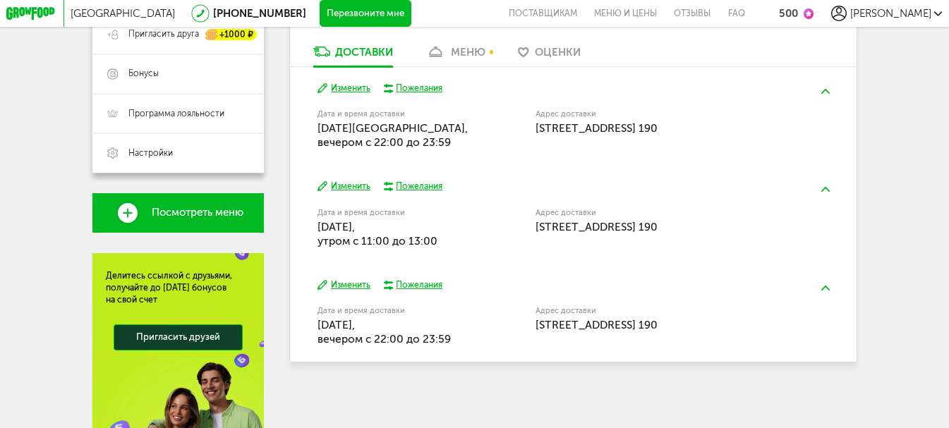
scroll to position [324, 0]
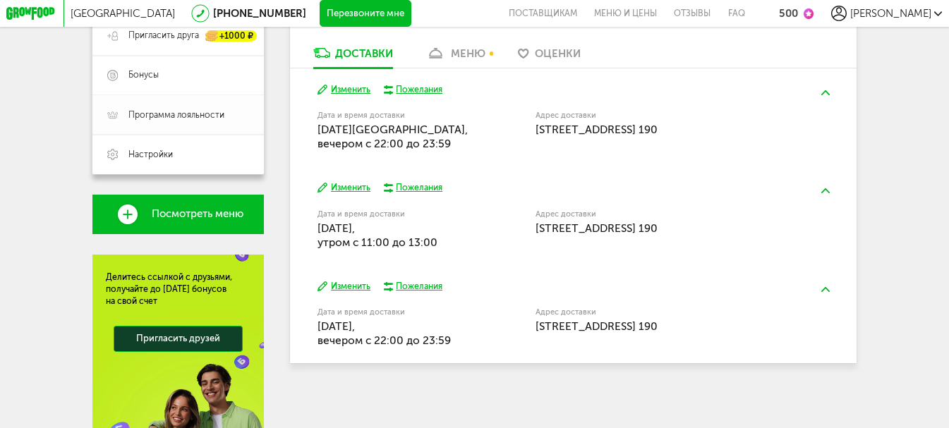
click at [157, 121] on span "Программа лояльности" at bounding box center [176, 115] width 96 height 12
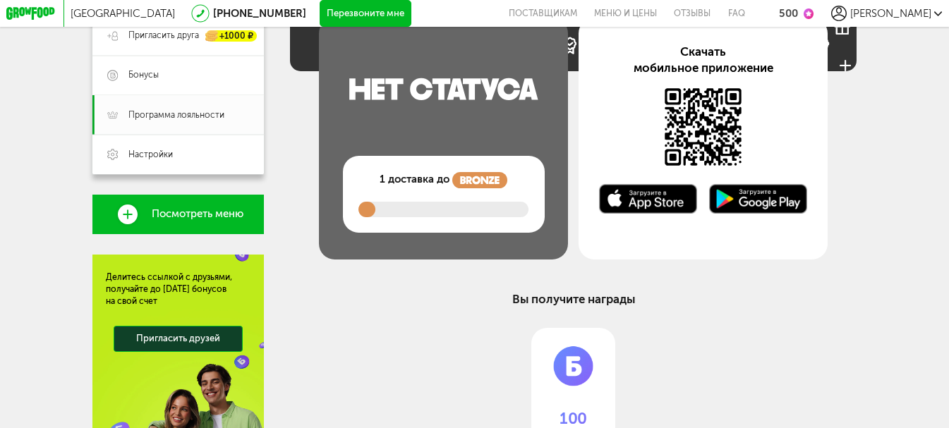
drag, startPoint x: 385, startPoint y: 230, endPoint x: 405, endPoint y: 232, distance: 20.6
click at [405, 217] on div at bounding box center [444, 210] width 170 height 16
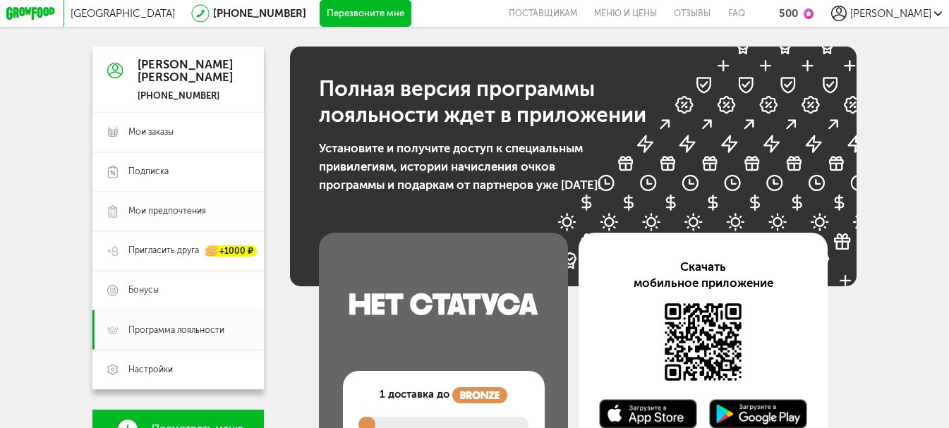
scroll to position [108, 0]
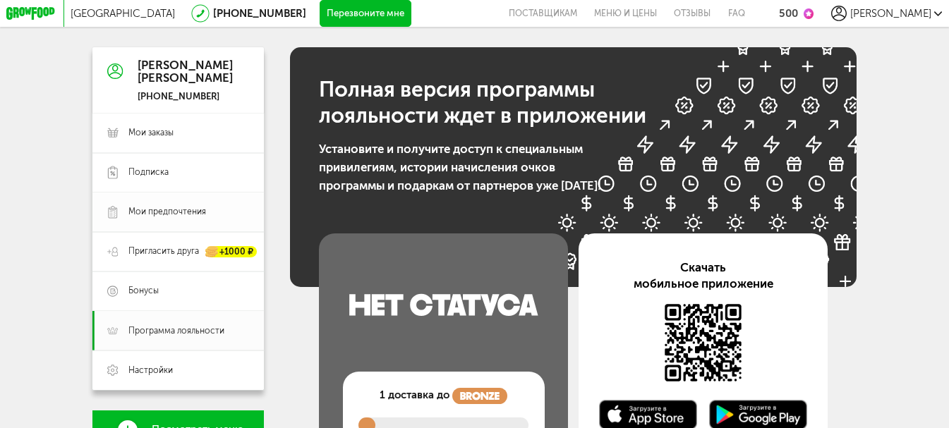
click at [153, 210] on span "Мои предпочтения" at bounding box center [167, 212] width 78 height 12
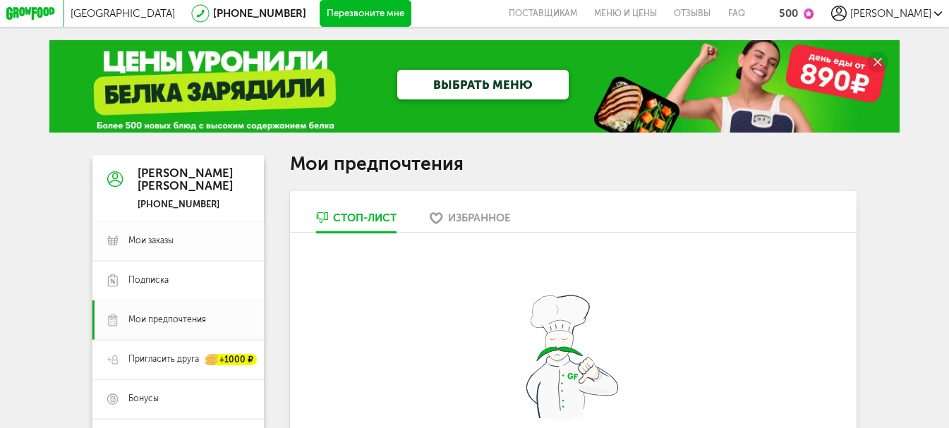
click at [174, 246] on span "Мои заказы" at bounding box center [188, 241] width 120 height 12
